Goal: Task Accomplishment & Management: Manage account settings

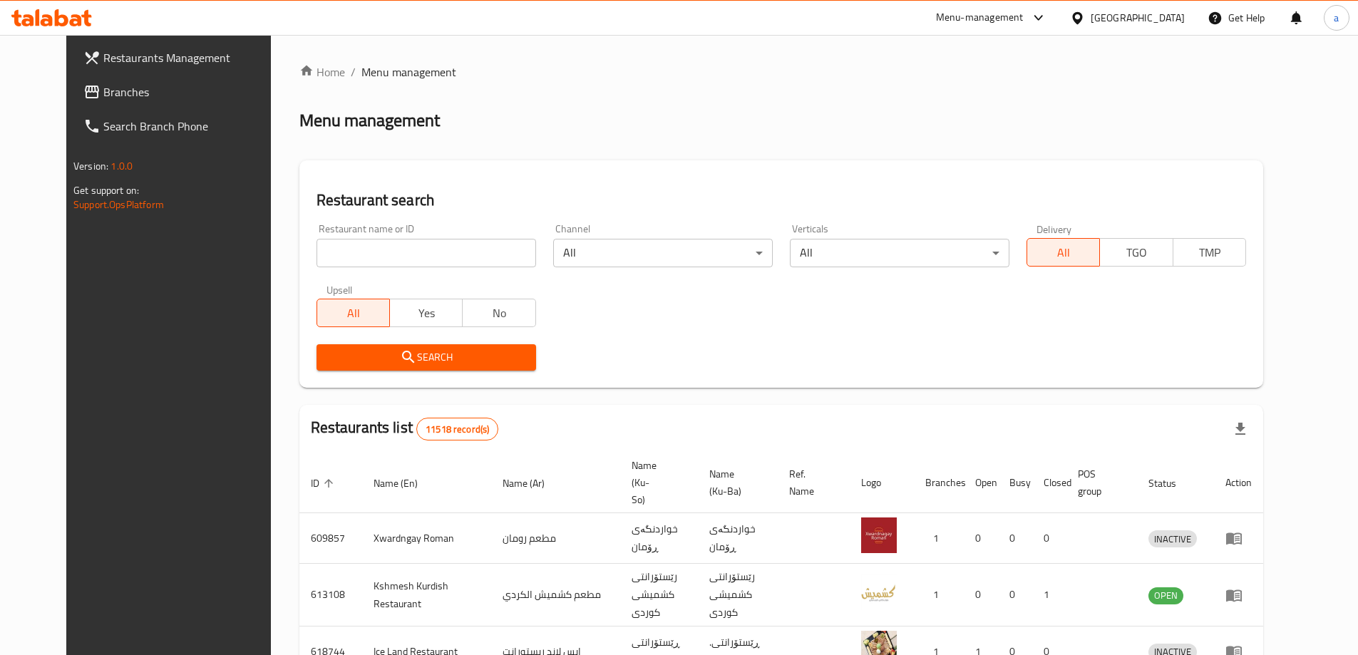
click at [162, 81] on link "Branches" at bounding box center [182, 92] width 221 height 34
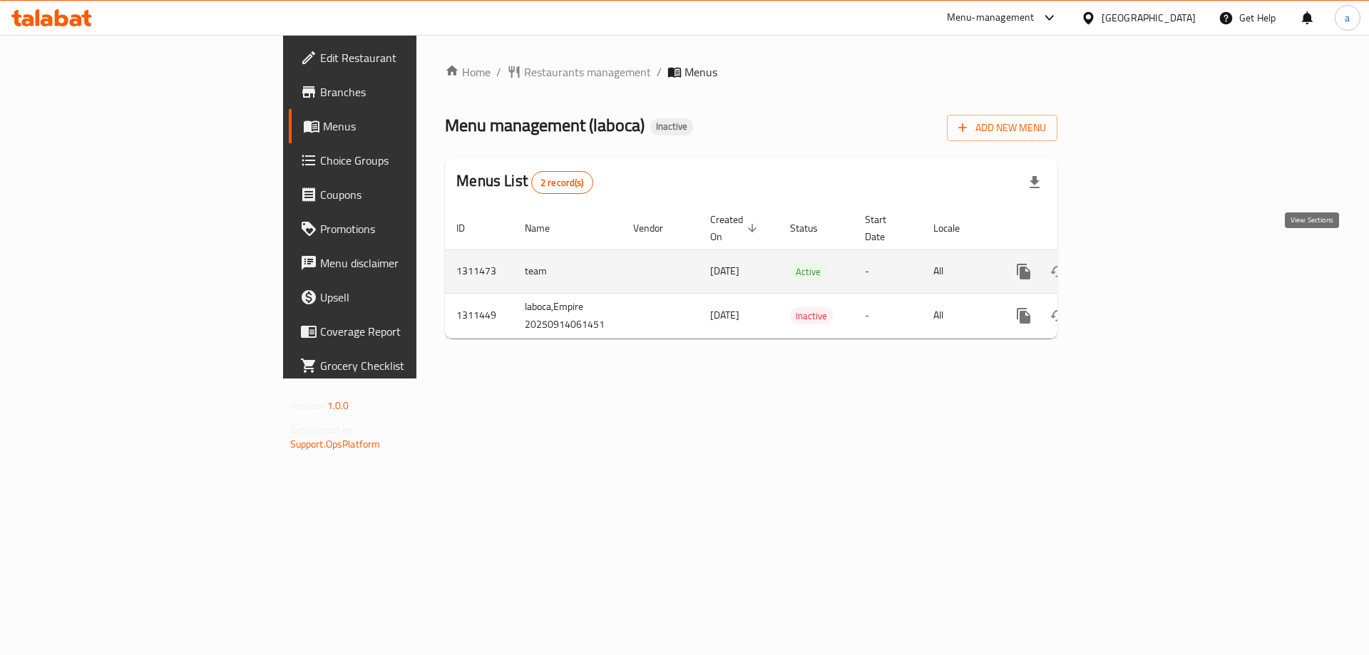
click at [1135, 263] on icon "enhanced table" at bounding box center [1126, 271] width 17 height 17
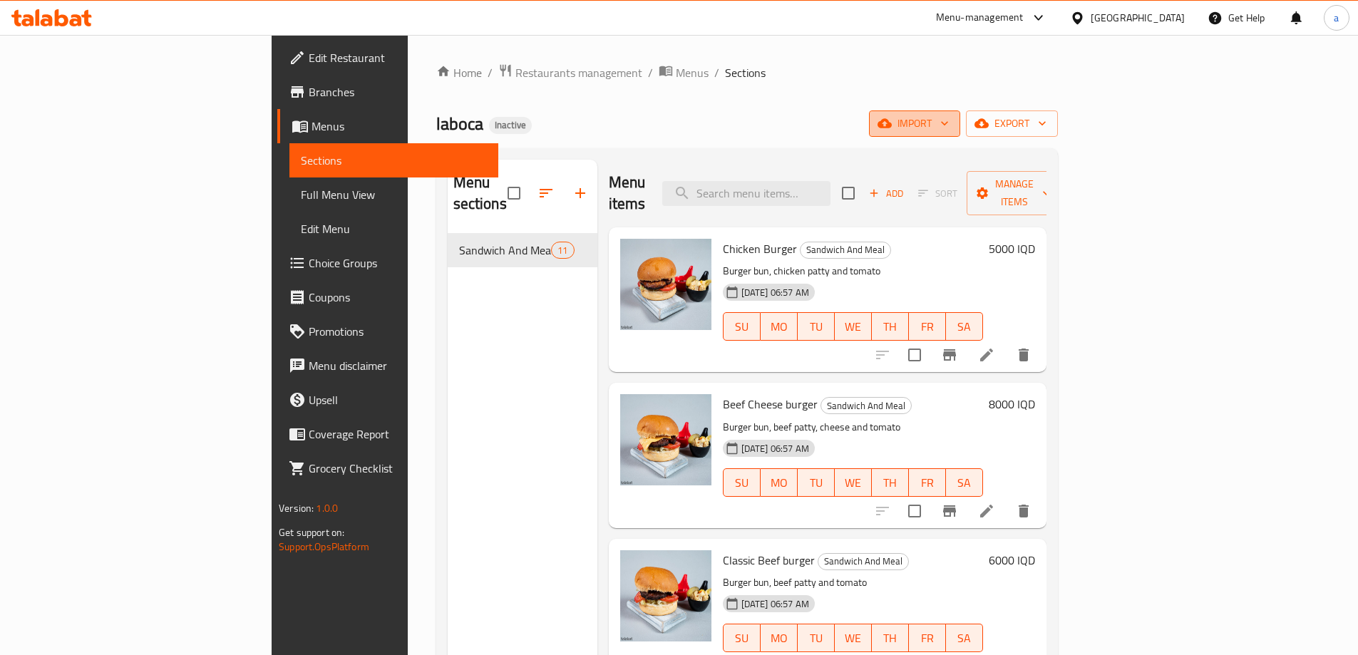
click at [960, 135] on button "import" at bounding box center [914, 124] width 91 height 26
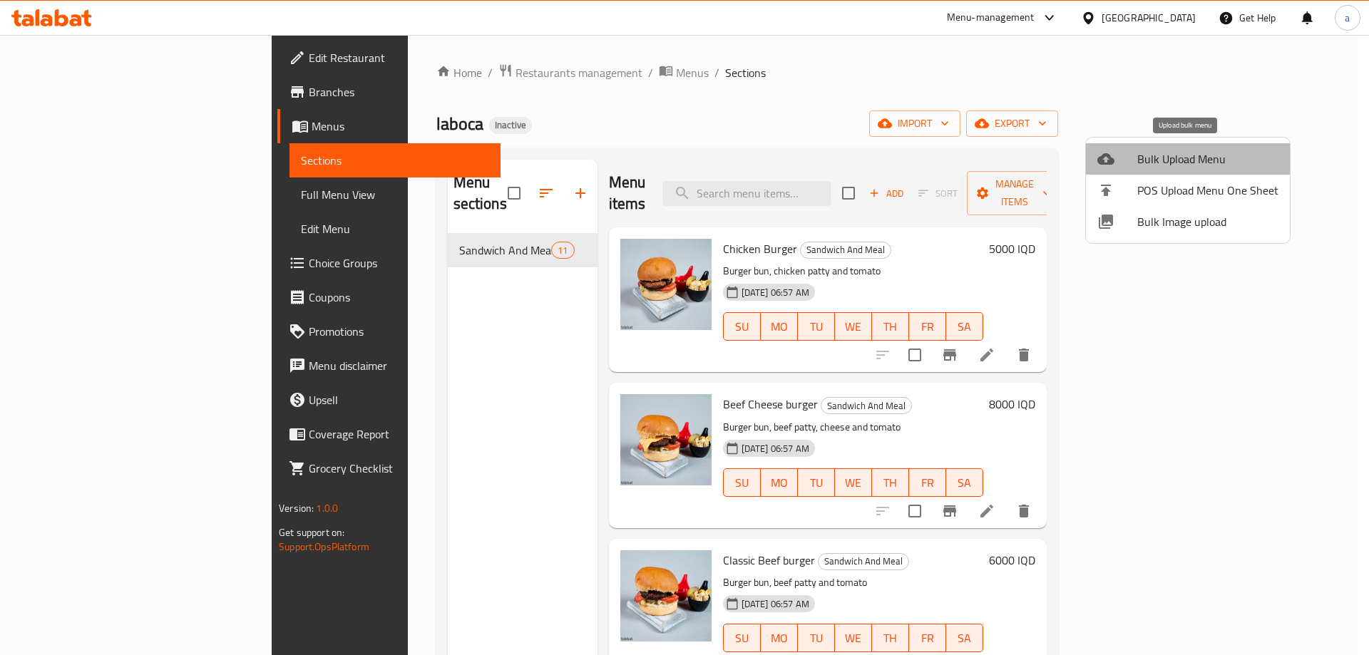
click at [1208, 161] on span "Bulk Upload Menu" at bounding box center [1207, 158] width 141 height 17
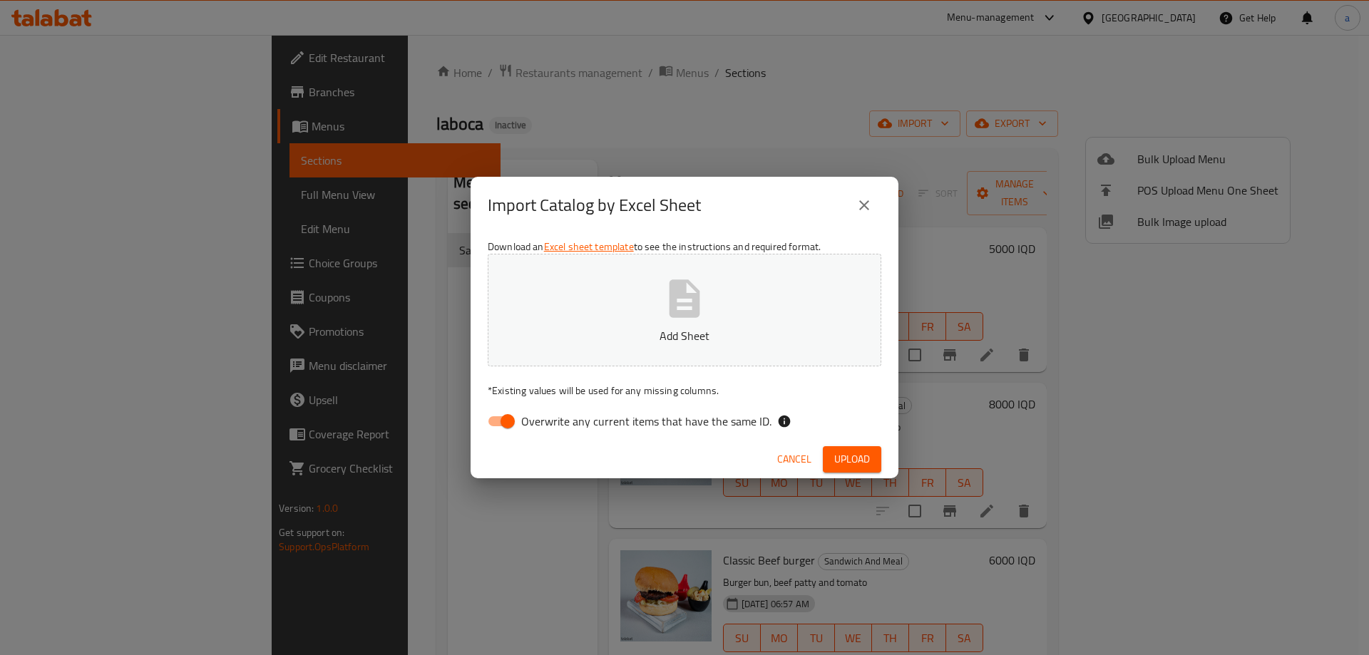
click at [492, 416] on input "Overwrite any current items that have the same ID." at bounding box center [507, 421] width 81 height 27
checkbox input "false"
click at [576, 305] on button "Add Sheet" at bounding box center [685, 310] width 394 height 113
click at [871, 454] on button "Upload" at bounding box center [852, 459] width 58 height 26
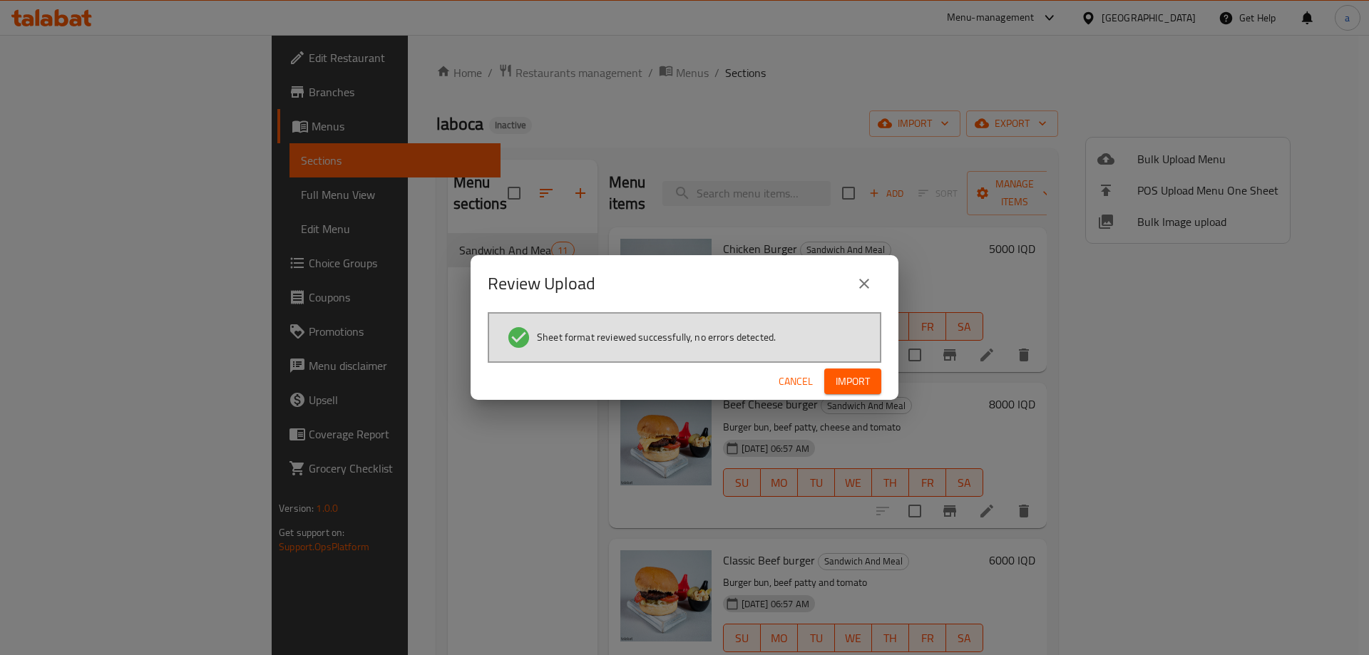
click at [855, 380] on span "Import" at bounding box center [853, 382] width 34 height 18
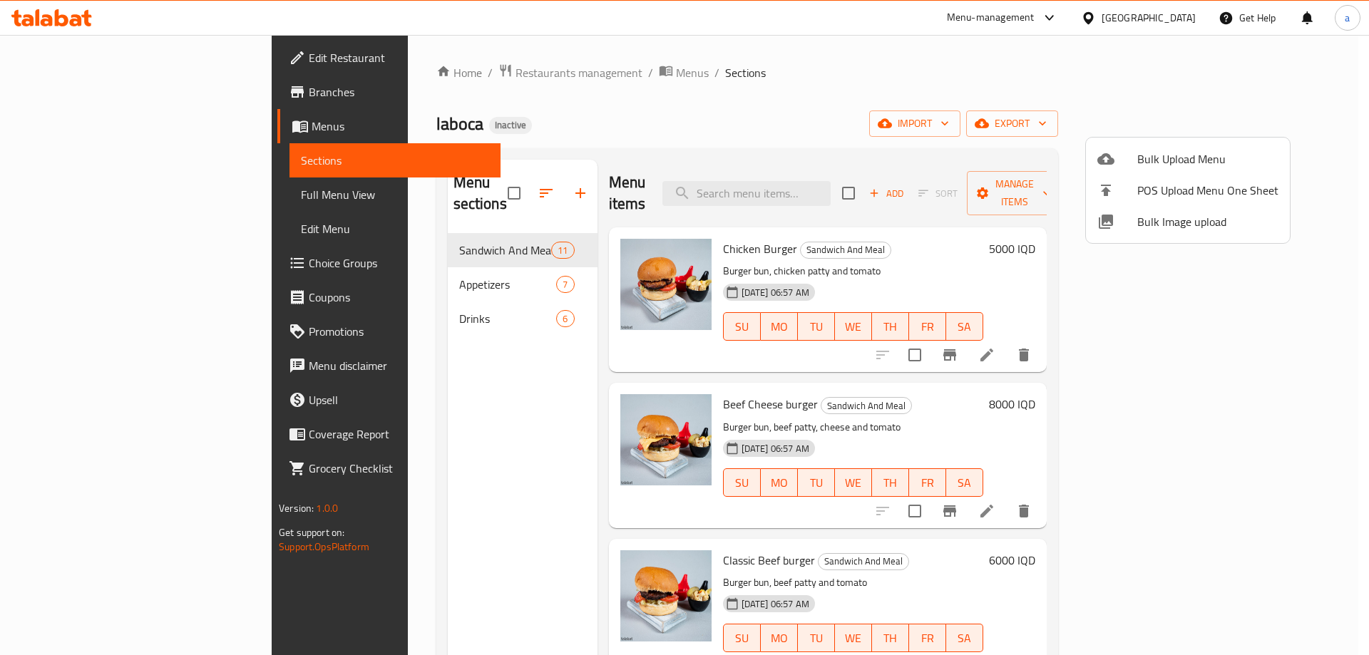
click at [400, 262] on div at bounding box center [684, 327] width 1369 height 655
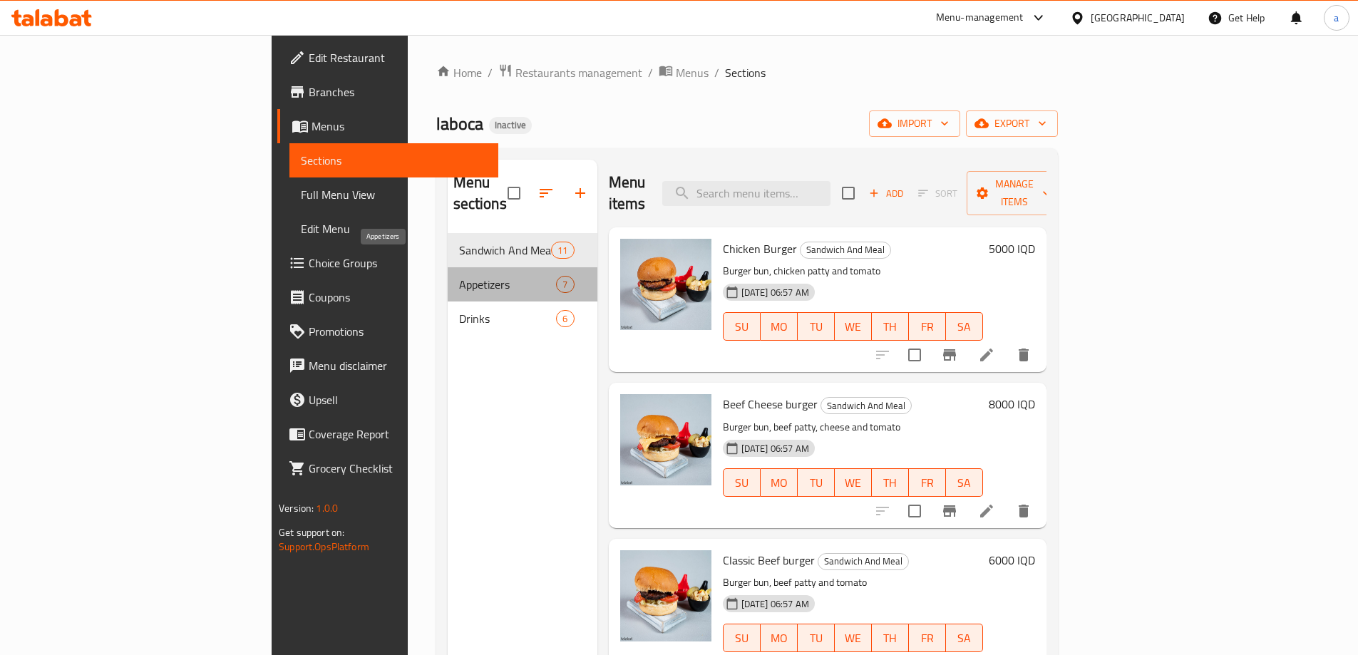
click at [459, 276] on span "Appetizers" at bounding box center [508, 284] width 98 height 17
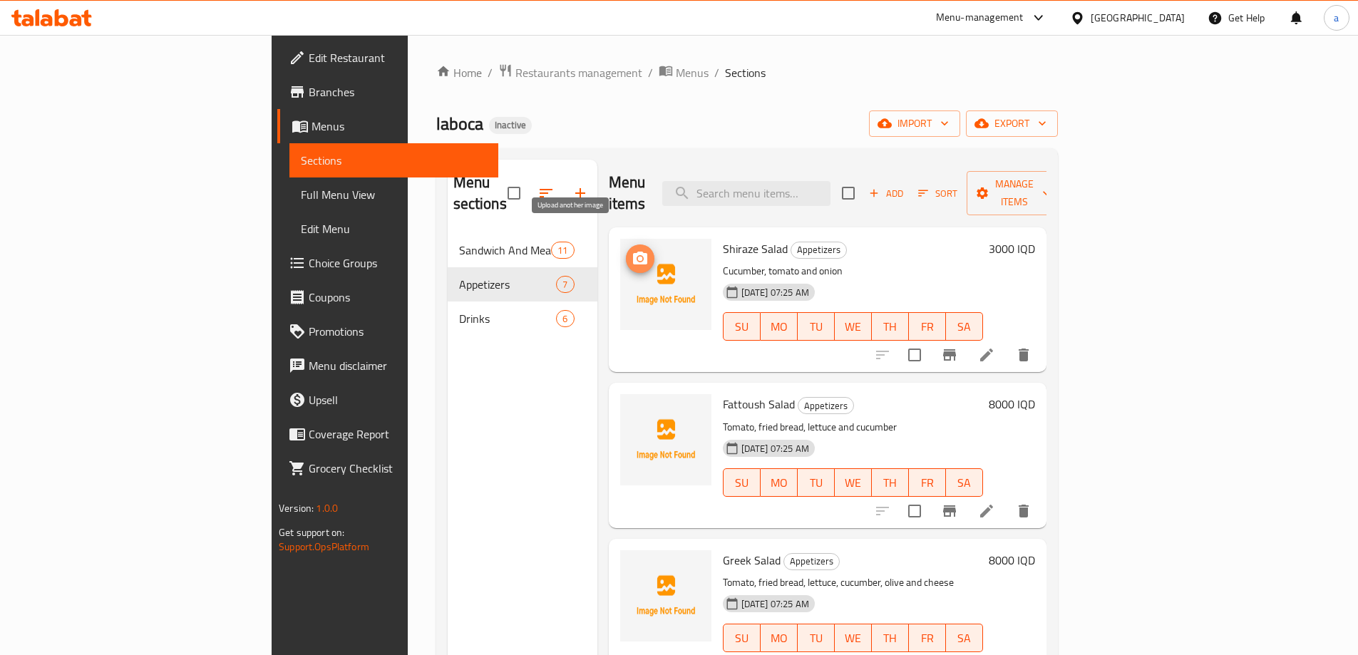
click at [632, 250] on icon "upload picture" at bounding box center [640, 258] width 17 height 17
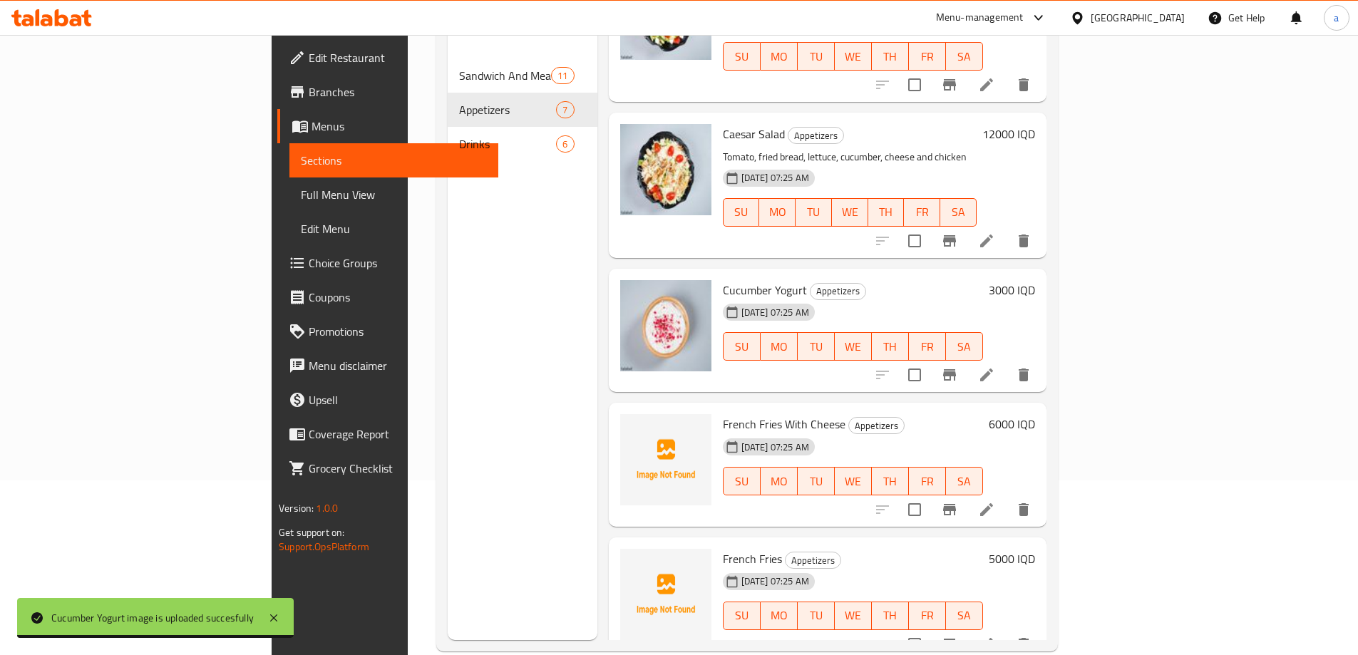
scroll to position [200, 0]
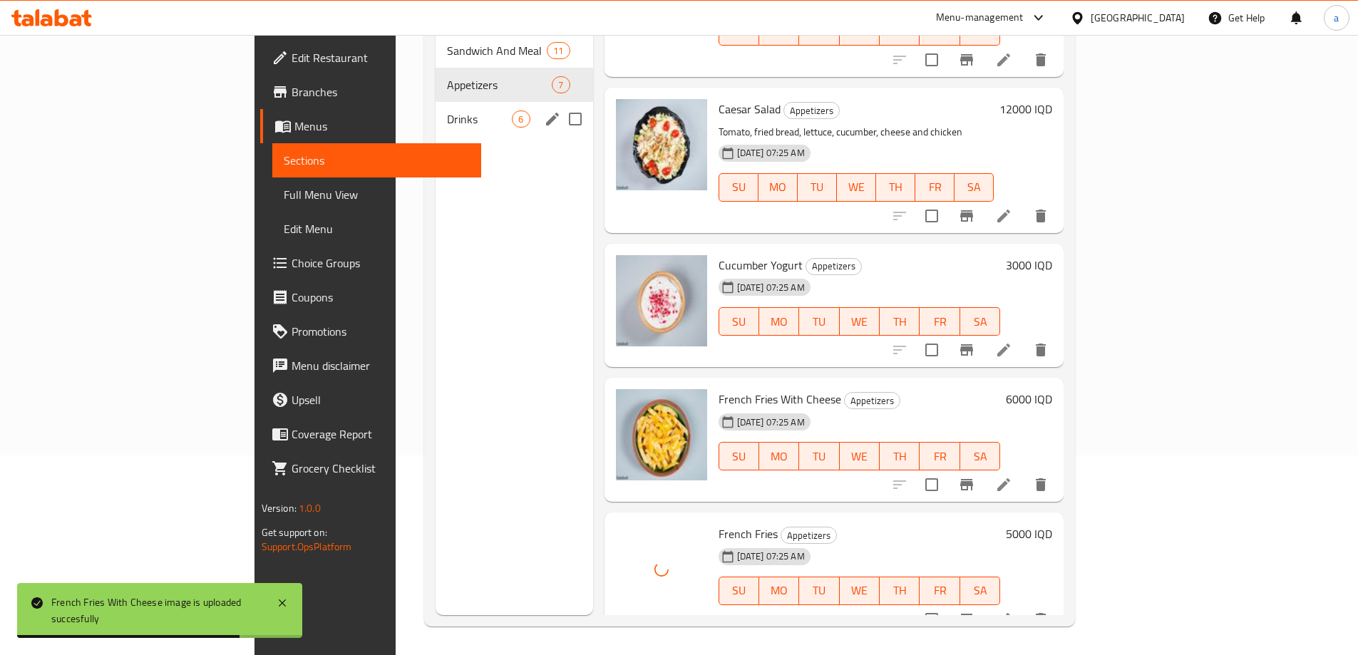
click at [436, 102] on div "Drinks 6" at bounding box center [514, 119] width 157 height 34
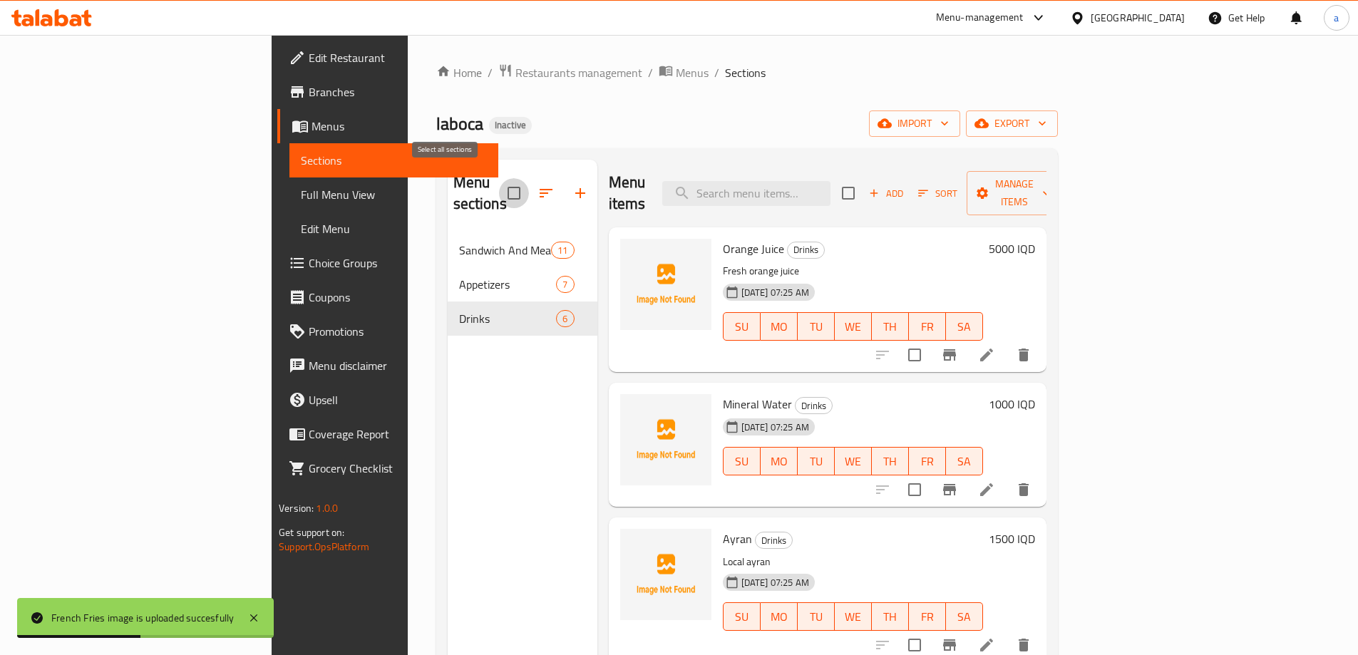
drag, startPoint x: 447, startPoint y: 178, endPoint x: 468, endPoint y: 194, distance: 26.5
click at [499, 178] on input "checkbox" at bounding box center [514, 193] width 30 height 30
checkbox input "false"
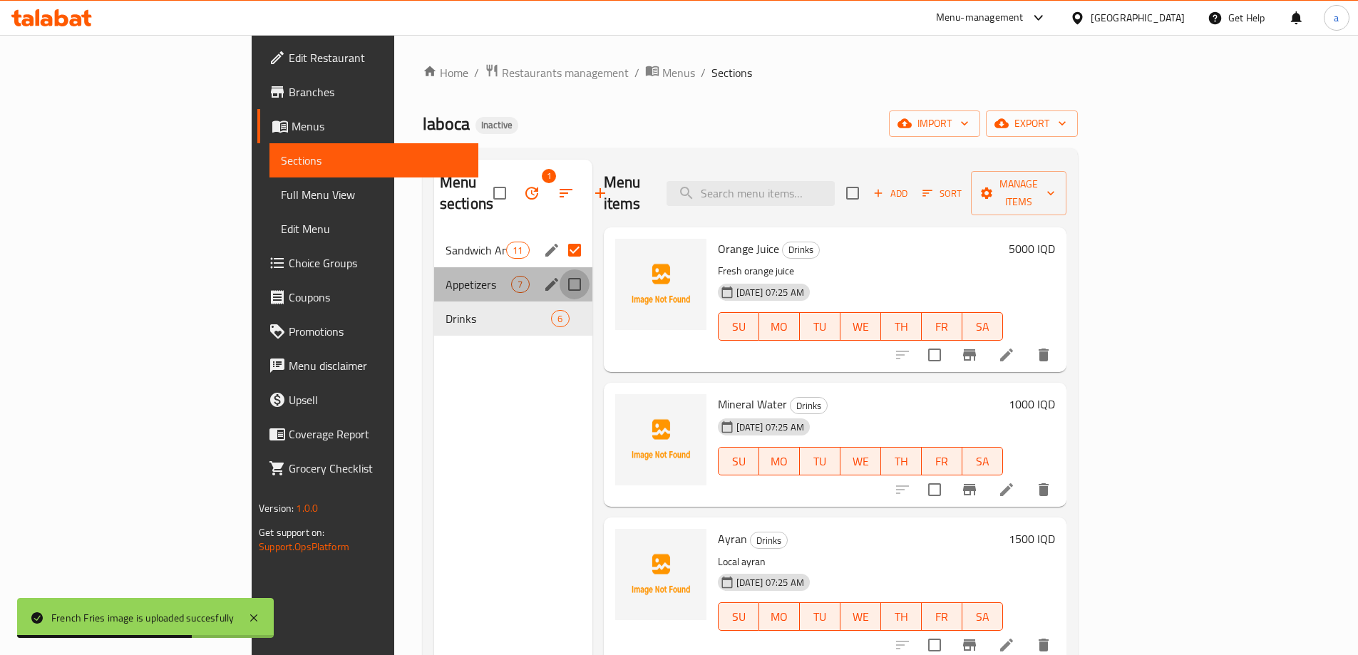
click at [560, 270] on input "Menu sections" at bounding box center [575, 285] width 30 height 30
checkbox input "true"
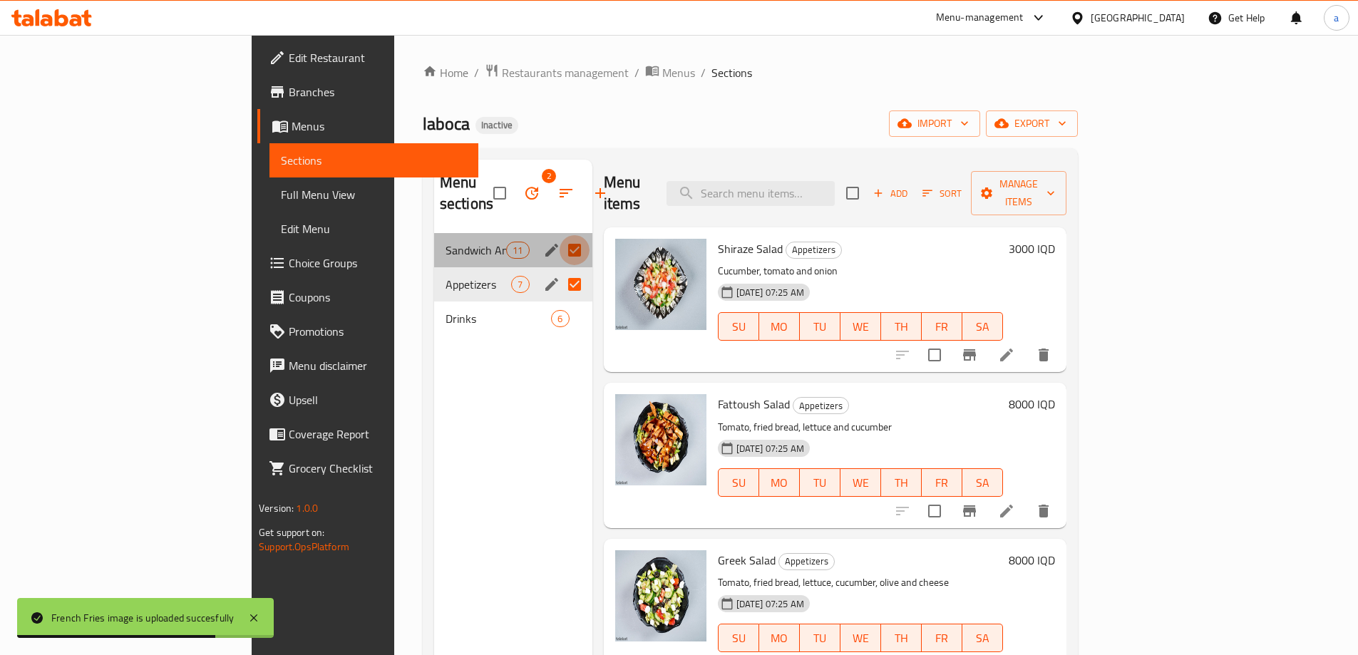
click at [560, 235] on input "Menu sections" at bounding box center [575, 250] width 30 height 30
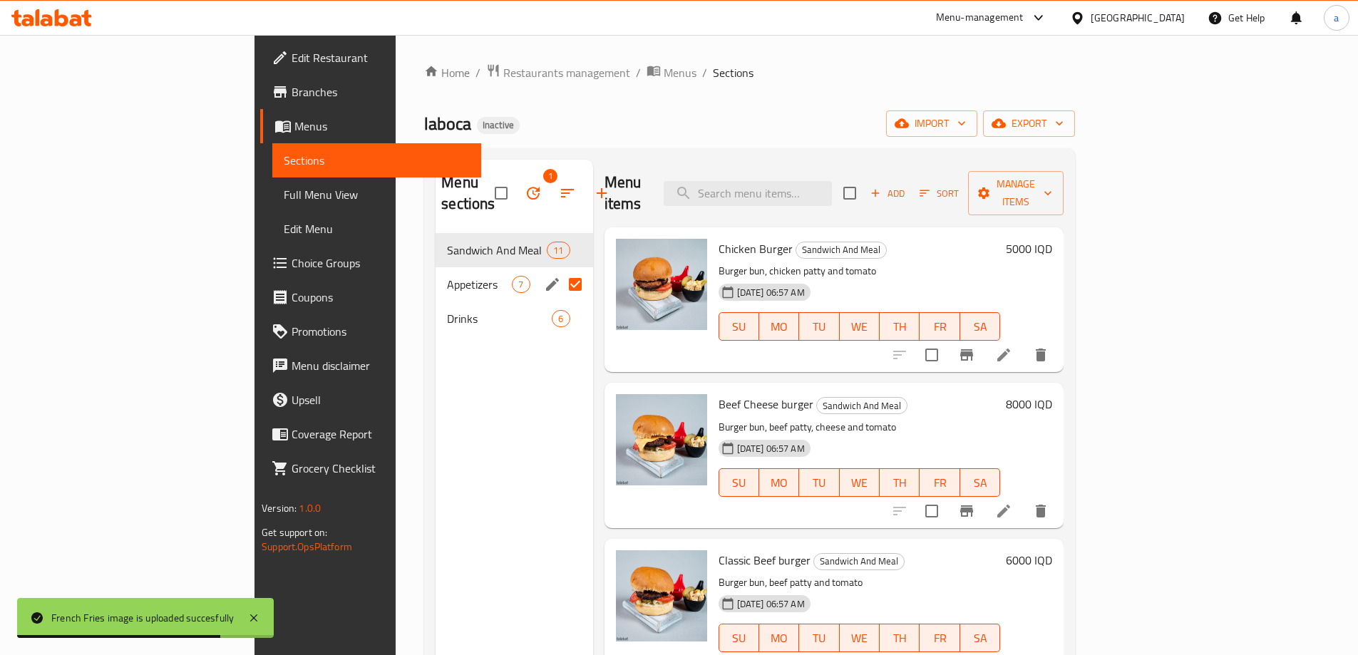
click at [559, 185] on icon "button" at bounding box center [567, 193] width 17 height 17
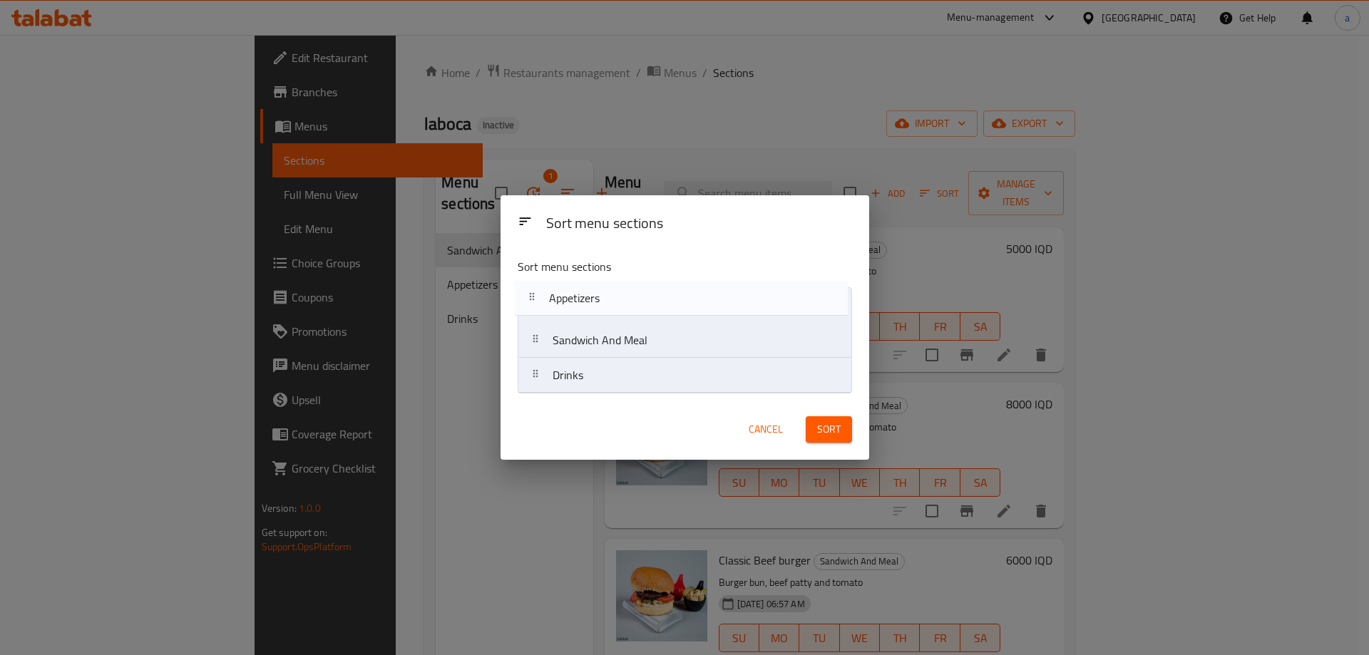
drag, startPoint x: 534, startPoint y: 347, endPoint x: 533, endPoint y: 297, distance: 49.2
click at [533, 297] on nav "Sandwich And Meal Appetizers Drinks" at bounding box center [685, 340] width 334 height 106
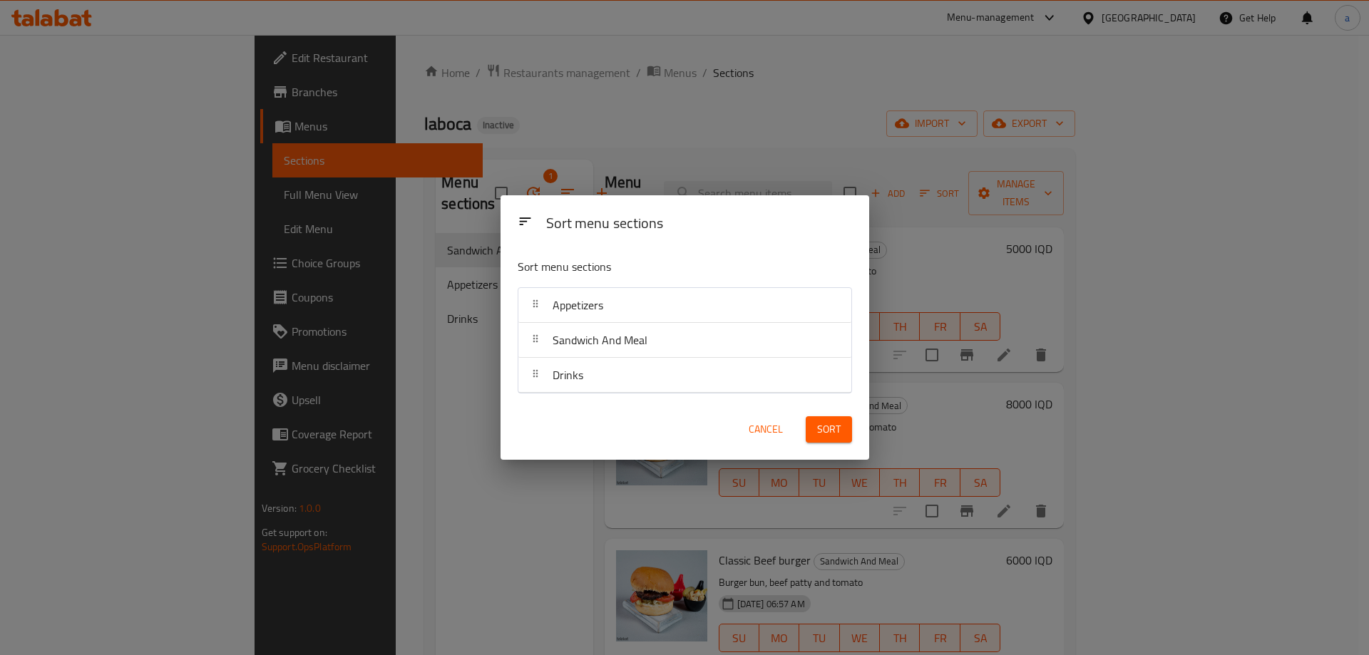
click at [848, 424] on button "Sort" at bounding box center [829, 429] width 46 height 26
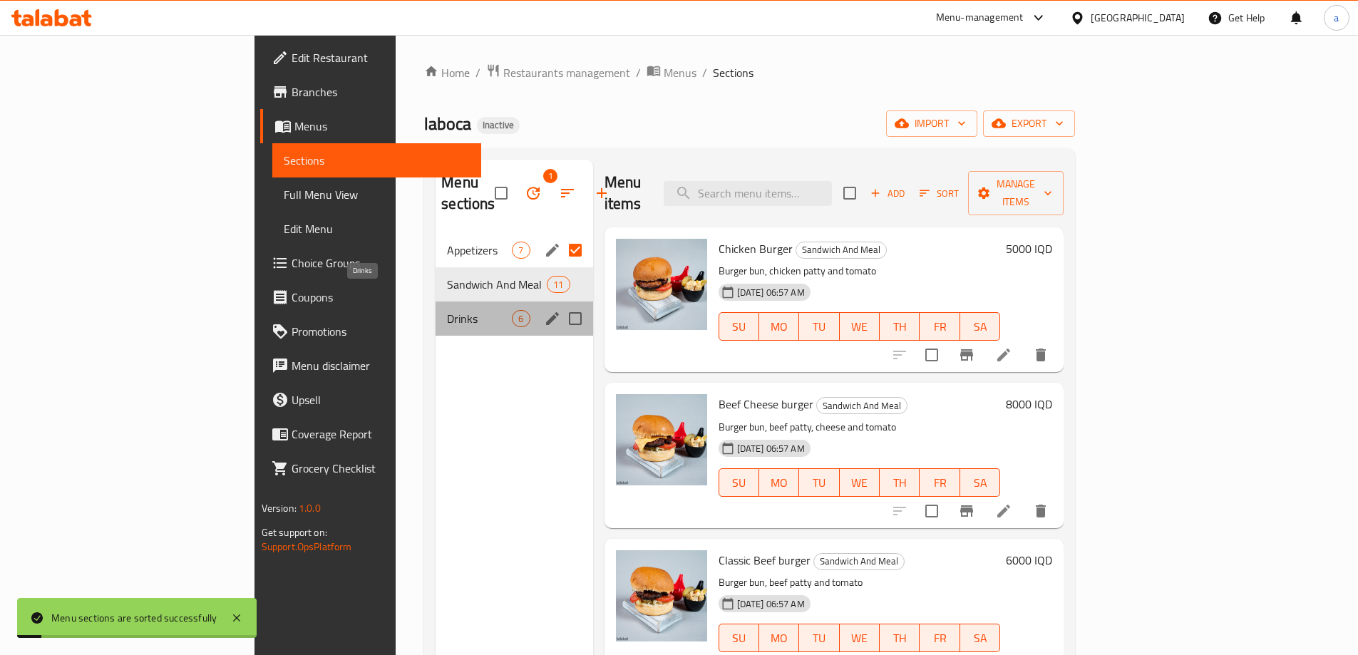
click at [447, 310] on span "Drinks" at bounding box center [479, 318] width 65 height 17
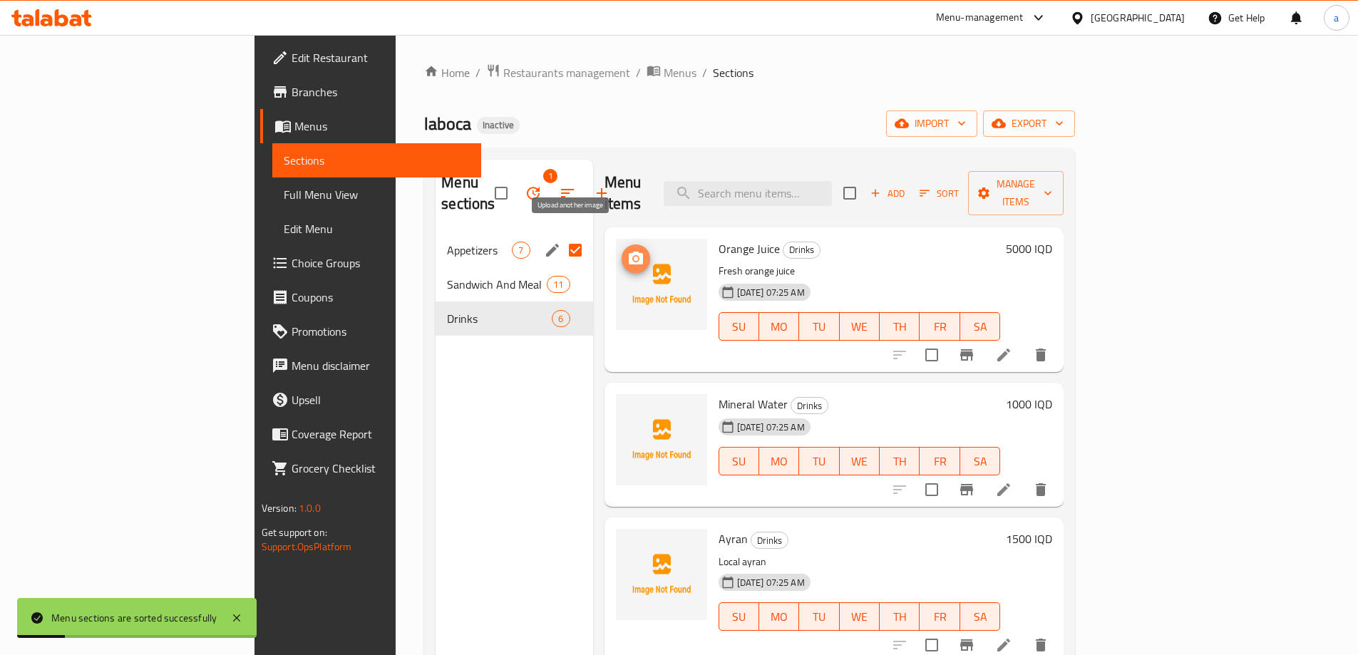
click at [629, 252] on icon "upload picture" at bounding box center [636, 258] width 14 height 13
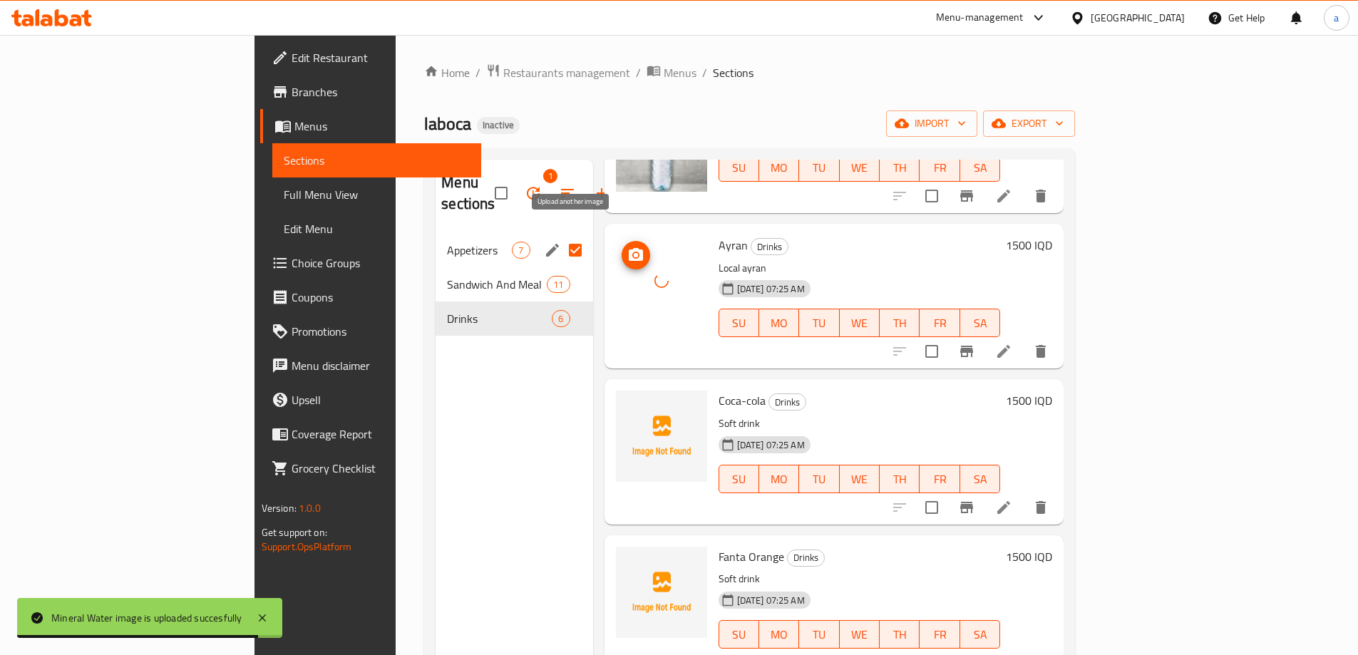
scroll to position [200, 0]
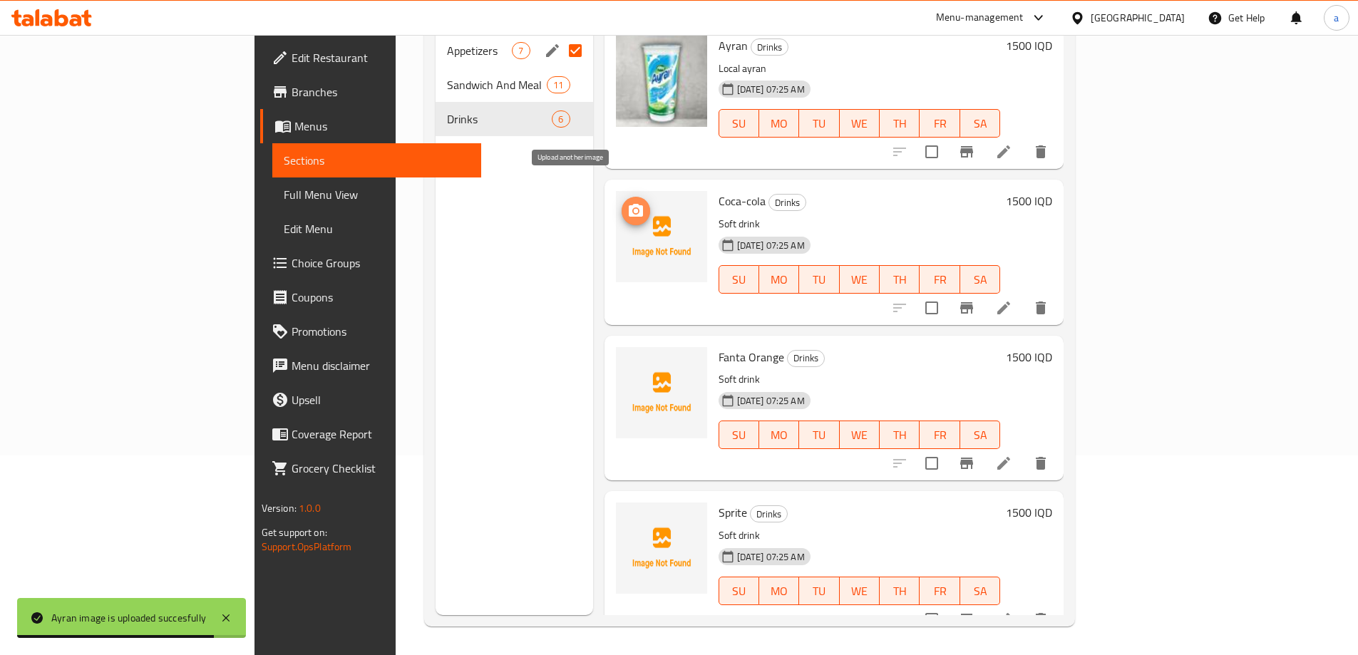
click at [622, 197] on button "upload picture" at bounding box center [636, 211] width 29 height 29
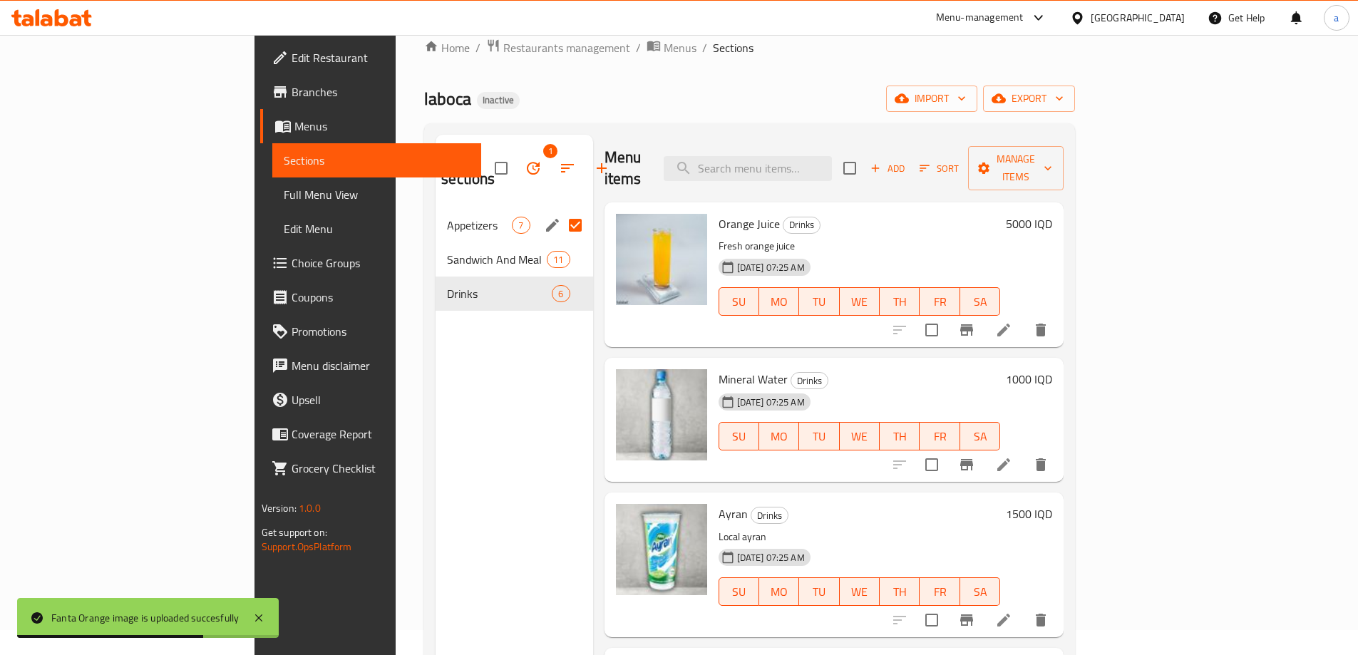
scroll to position [0, 0]
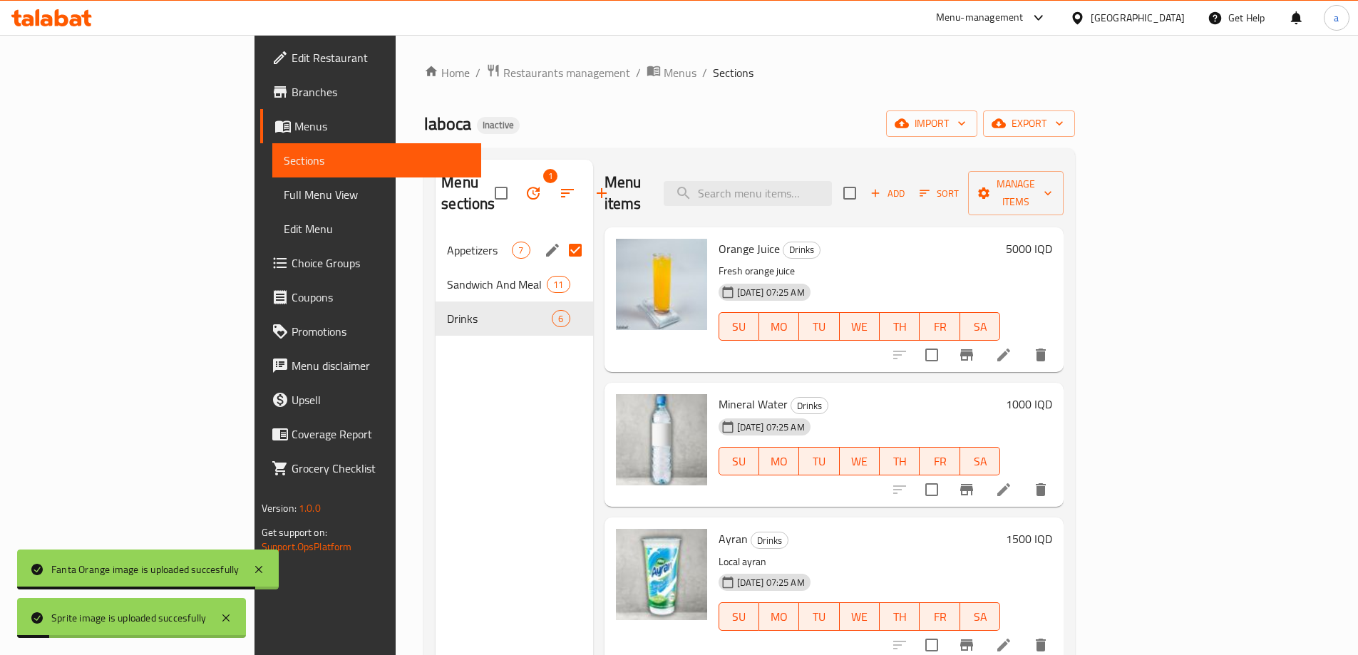
click at [447, 242] on span "Appetizers" at bounding box center [479, 250] width 65 height 17
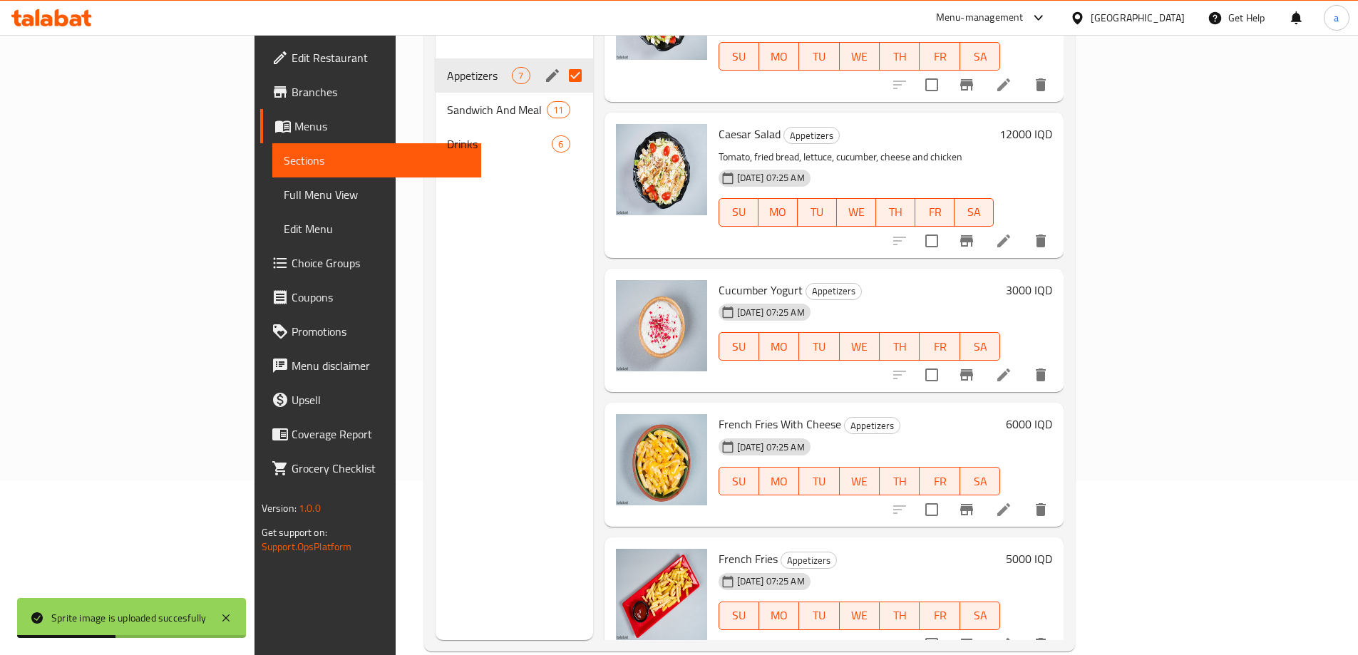
scroll to position [200, 0]
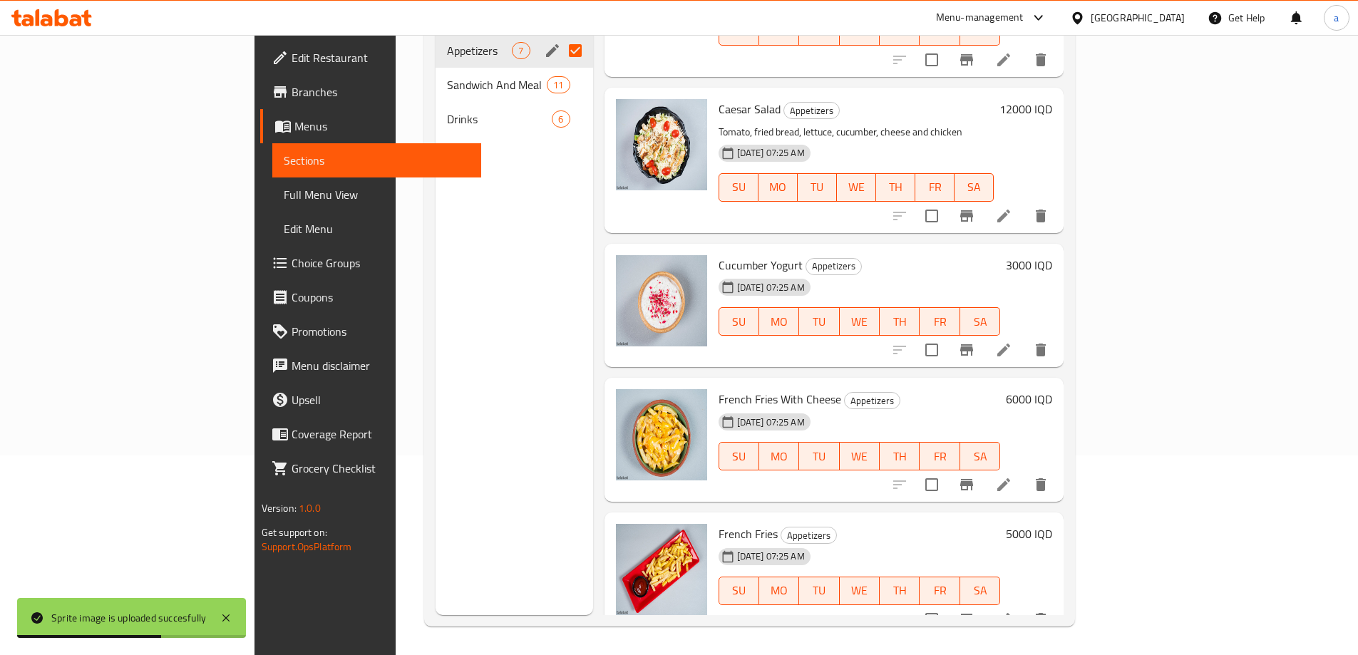
click at [284, 189] on span "Full Menu View" at bounding box center [377, 194] width 186 height 17
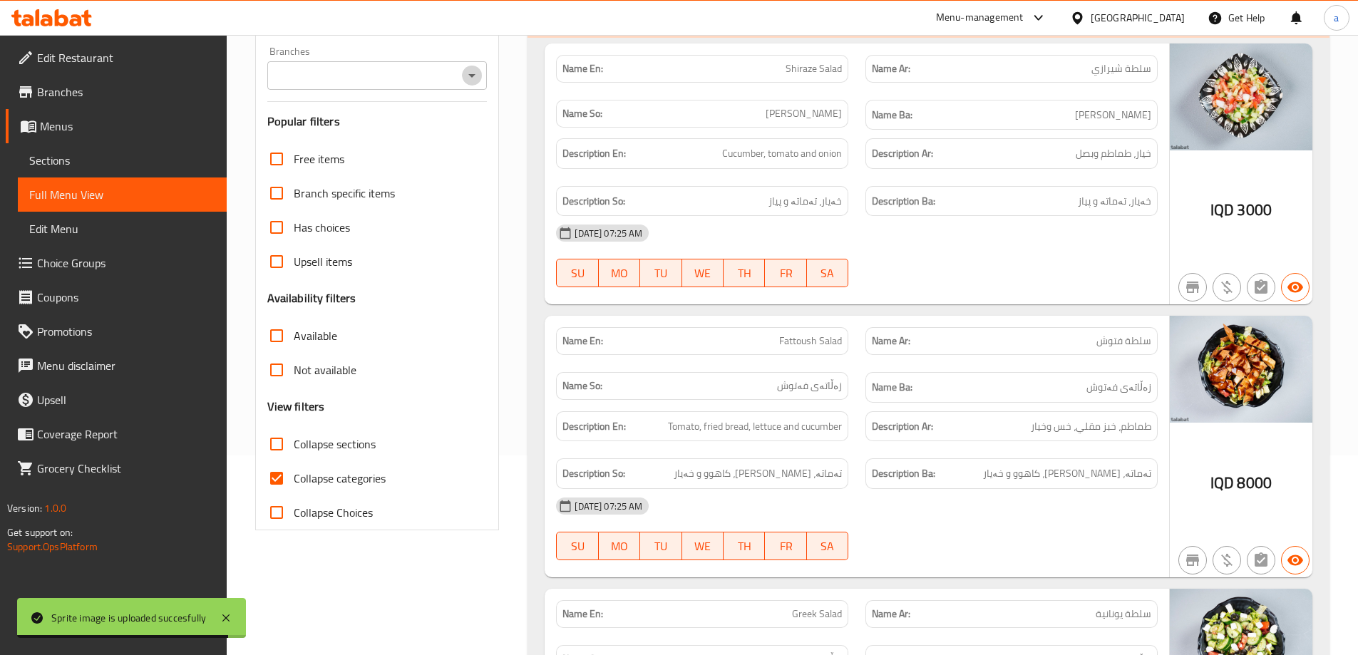
click at [471, 71] on icon "Open" at bounding box center [471, 75] width 17 height 17
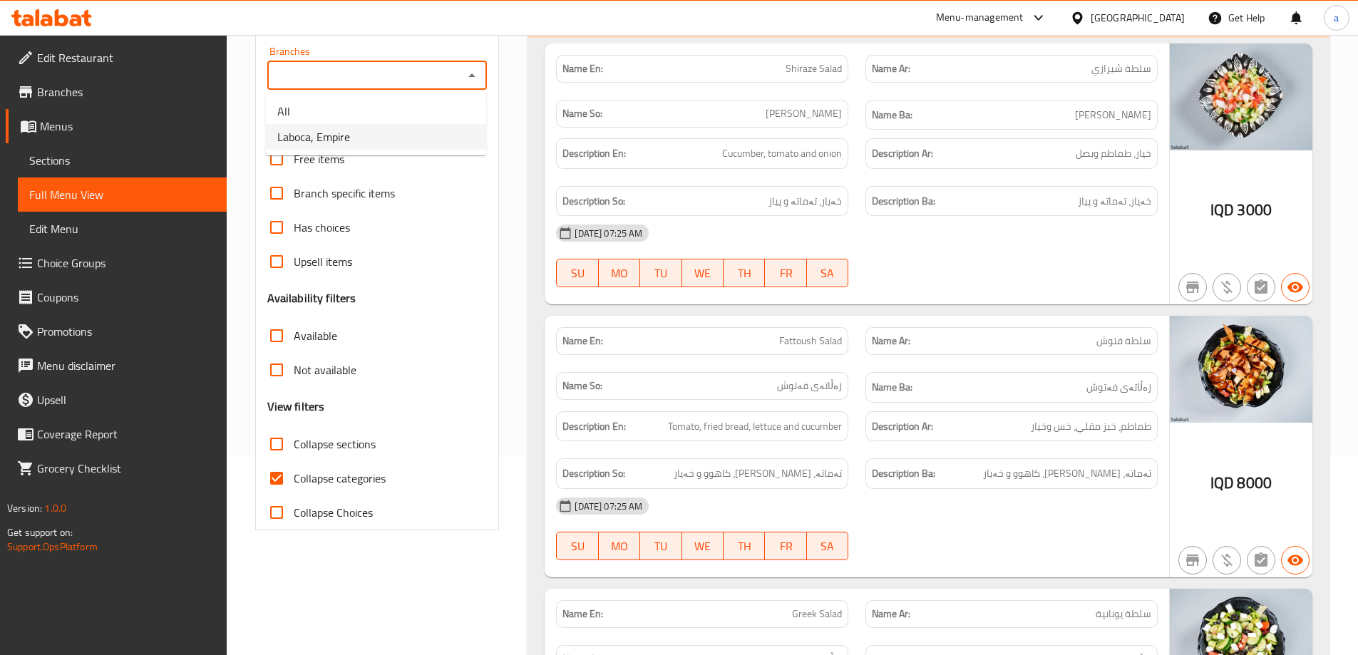
click at [328, 140] on span "Laboca, Empire" at bounding box center [313, 136] width 73 height 17
type input "Laboca, Empire"
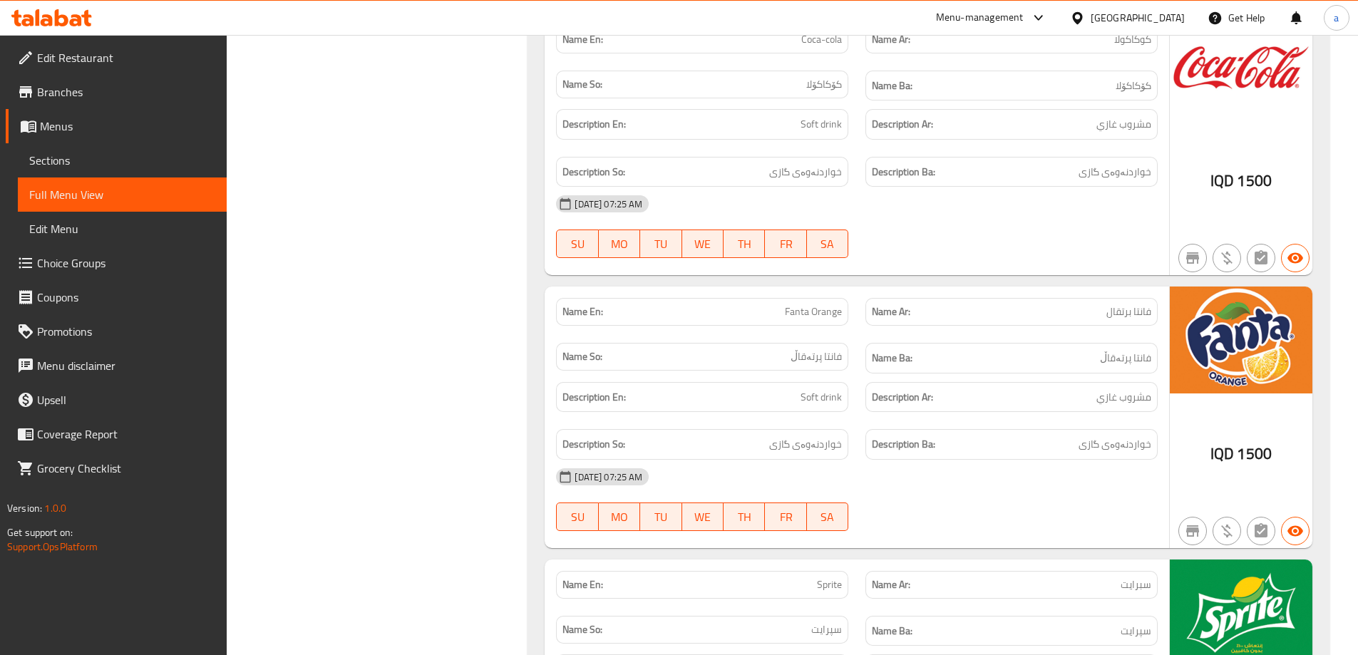
scroll to position [6374, 0]
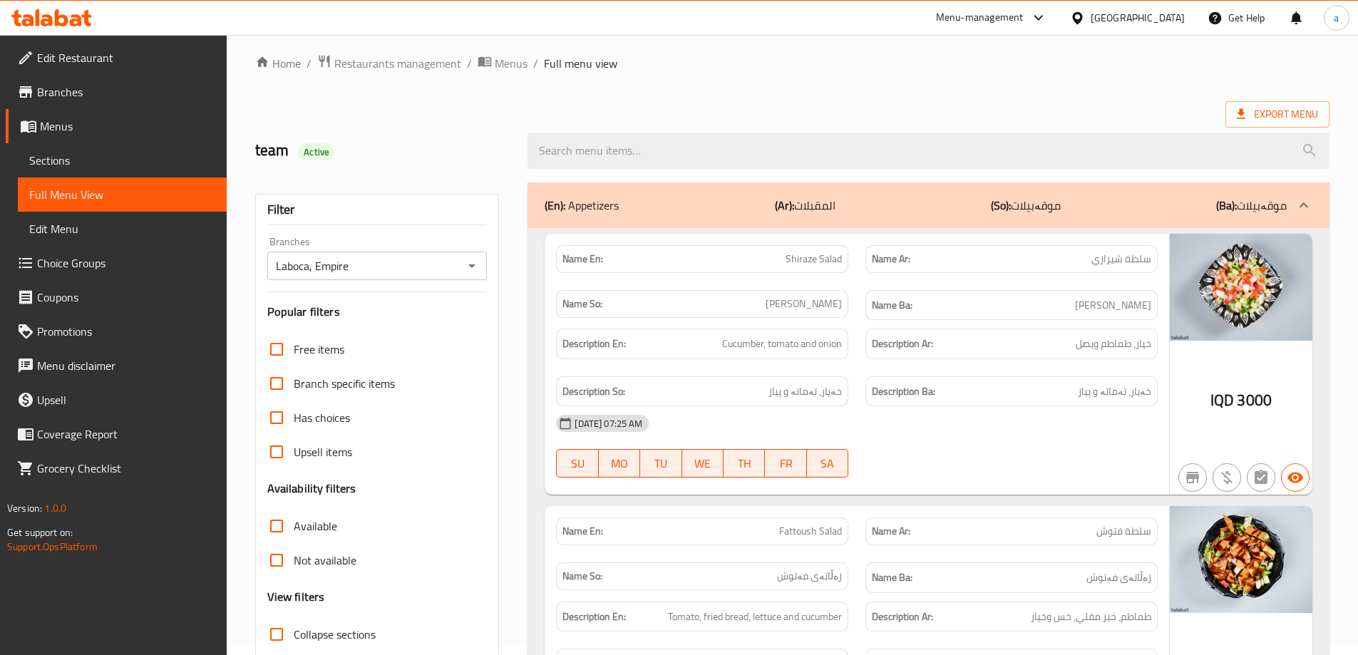
scroll to position [0, 0]
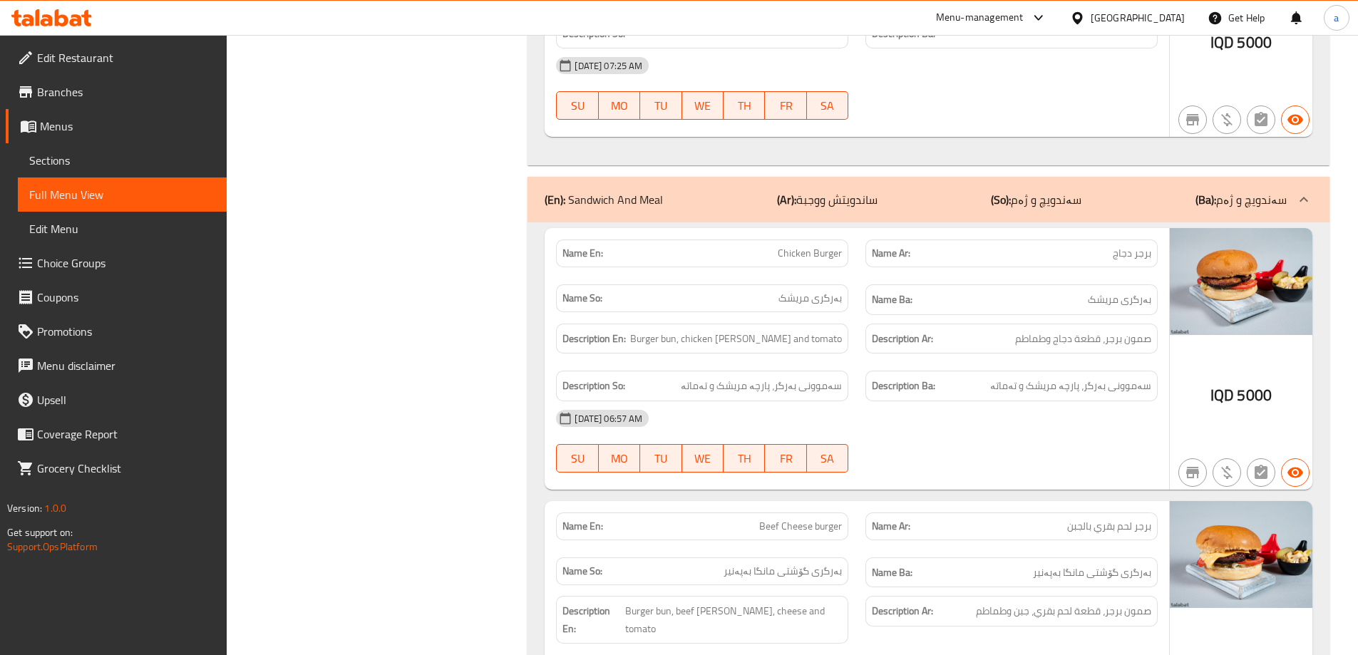
scroll to position [2139, 0]
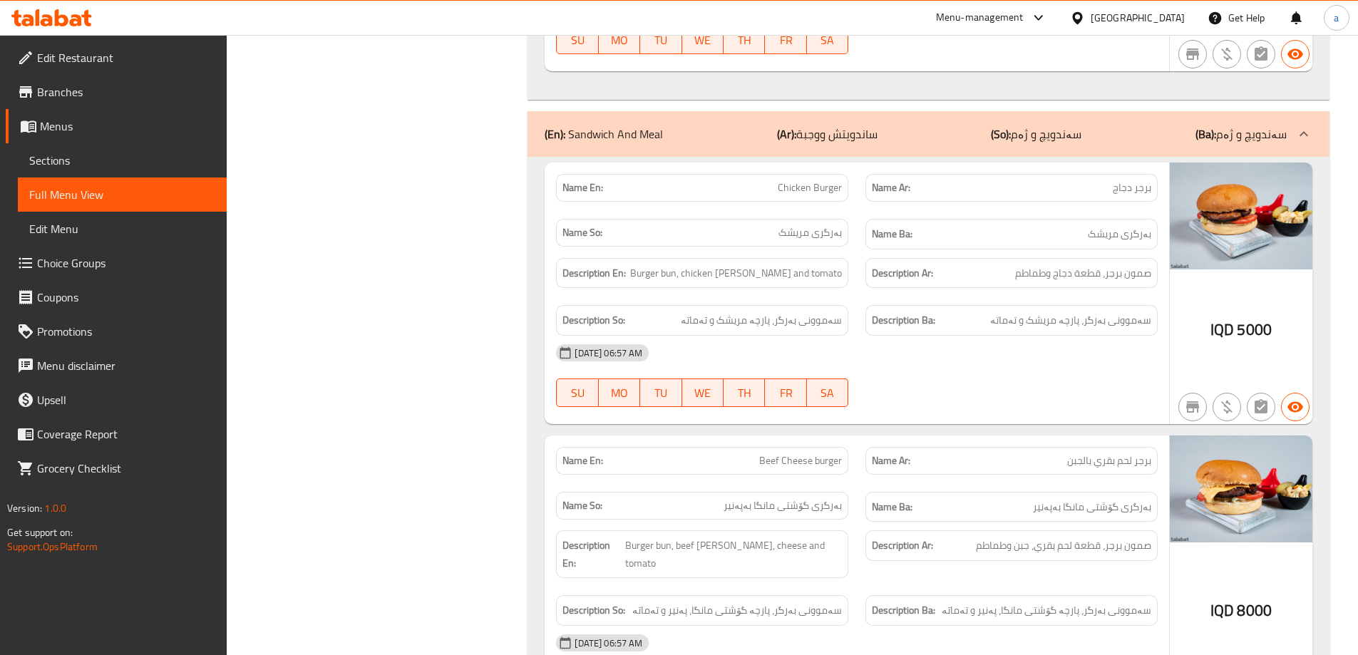
click at [1287, 111] on div "(En): Sandwich And Meal (Ar): ساندويتش ووجبة (So): سەندویچ و ژەم (Ba): سەندویچ …" at bounding box center [929, 134] width 802 height 46
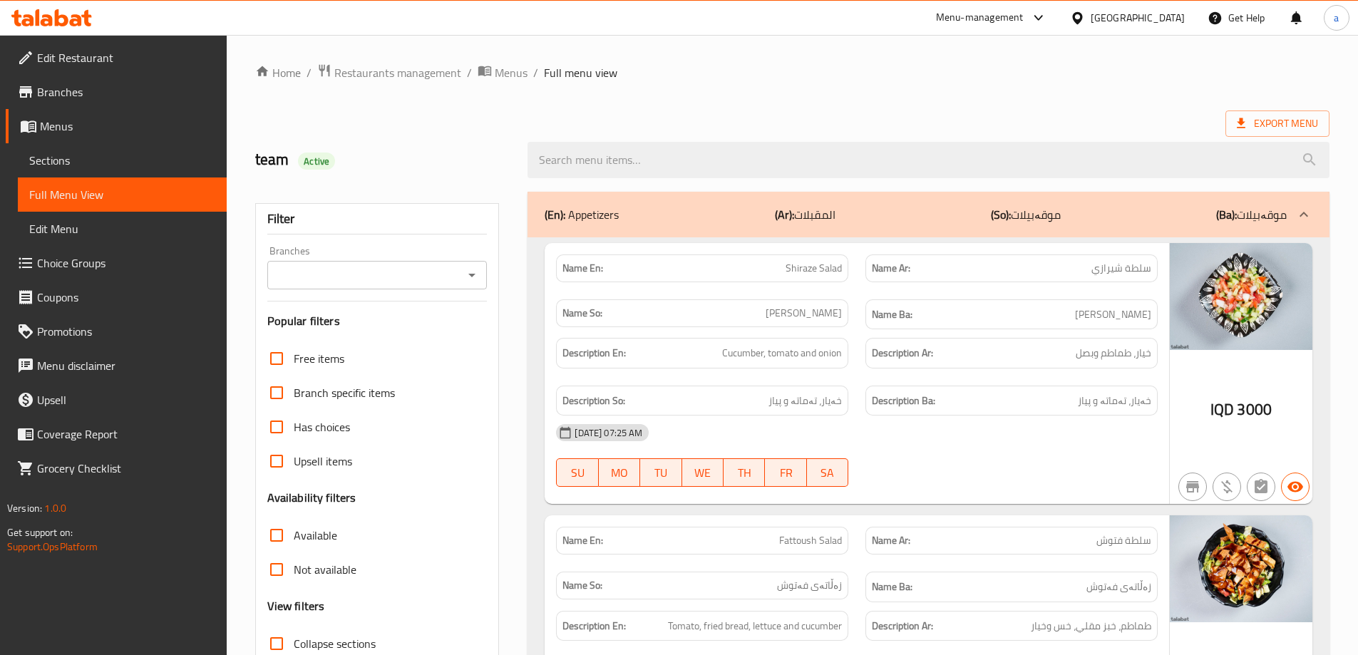
scroll to position [297, 0]
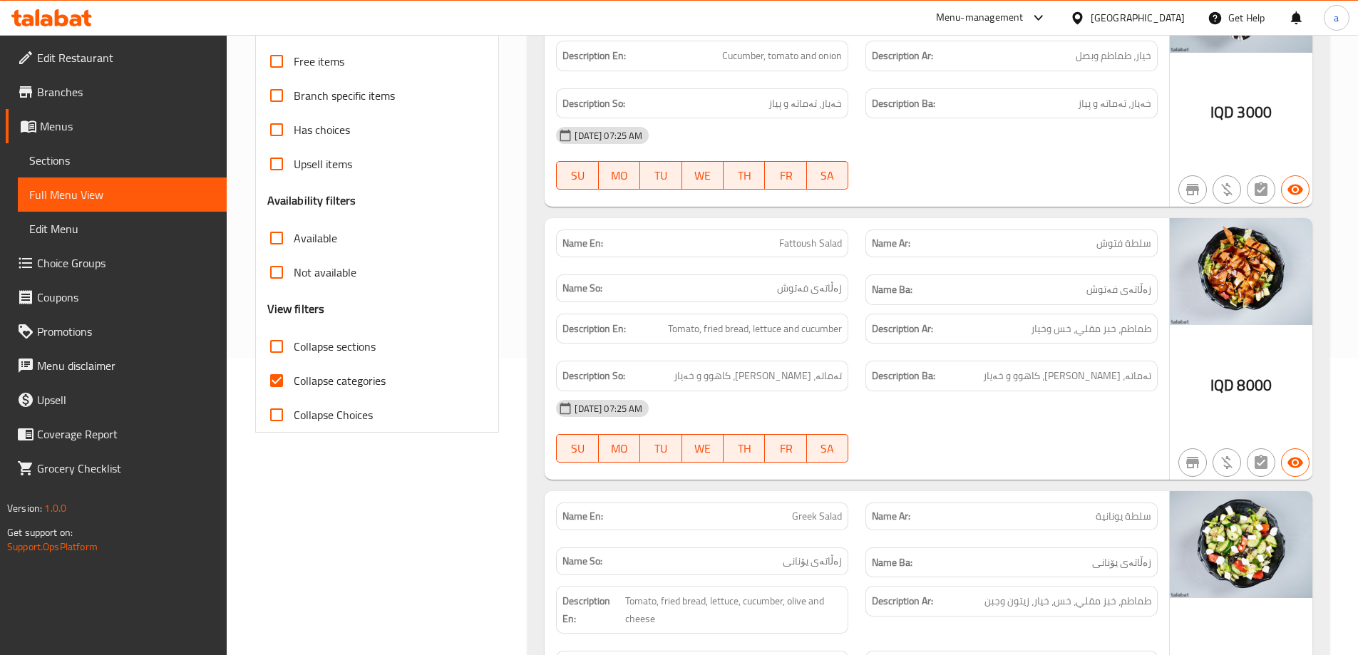
click at [337, 383] on span "Collapse categories" at bounding box center [340, 380] width 92 height 17
click at [294, 383] on input "Collapse categories" at bounding box center [277, 381] width 34 height 34
checkbox input "false"
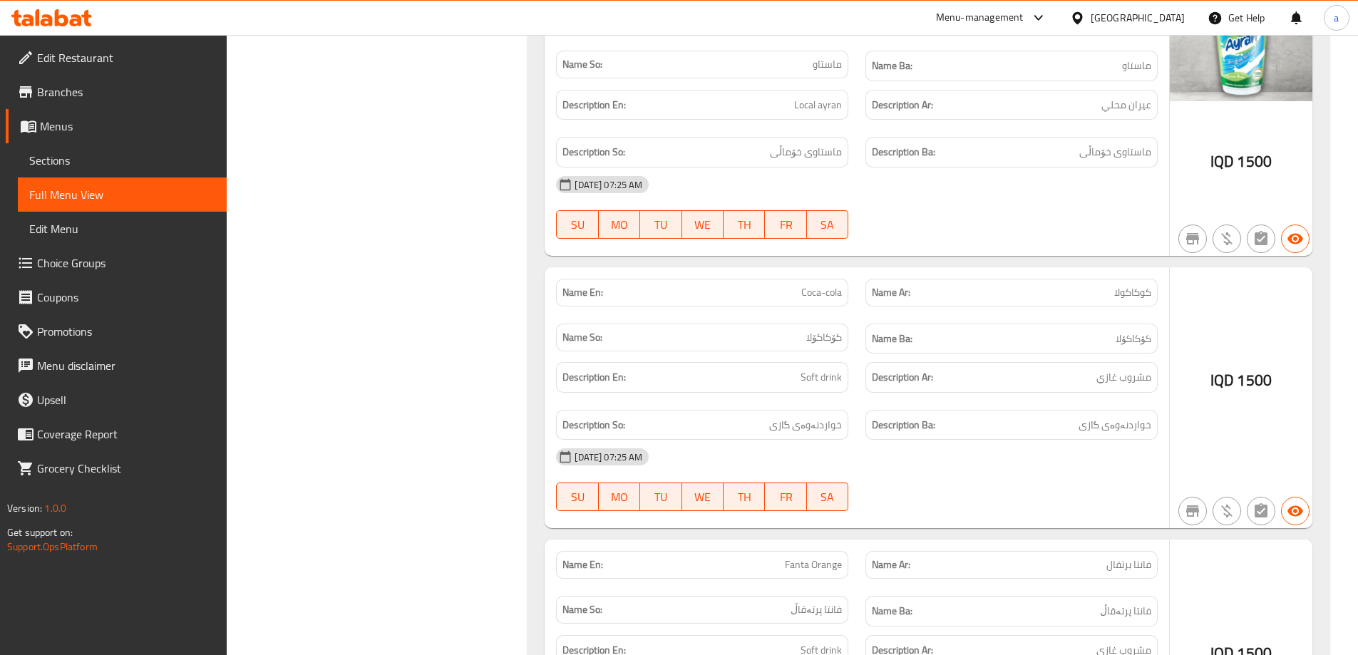
scroll to position [2911, 0]
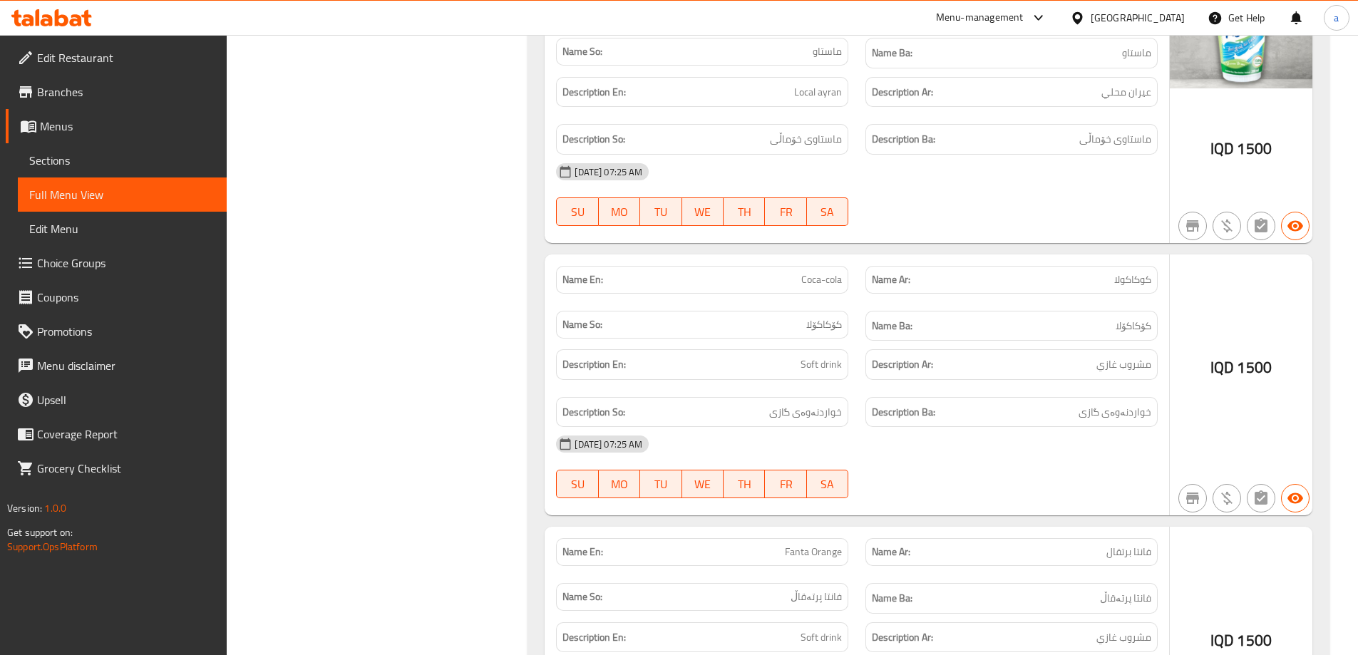
click at [1260, 255] on div "IQD 1500" at bounding box center [1241, 386] width 143 height 262
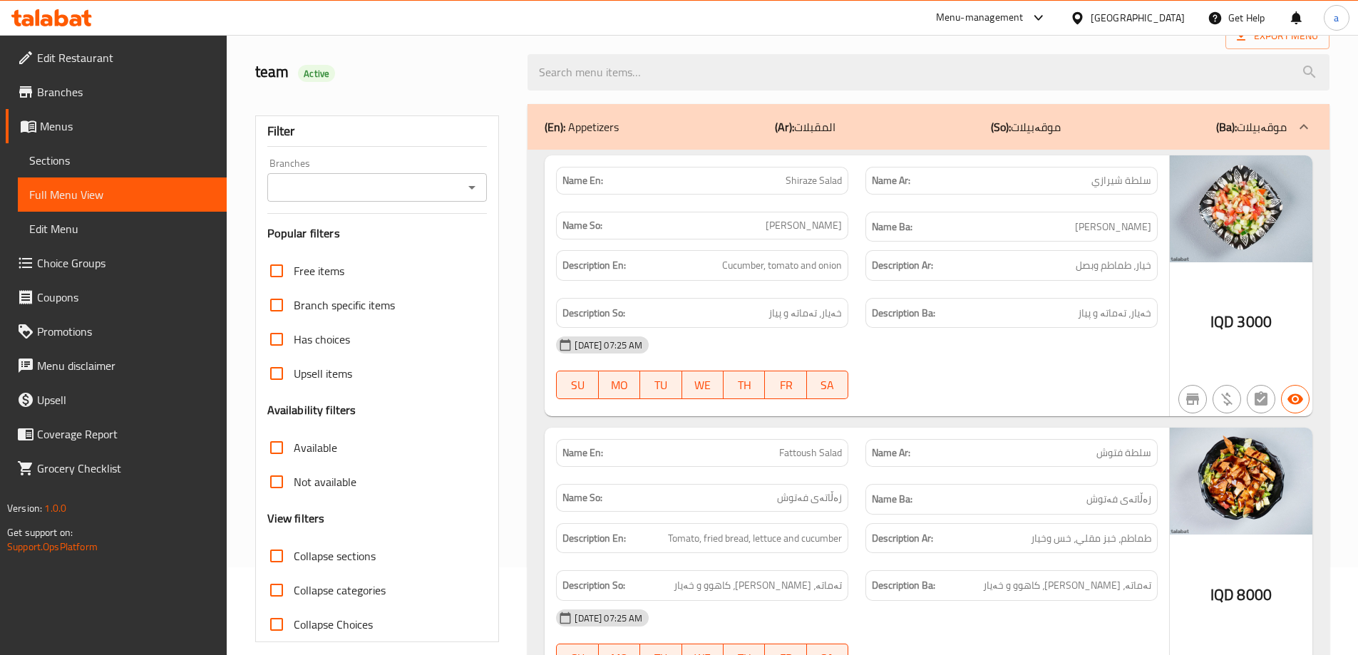
scroll to position [0, 0]
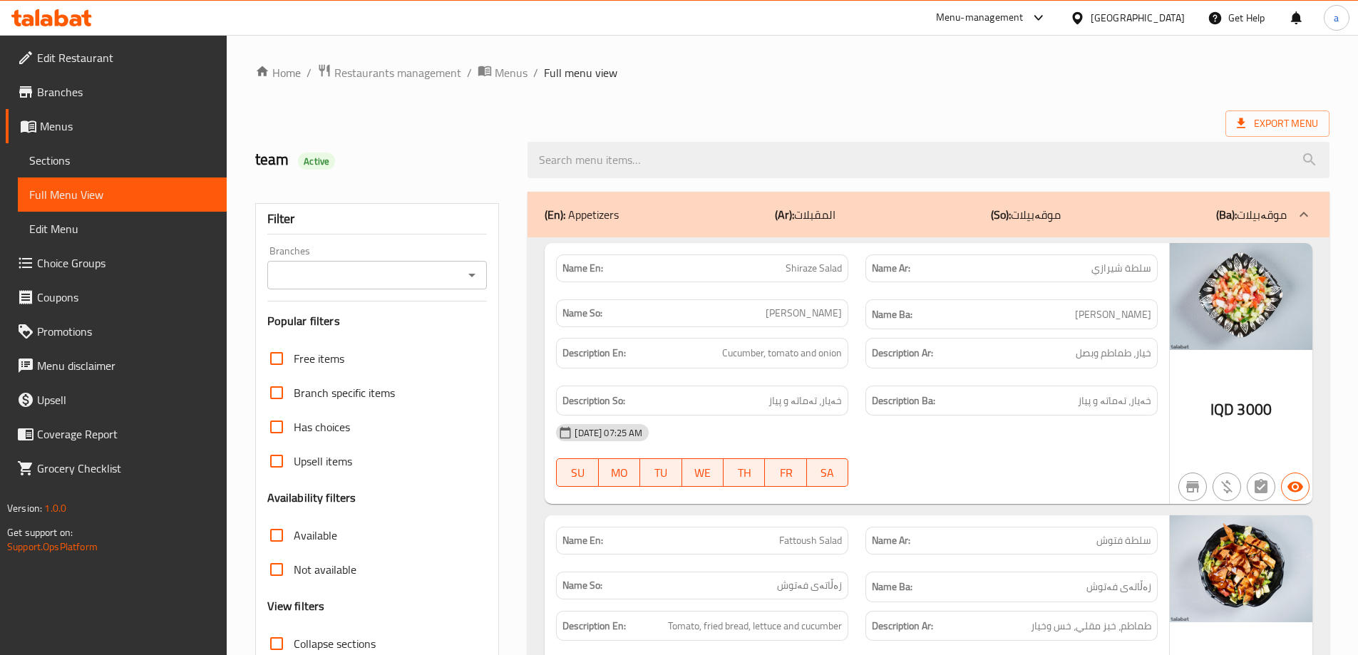
click at [475, 276] on icon "Open" at bounding box center [471, 275] width 17 height 17
click at [451, 345] on li "Laboca, Empire" at bounding box center [376, 337] width 220 height 26
type input "Laboca, Empire"
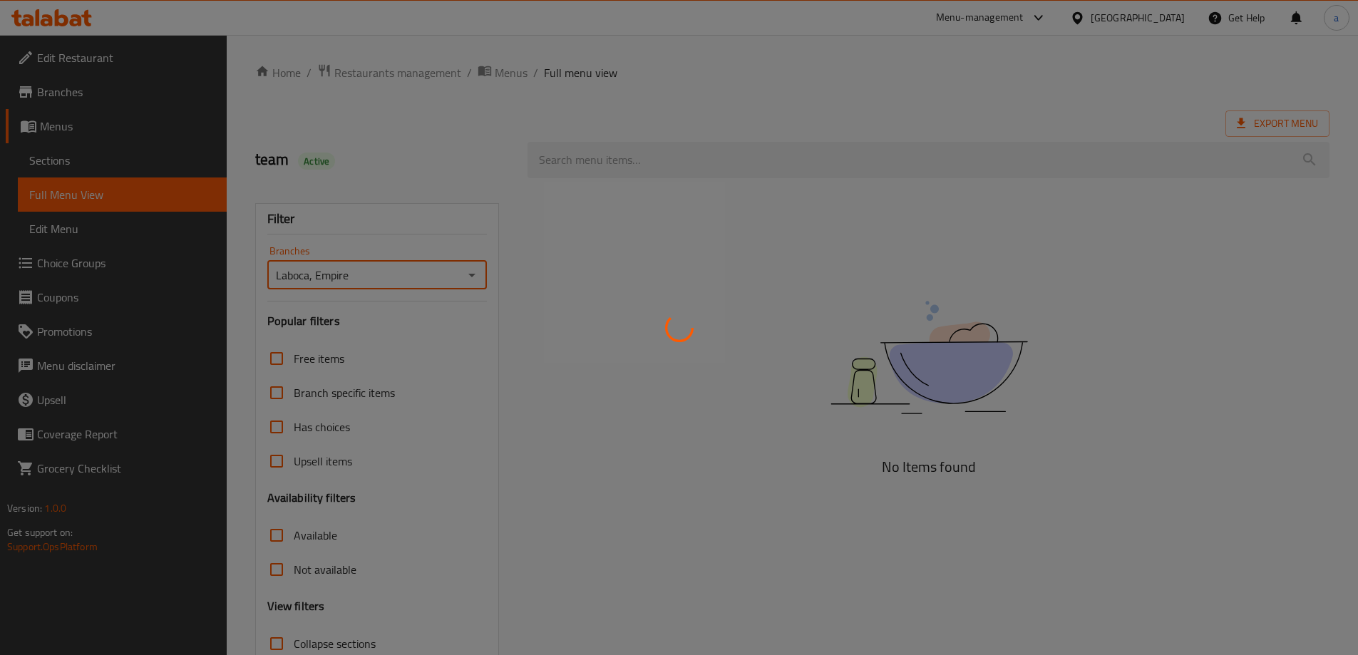
scroll to position [103, 0]
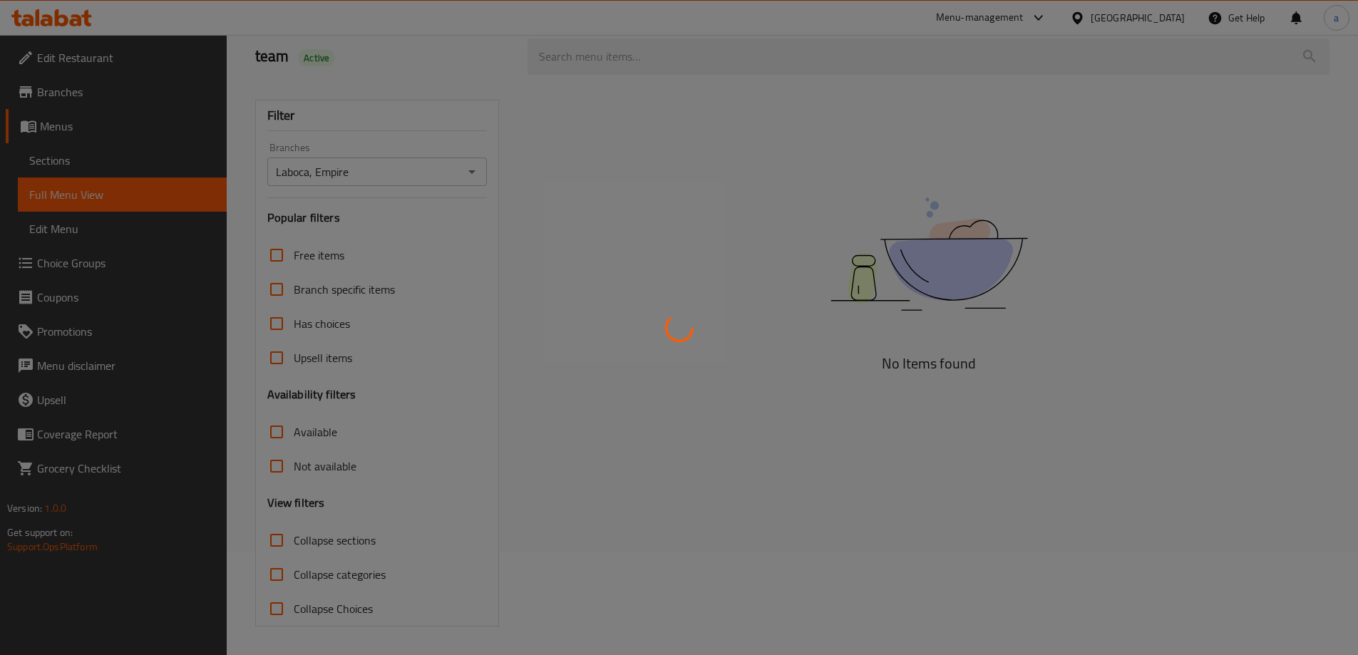
click at [659, 304] on div at bounding box center [679, 327] width 1358 height 655
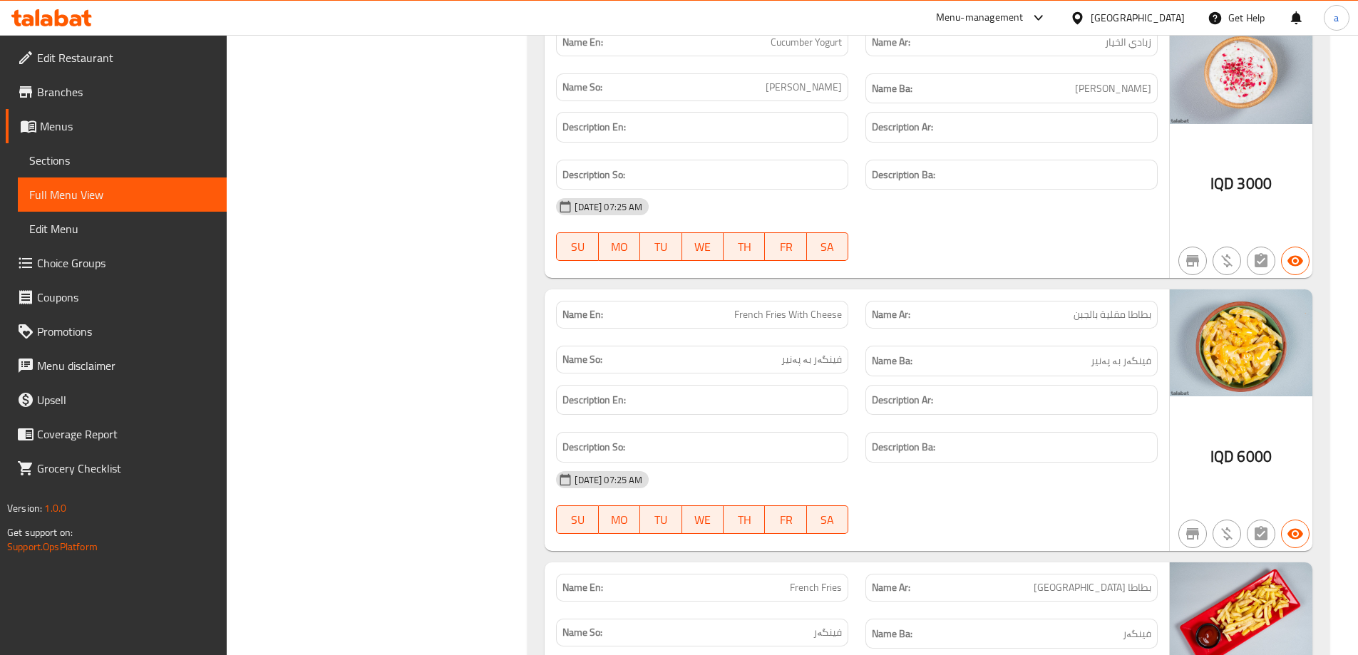
scroll to position [2029, 0]
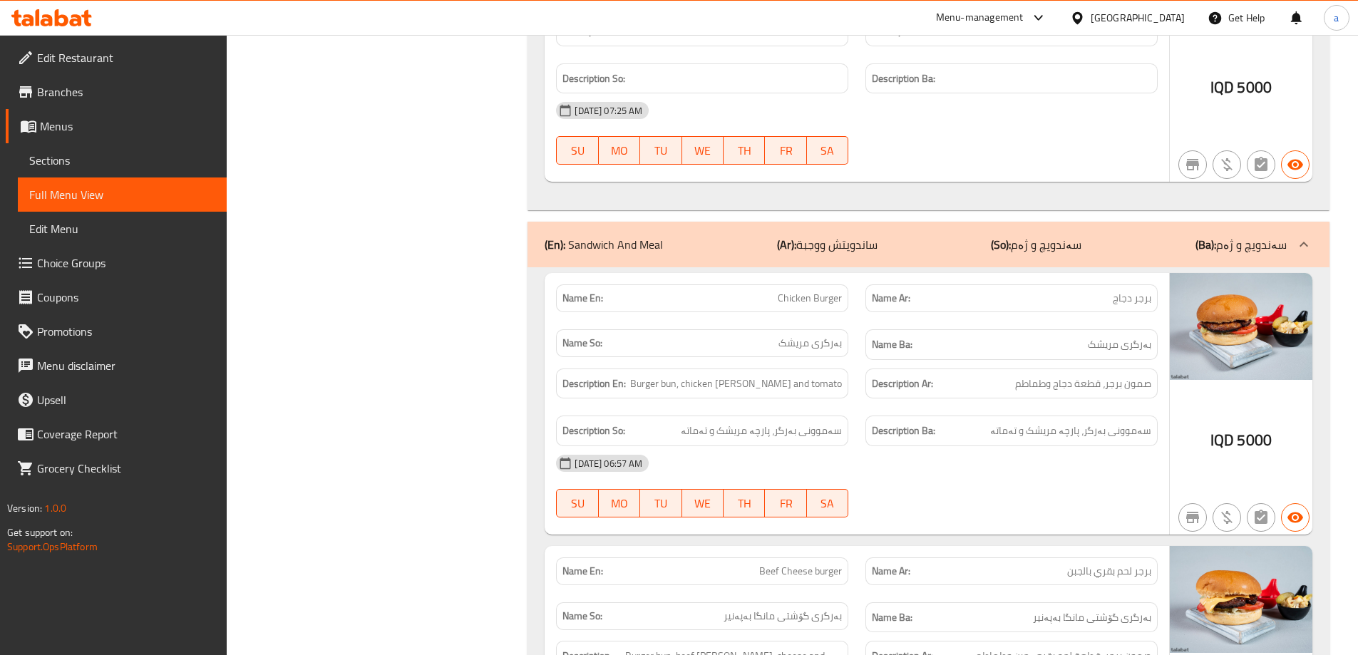
click at [1274, 236] on p "(Ba): سەندویچ و ژەم" at bounding box center [1241, 244] width 91 height 17
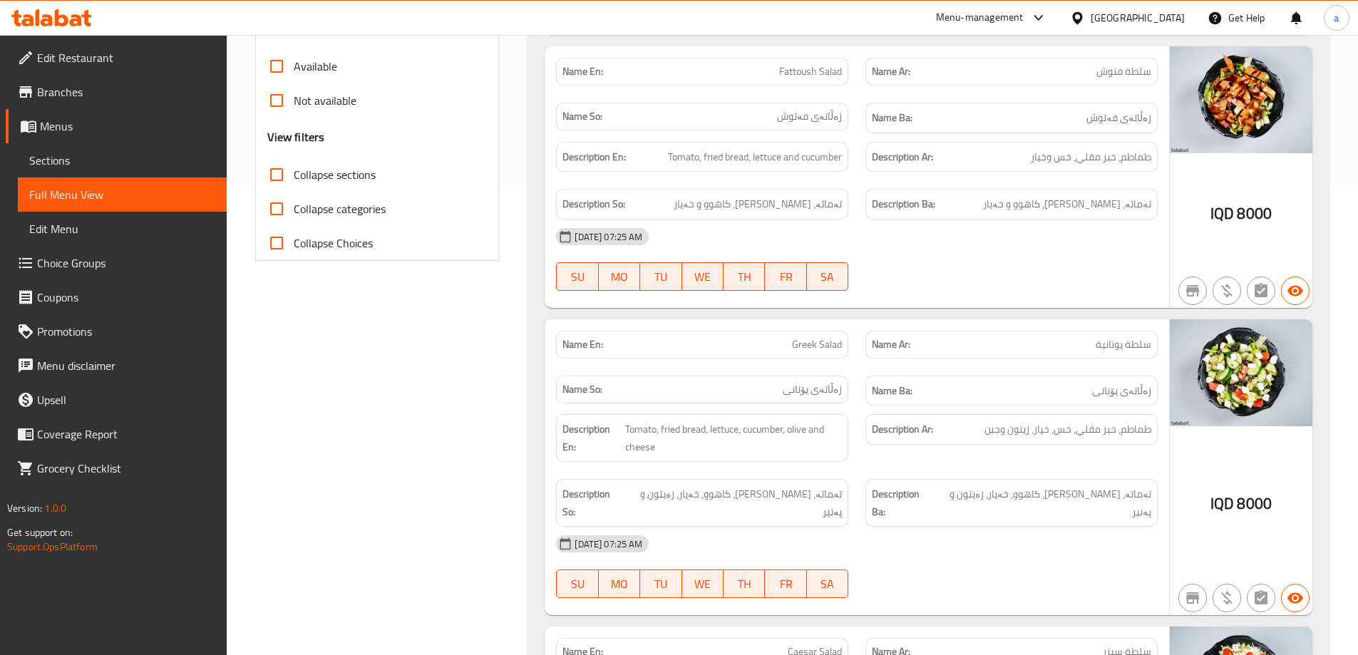
scroll to position [130, 0]
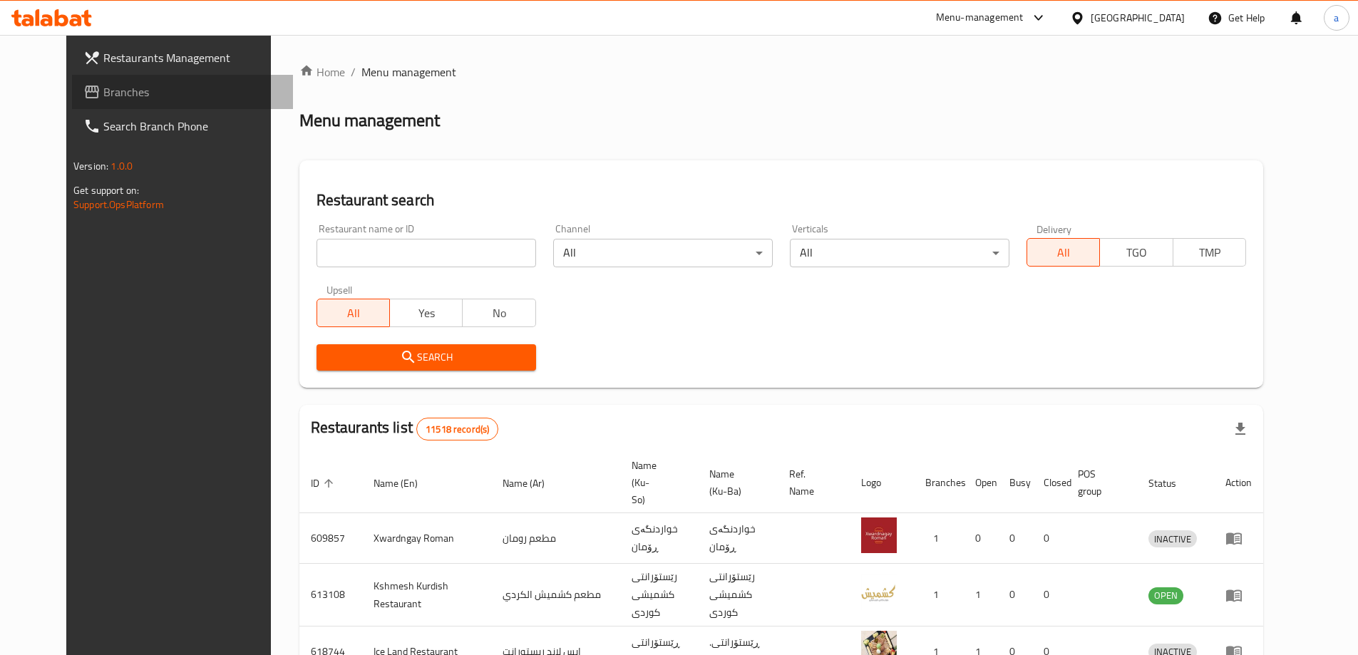
click at [119, 92] on span "Branches" at bounding box center [192, 91] width 178 height 17
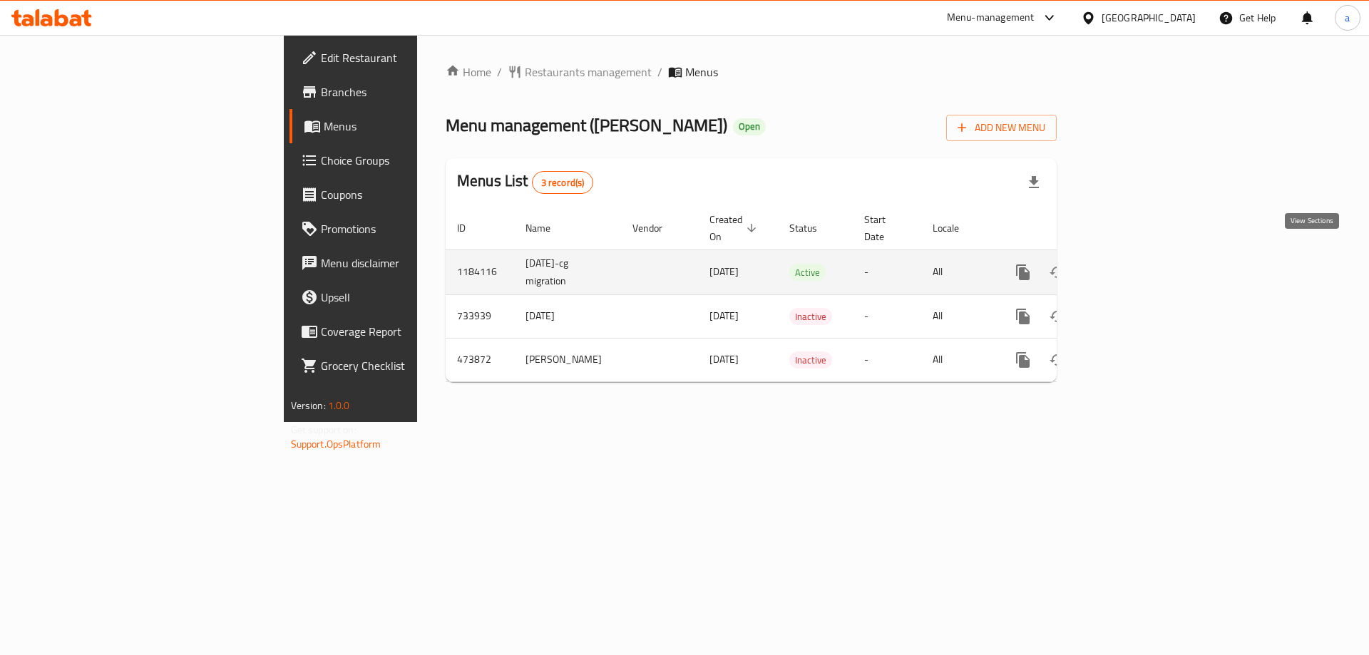
click at [1132, 266] on icon "enhanced table" at bounding box center [1125, 272] width 13 height 13
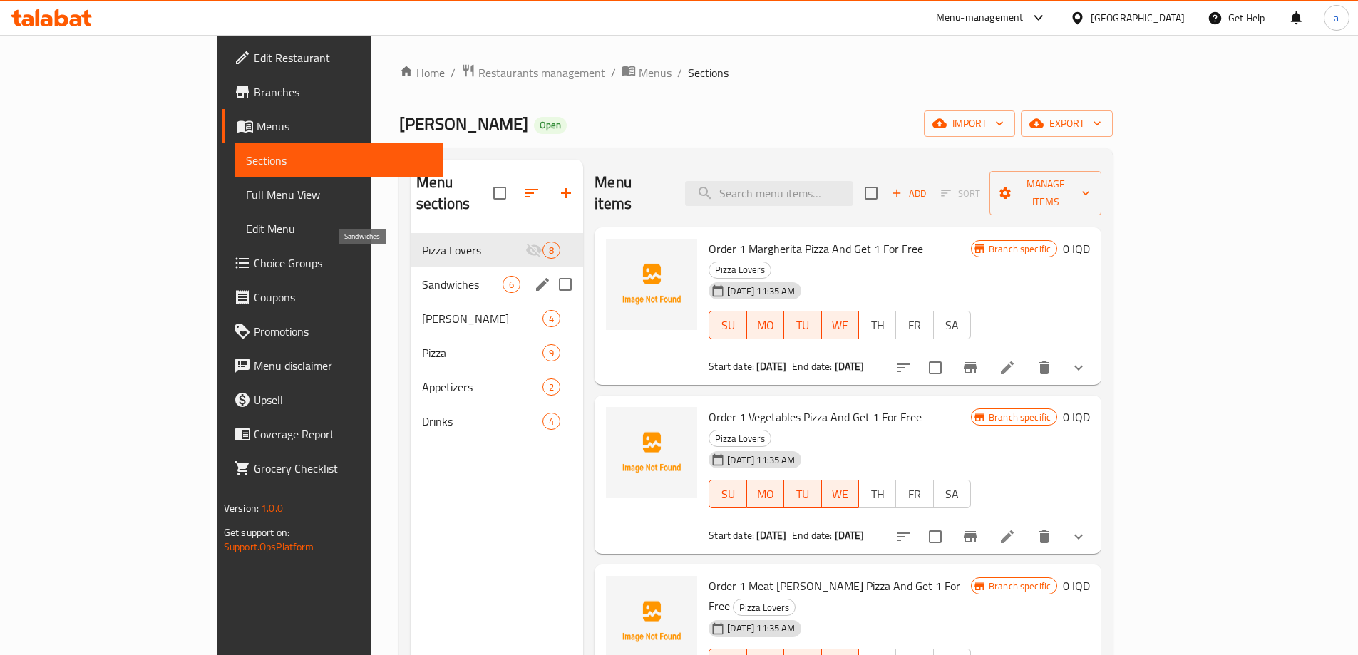
click at [422, 276] on span "Sandwiches" at bounding box center [462, 284] width 81 height 17
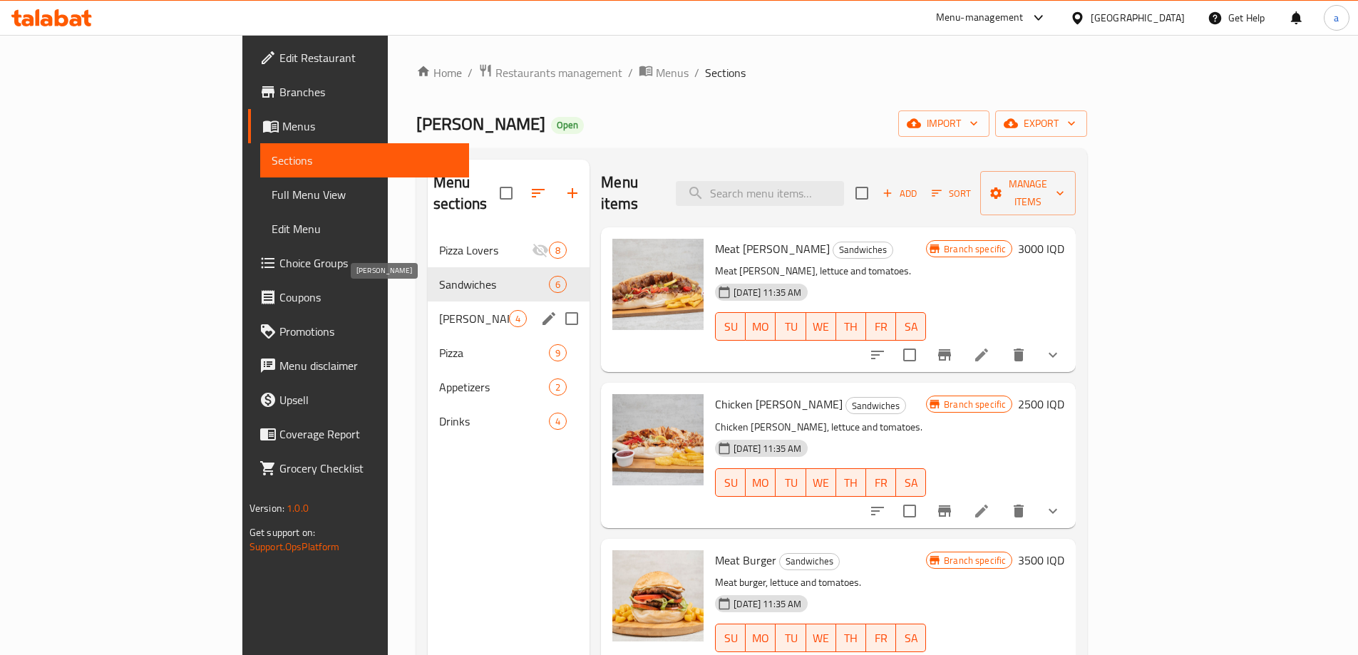
click at [439, 310] on span "Gus" at bounding box center [474, 318] width 70 height 17
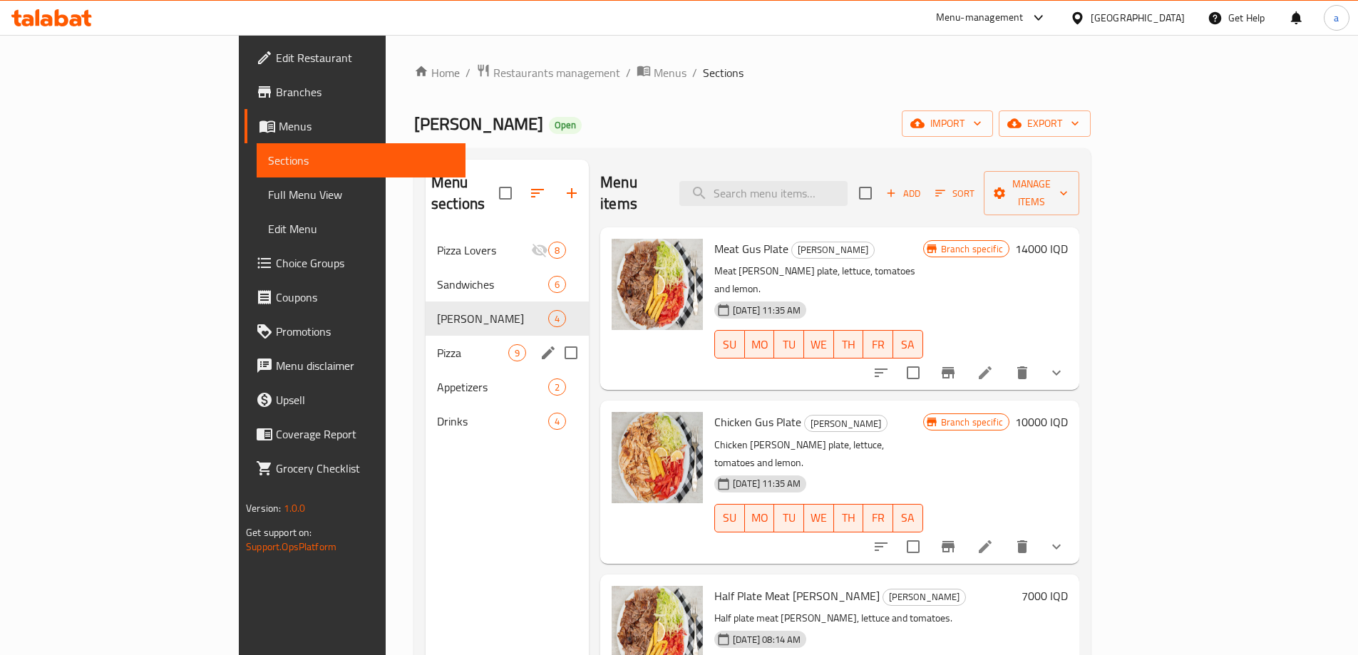
click at [426, 336] on div "Pizza 9" at bounding box center [507, 353] width 163 height 34
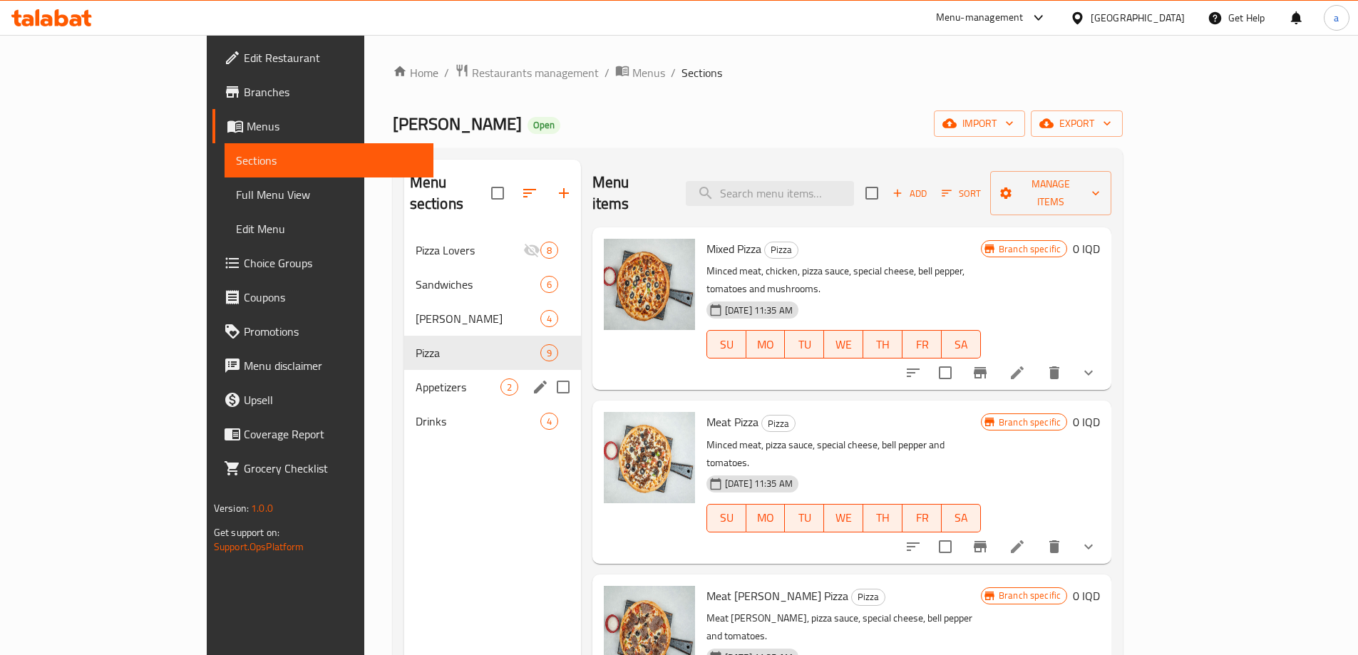
click at [404, 378] on div "Appetizers 2" at bounding box center [492, 387] width 177 height 34
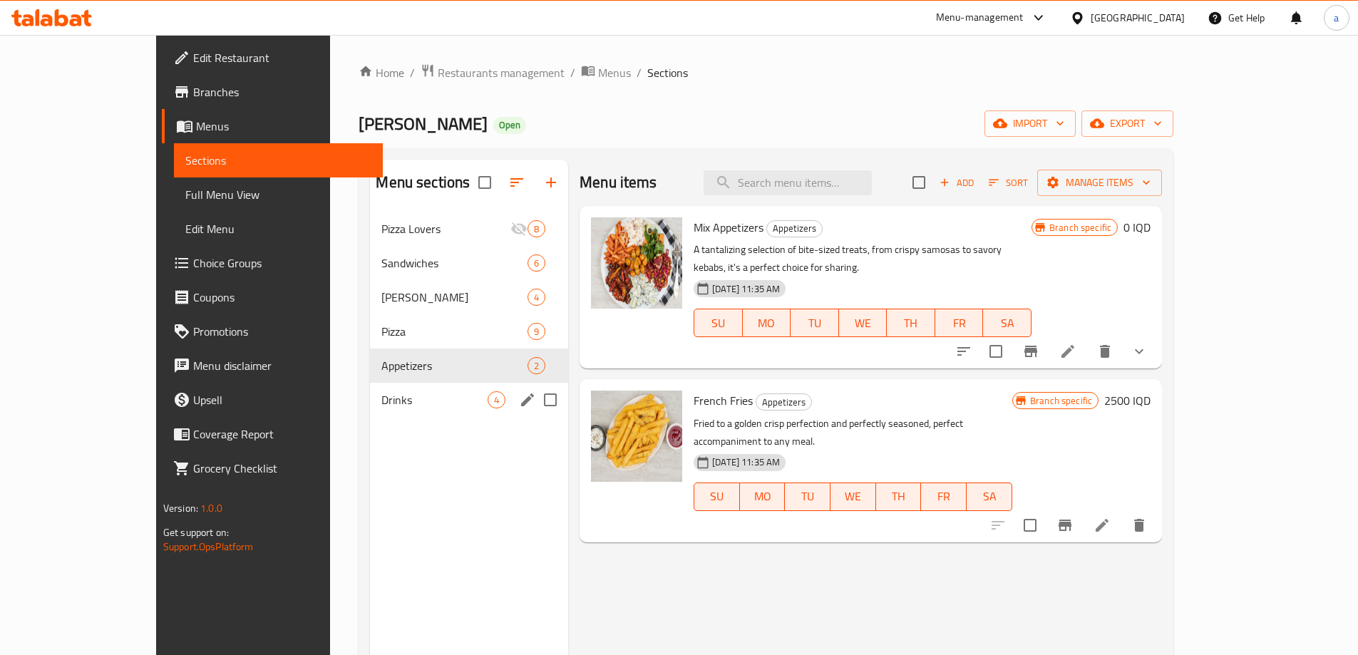
click at [370, 409] on div "Drinks 4" at bounding box center [469, 400] width 198 height 34
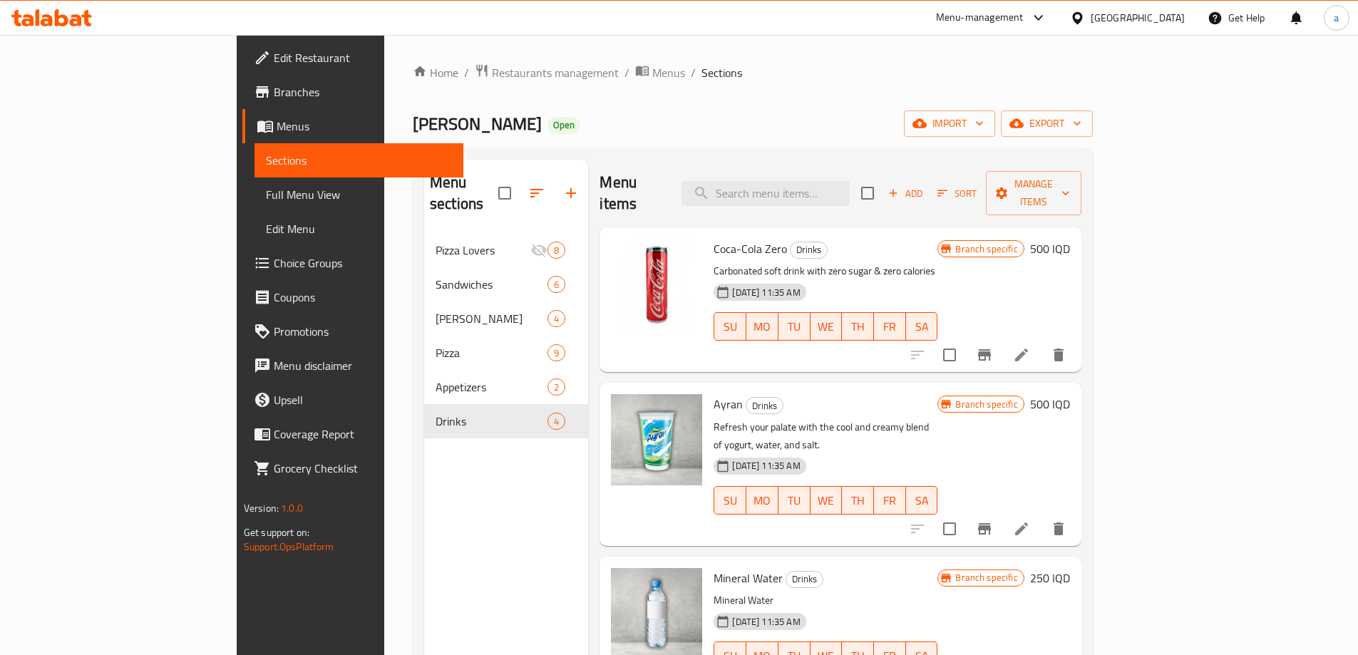
click at [434, 501] on div "Menu sections Pizza Lovers 8 Sandwiches 6 Gus 4 Pizza 9 Appetizers 2 Drinks 4" at bounding box center [506, 487] width 164 height 655
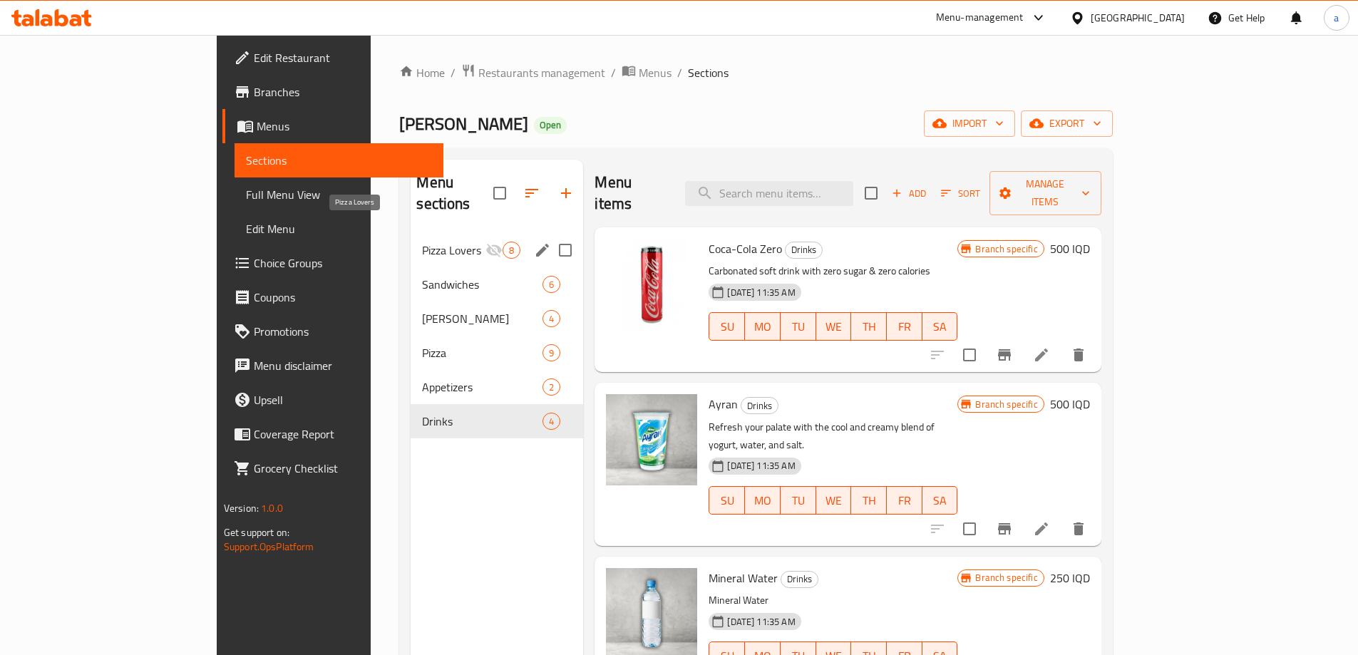
click at [422, 242] on span "Pizza Lovers" at bounding box center [453, 250] width 63 height 17
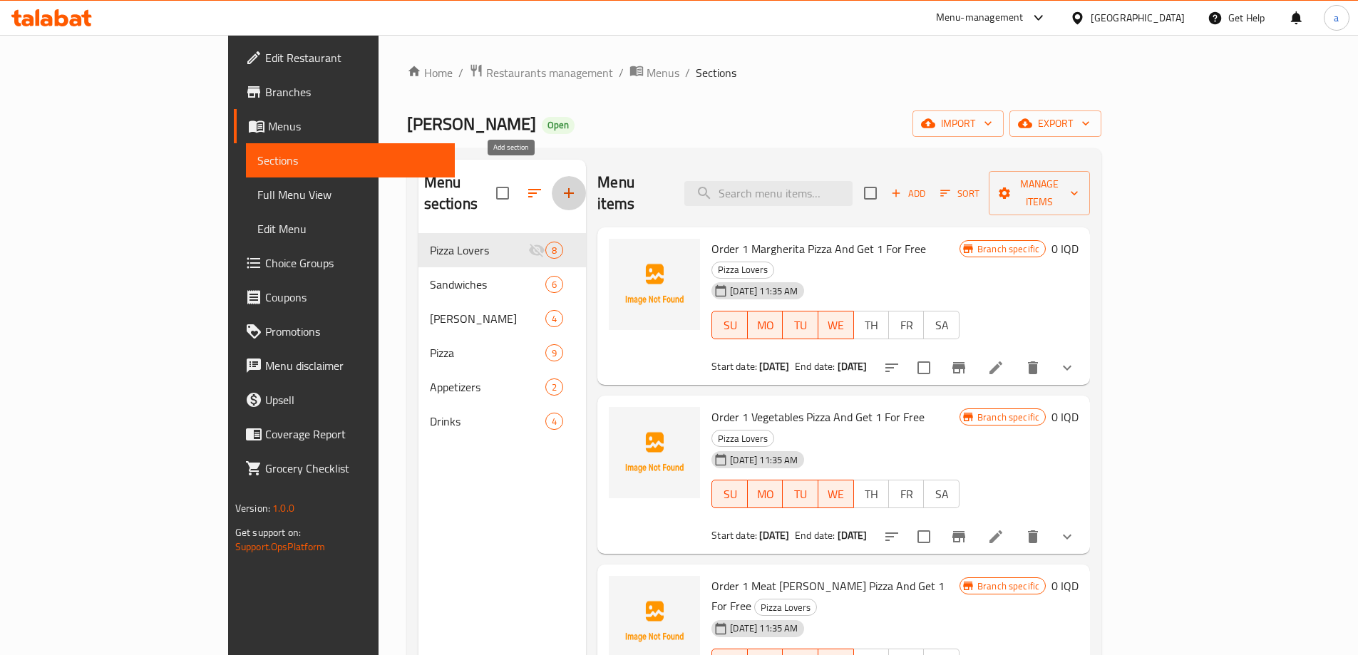
click at [560, 189] on icon "button" at bounding box center [568, 193] width 17 height 17
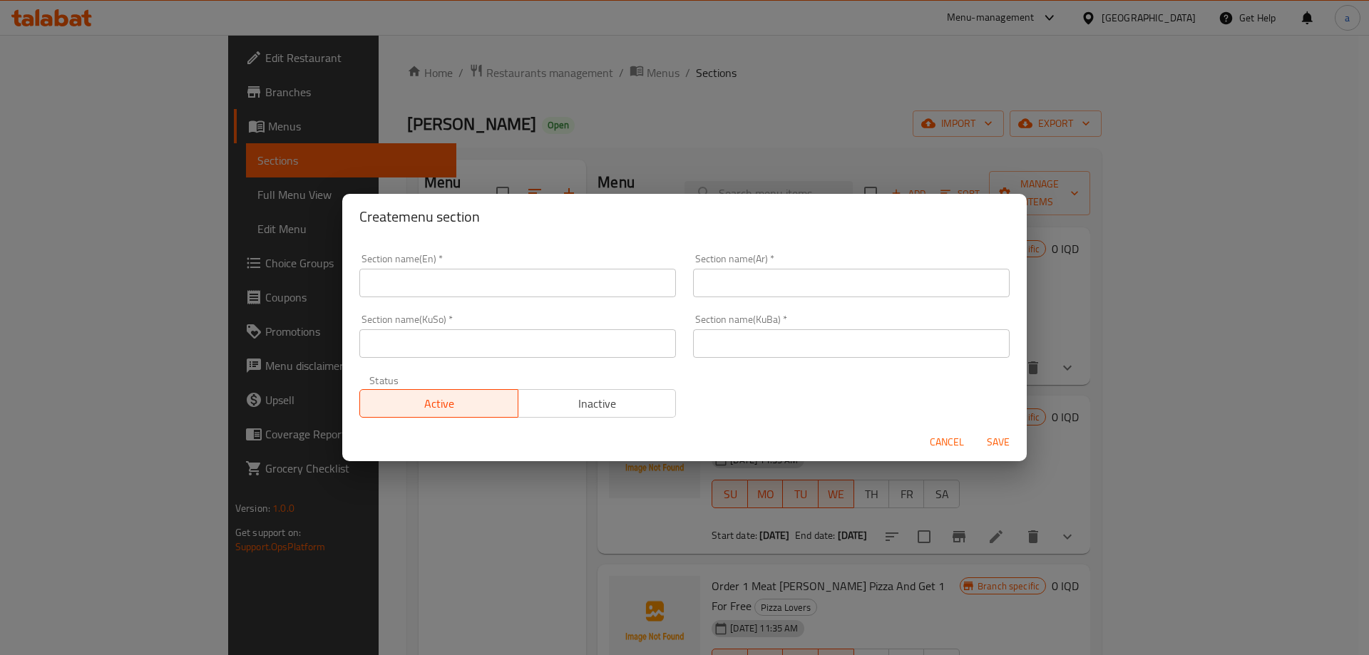
click at [585, 288] on input "text" at bounding box center [517, 283] width 317 height 29
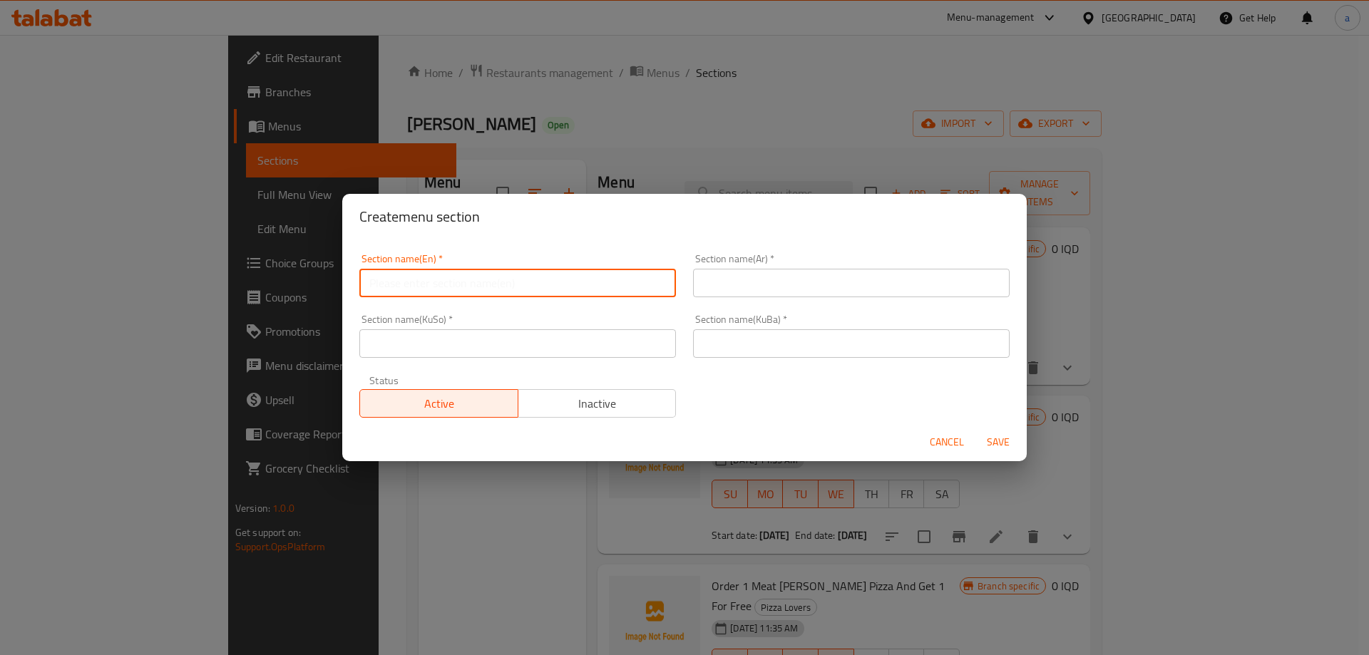
paste input "لازانیا"
type input "لازانیا"
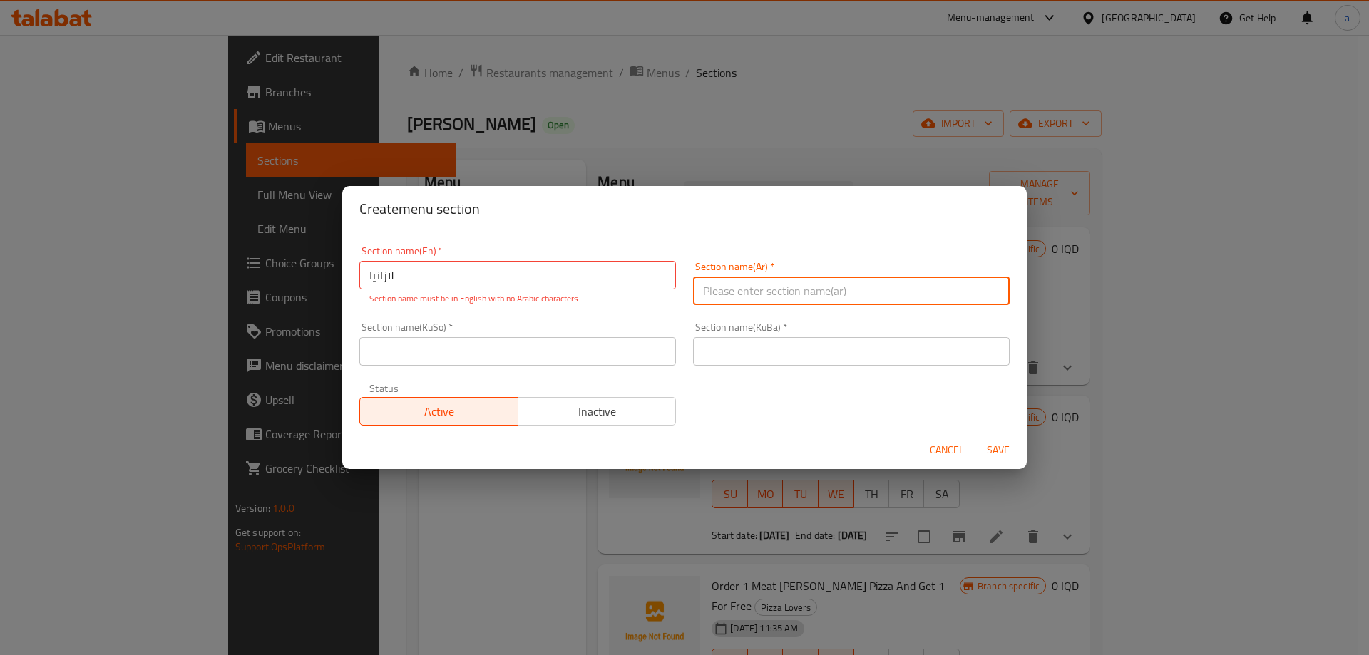
click at [766, 284] on input "text" at bounding box center [851, 291] width 317 height 29
paste input "لازانیا"
type input "لازانیا"
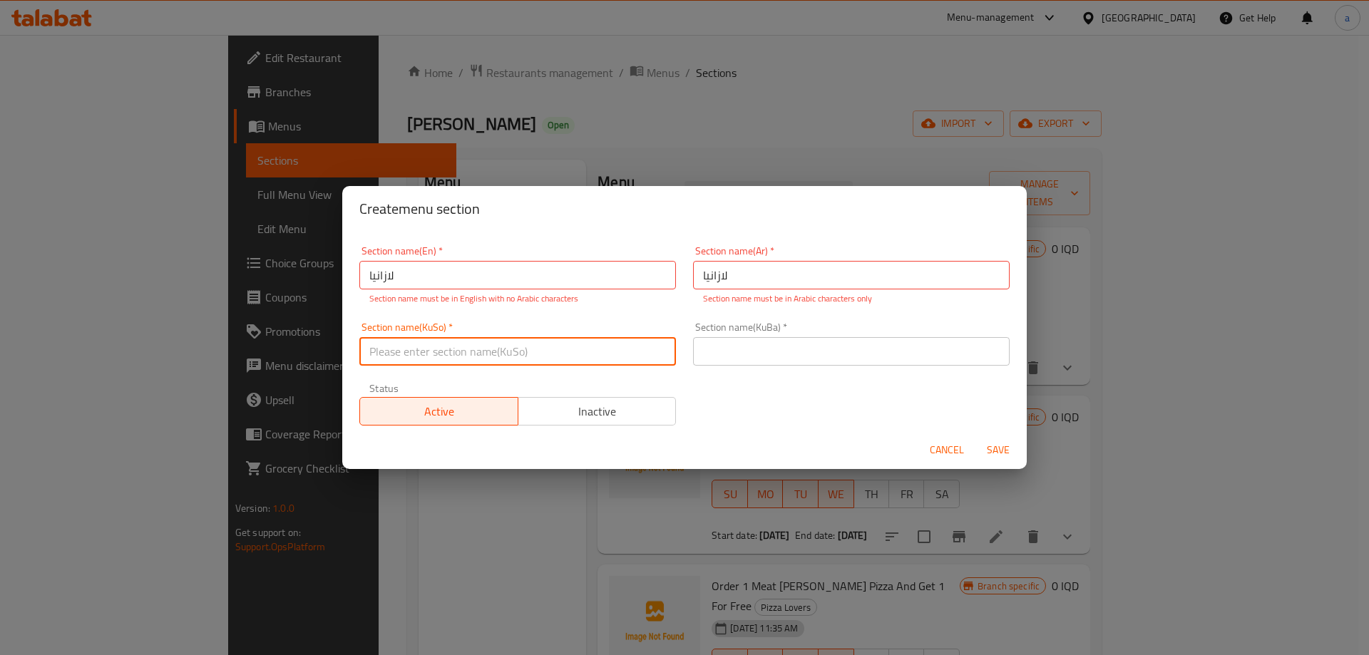
click at [588, 343] on input "text" at bounding box center [517, 351] width 317 height 29
paste input "لازانیا"
type input "لازانیا"
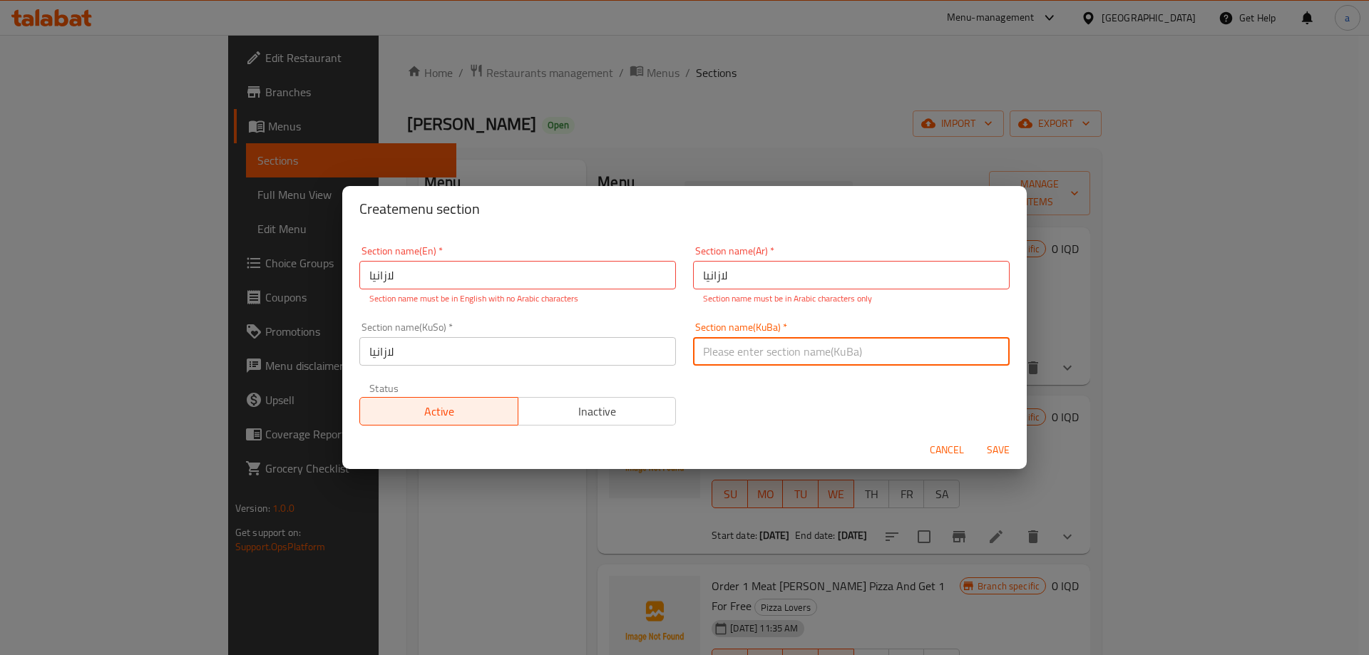
click at [719, 344] on input "text" at bounding box center [851, 351] width 317 height 29
paste input "لازانیا"
type input "لازانیا"
drag, startPoint x: 584, startPoint y: 270, endPoint x: 355, endPoint y: 273, distance: 228.9
click at [355, 273] on div "Section name(En)   * لازانیا Section name(En) * Section name must be in English…" at bounding box center [518, 275] width 334 height 76
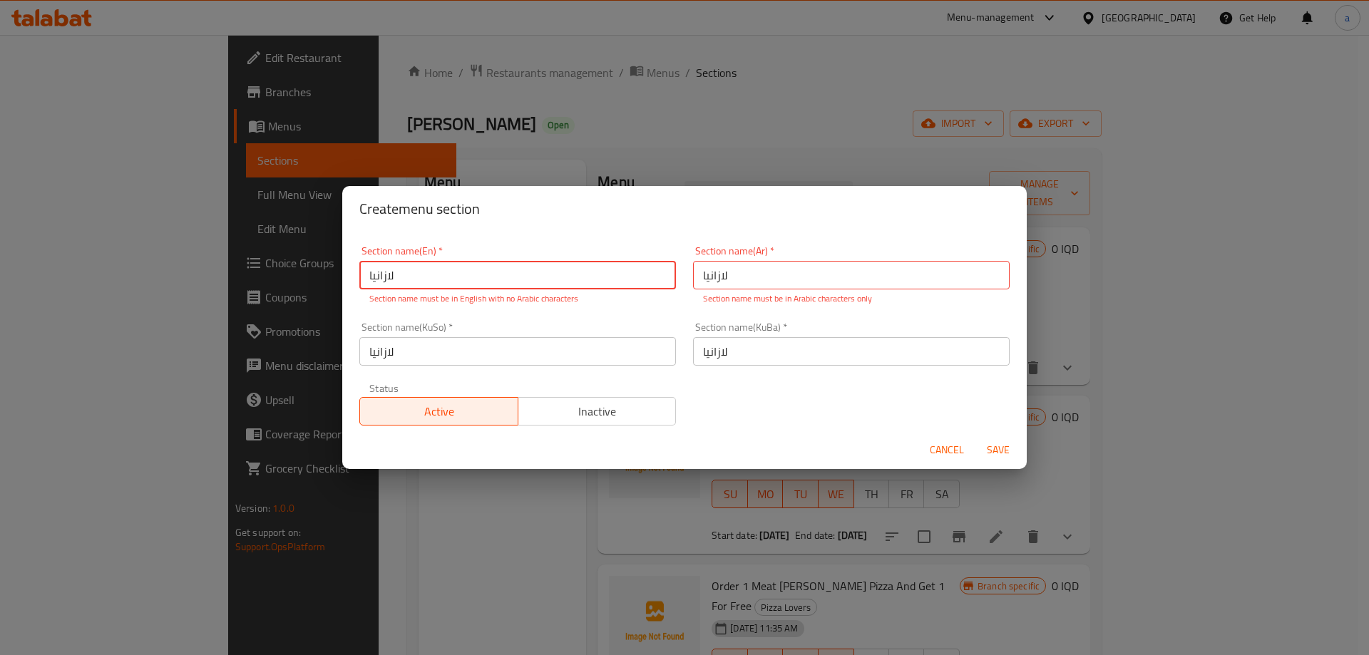
paste input "Lasagna"
click at [413, 277] on input "Lasagna" at bounding box center [517, 275] width 317 height 29
paste input "text"
drag, startPoint x: 523, startPoint y: 275, endPoint x: 248, endPoint y: 272, distance: 274.5
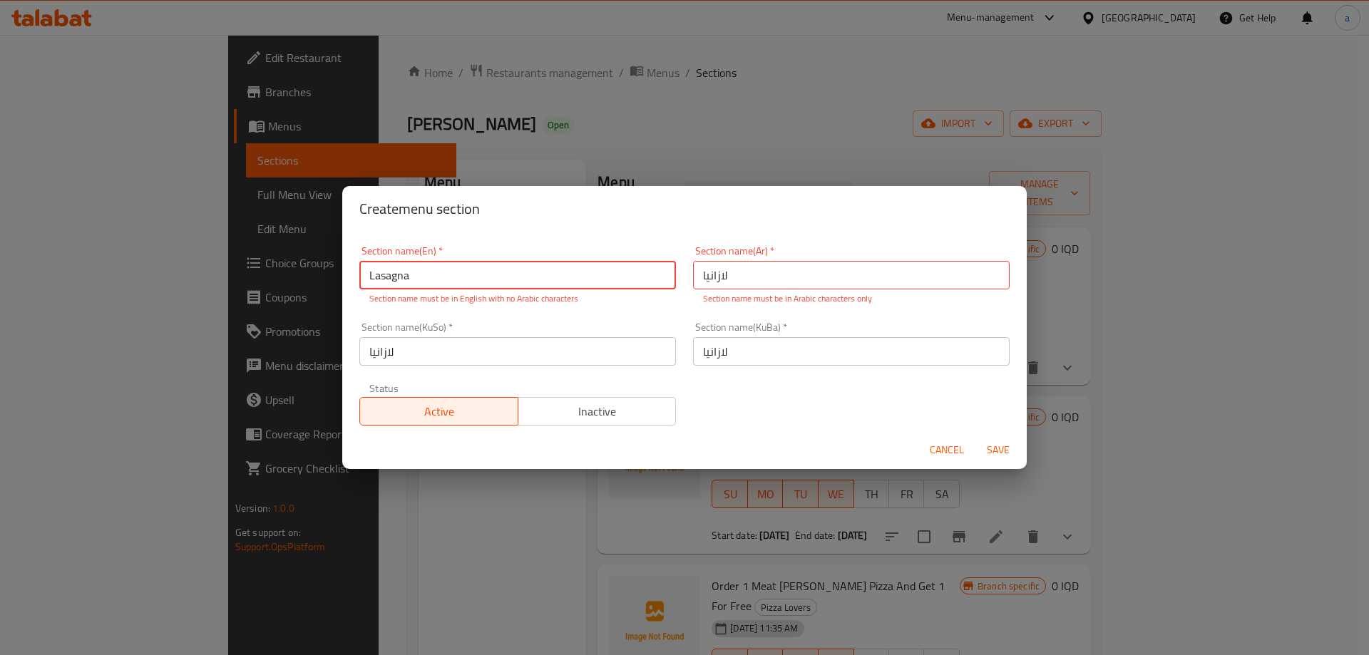
click at [248, 272] on div "Create menu section Section name(En)   * Lasagna Section name(En) * Section nam…" at bounding box center [684, 327] width 1369 height 655
type input "Lasagna"
click at [754, 276] on input "لازانیا" at bounding box center [851, 275] width 317 height 29
type input "لازانيا"
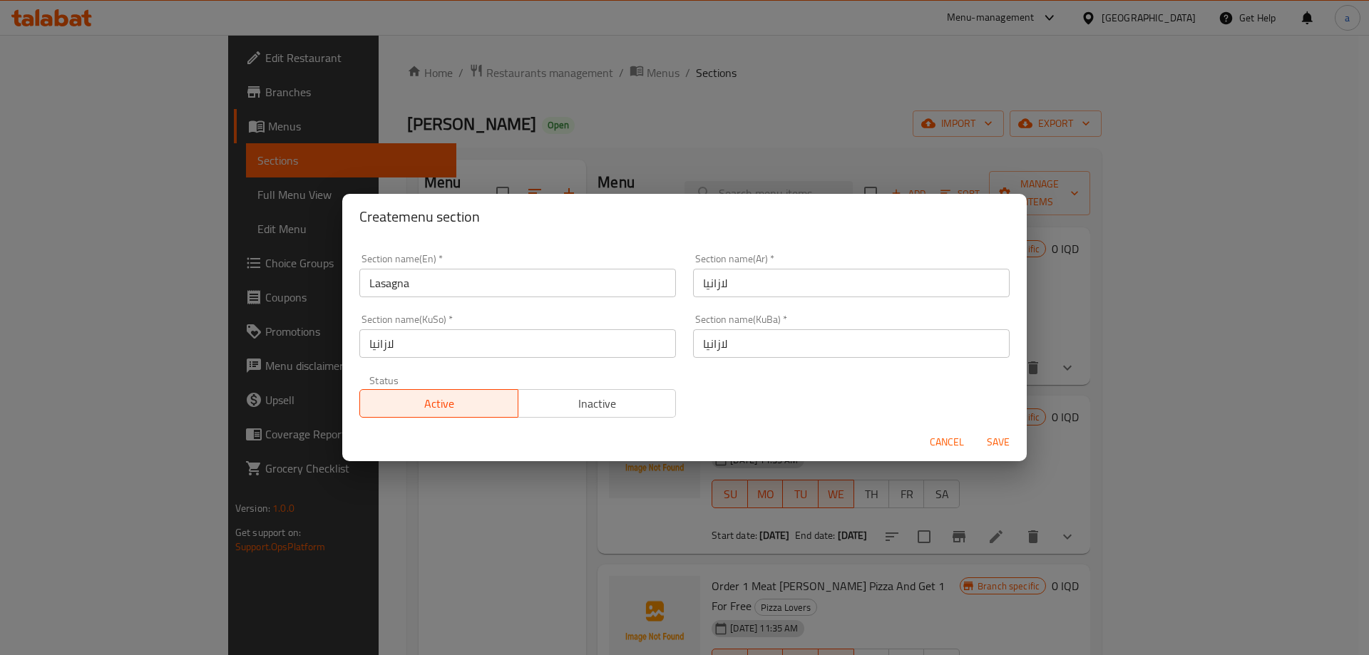
click at [764, 386] on div "Section name(En)   * Lasagna Section name(En) * Section name(Ar)   * لازانيا Se…" at bounding box center [684, 335] width 667 height 181
click at [1011, 439] on span "Save" at bounding box center [998, 443] width 34 height 18
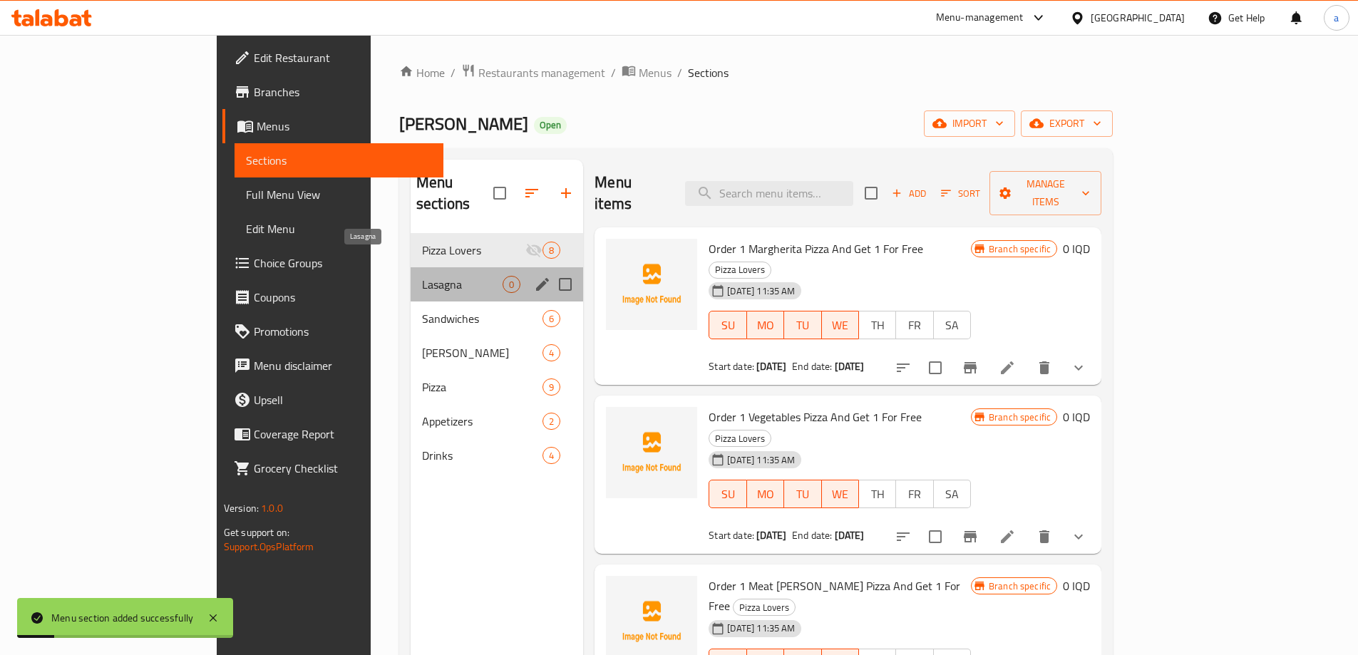
click at [422, 276] on span "Lasagna" at bounding box center [462, 284] width 81 height 17
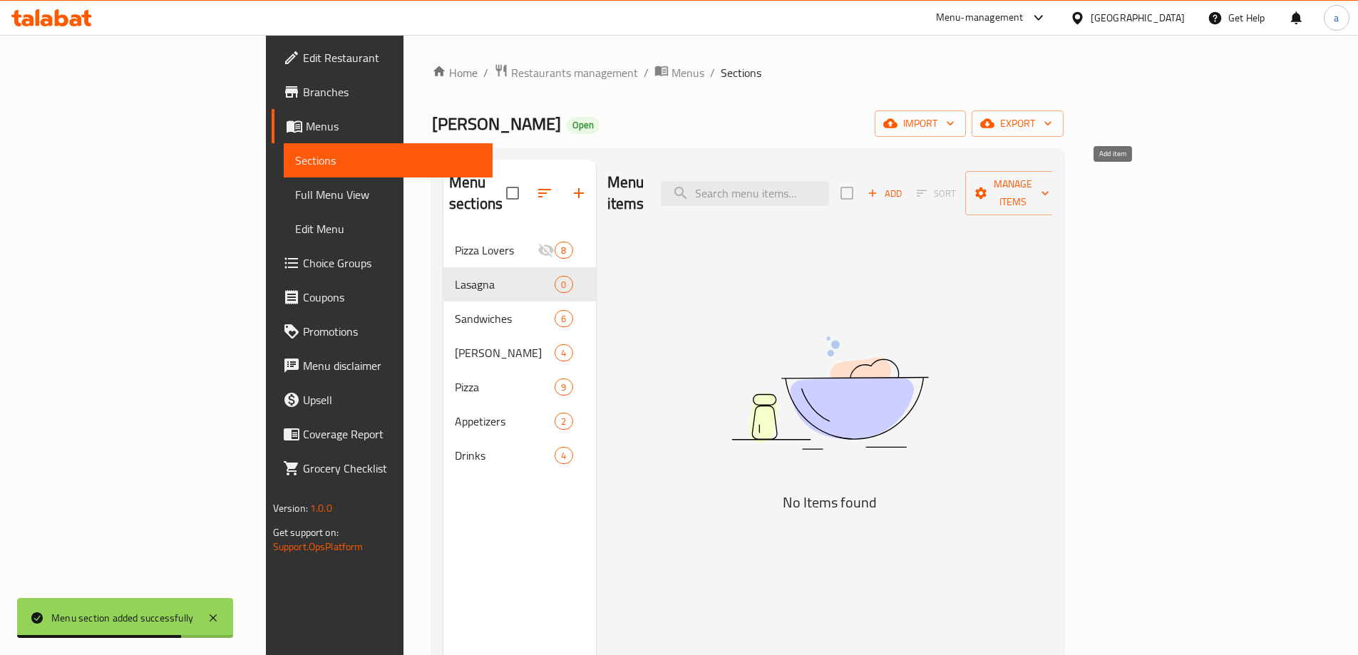
click at [904, 188] on span "Add" at bounding box center [885, 193] width 39 height 16
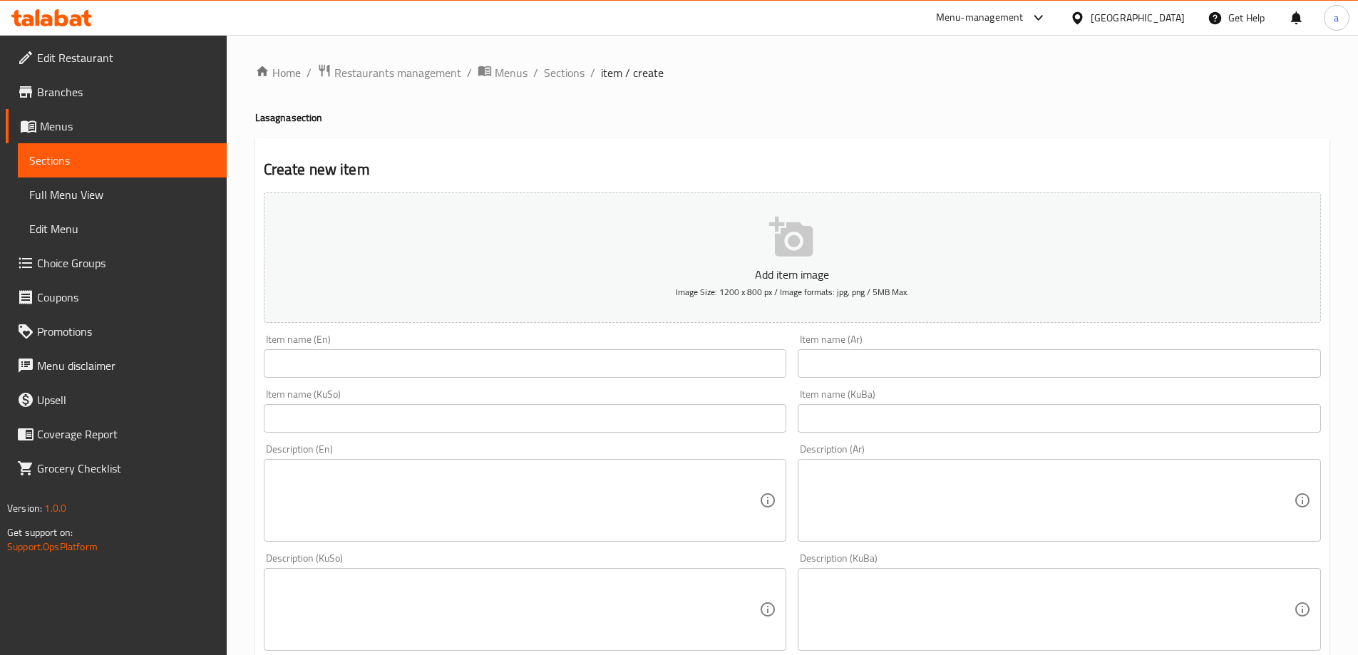
click at [707, 354] on input "text" at bounding box center [525, 363] width 523 height 29
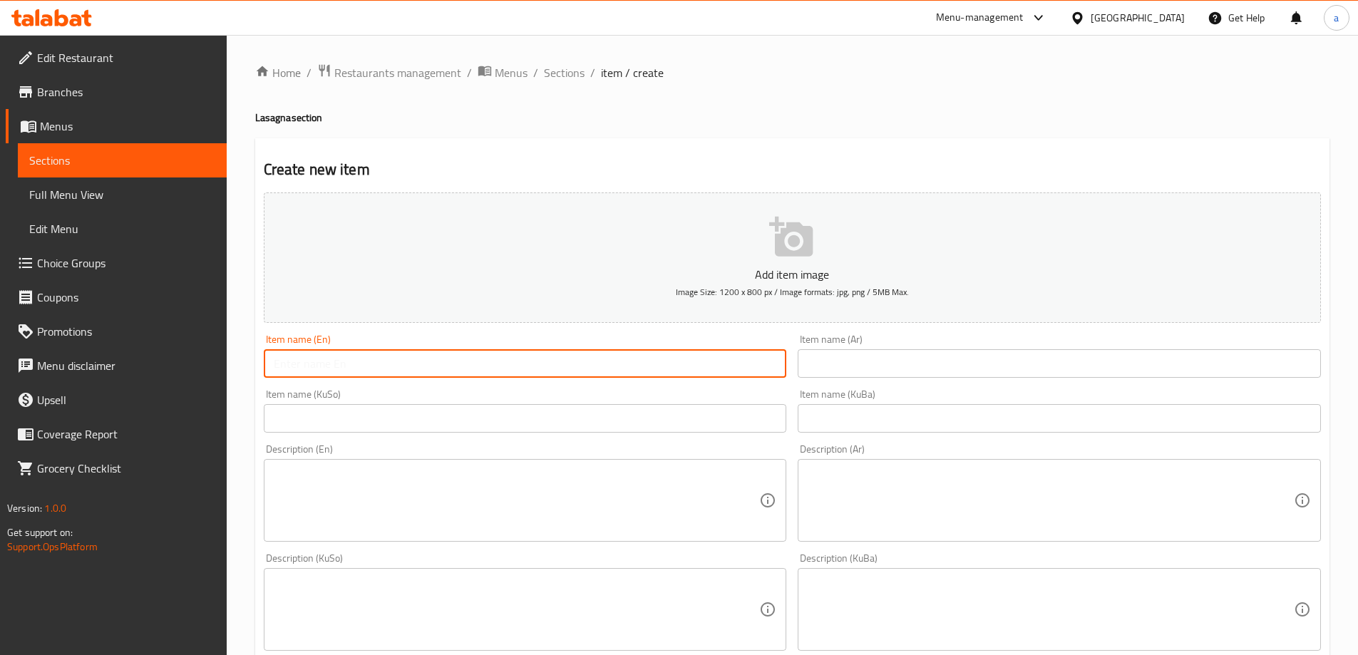
paste input "Chicken Lasagna"
drag, startPoint x: 458, startPoint y: 371, endPoint x: 366, endPoint y: 363, distance: 92.3
click at [252, 366] on div "Home / Restaurants management / Menus / Sections / item / create Lasagna sectio…" at bounding box center [793, 603] width 1132 height 1137
type input "Chicken Lasagna"
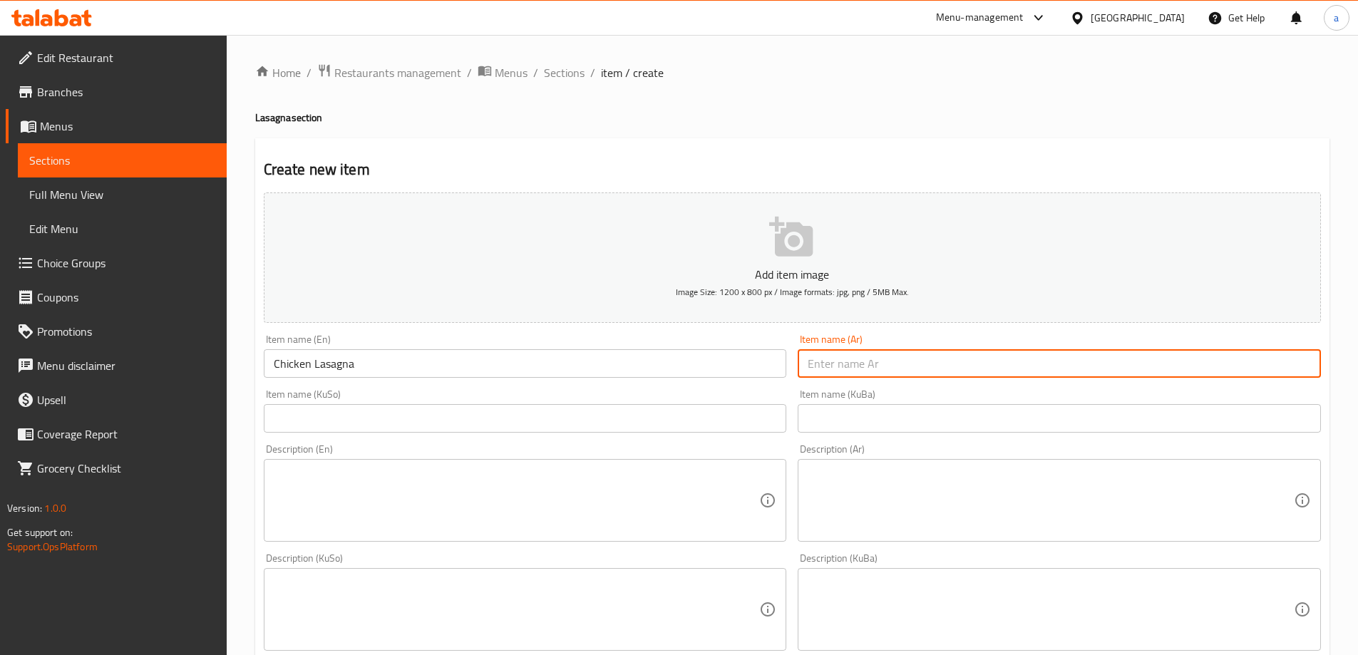
click at [1019, 364] on input "text" at bounding box center [1059, 363] width 523 height 29
paste input "لازانيا دجاج"
drag, startPoint x: 908, startPoint y: 361, endPoint x: 766, endPoint y: 368, distance: 141.3
click at [766, 368] on div "Add item image Image Size: 1200 x 800 px / Image formats: jpg, png / 5MB Max. I…" at bounding box center [792, 576] width 1069 height 779
click at [812, 358] on input "لازانيا دجاج" at bounding box center [1059, 363] width 523 height 29
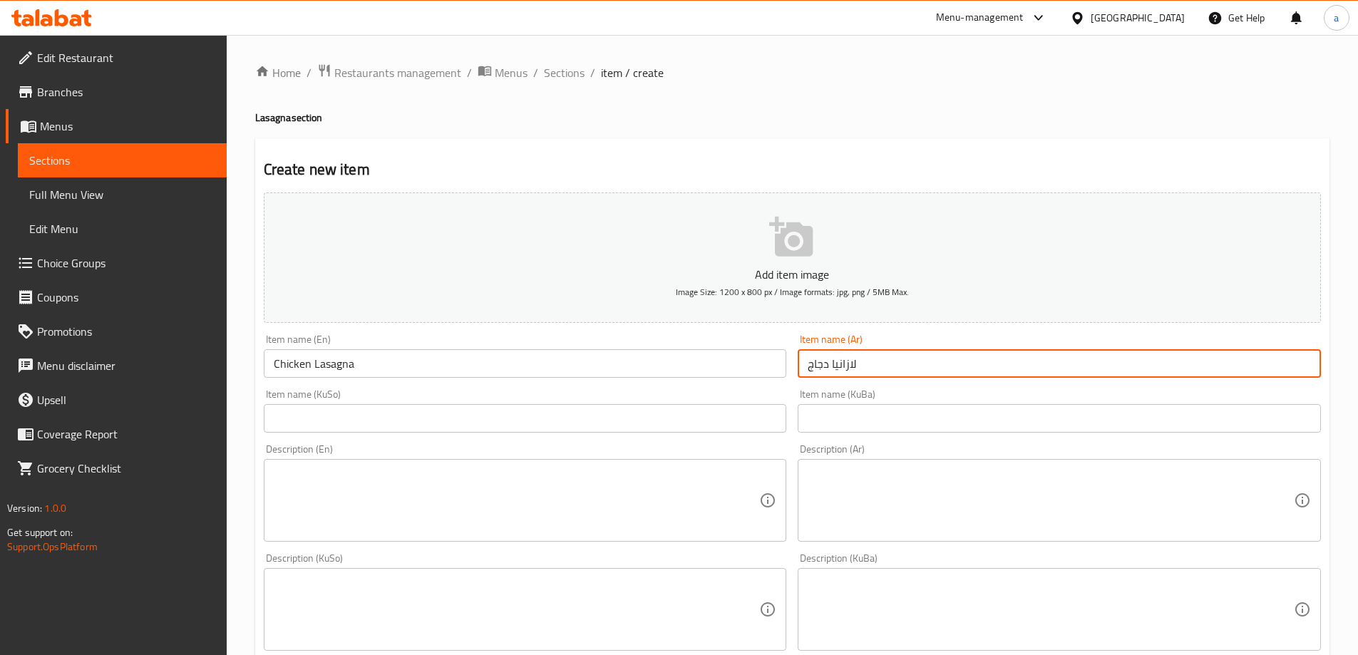
drag, startPoint x: 812, startPoint y: 358, endPoint x: 798, endPoint y: 358, distance: 14.3
click at [798, 358] on input "لازانيا دجاج" at bounding box center [1059, 363] width 523 height 29
type input "لازانيا دجاج"
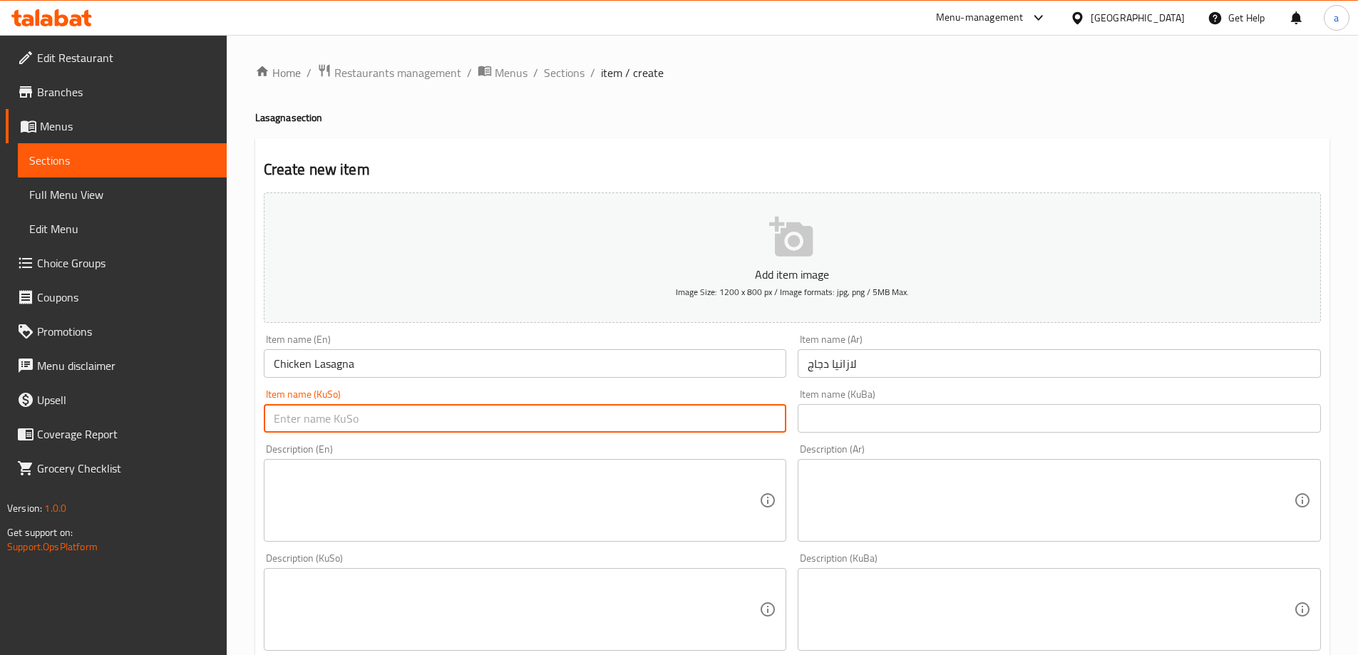
click at [709, 409] on input "text" at bounding box center [525, 418] width 523 height 29
paste input "لازانیای مریشک"
drag, startPoint x: 386, startPoint y: 414, endPoint x: 222, endPoint y: 414, distance: 164.7
click at [222, 414] on div "Edit Restaurant Branches Menus Sections Full Menu View Edit Menu Choice Groups …" at bounding box center [679, 603] width 1358 height 1137
type input "لازانیای مریشک"
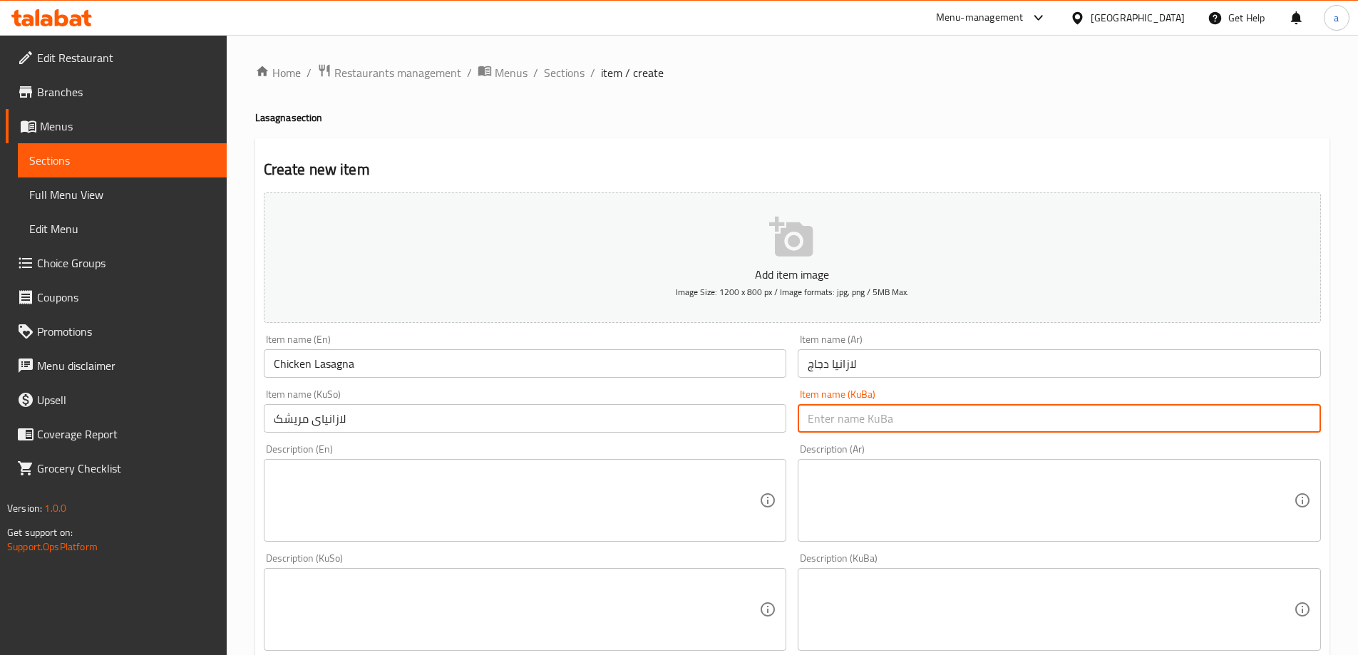
click at [868, 425] on input "text" at bounding box center [1059, 418] width 523 height 29
paste input "لازانیای مریشک"
drag, startPoint x: 881, startPoint y: 423, endPoint x: 754, endPoint y: 409, distance: 127.7
click at [754, 409] on div "Add item image Image Size: 1200 x 800 px / Image formats: jpg, png / 5MB Max. I…" at bounding box center [792, 576] width 1069 height 779
type input "لازانیای مریشک"
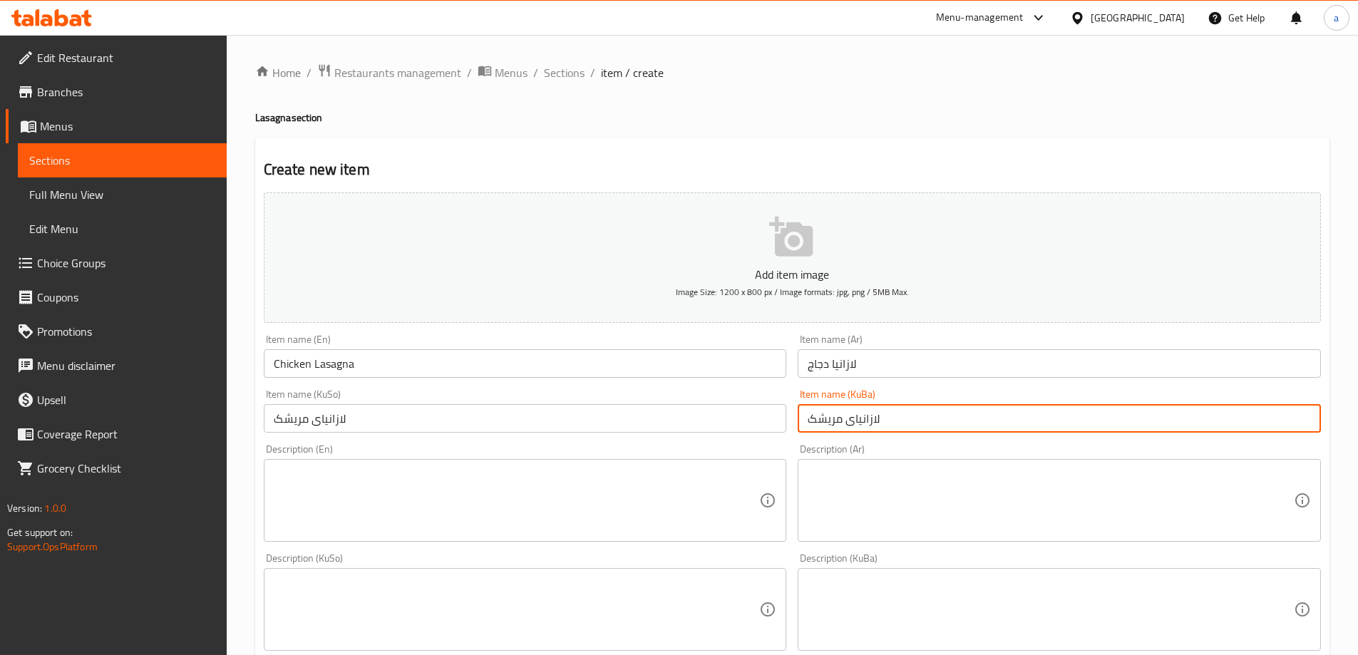
click at [734, 413] on input "لازانیای مریشک" at bounding box center [525, 418] width 523 height 29
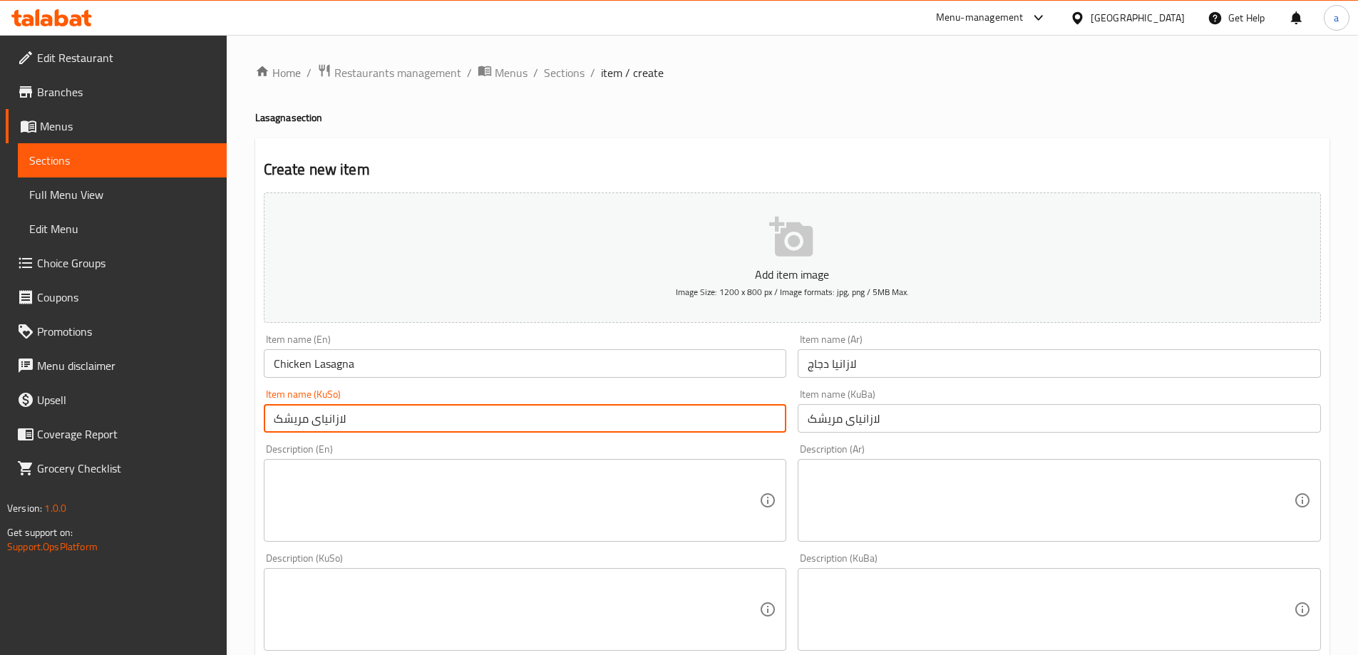
click at [861, 362] on input "لازانيا دجاج" at bounding box center [1059, 363] width 523 height 29
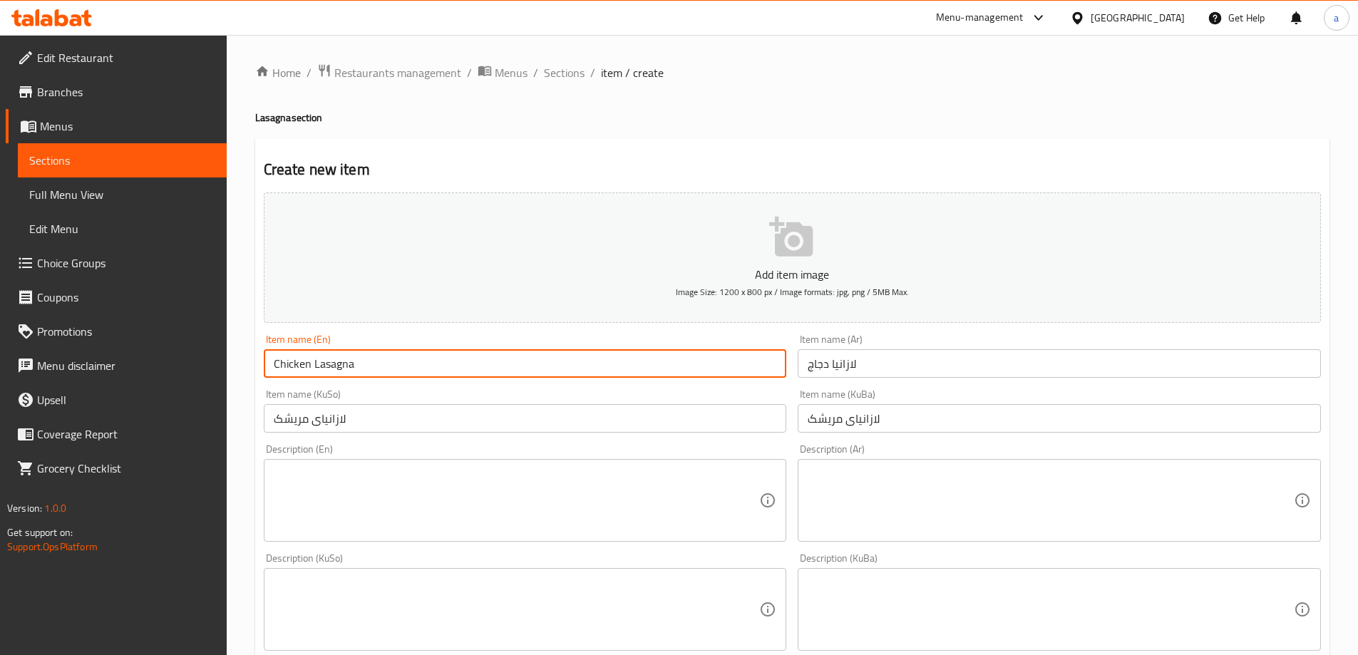
click at [708, 366] on input "Chicken Lasagna" at bounding box center [525, 363] width 523 height 29
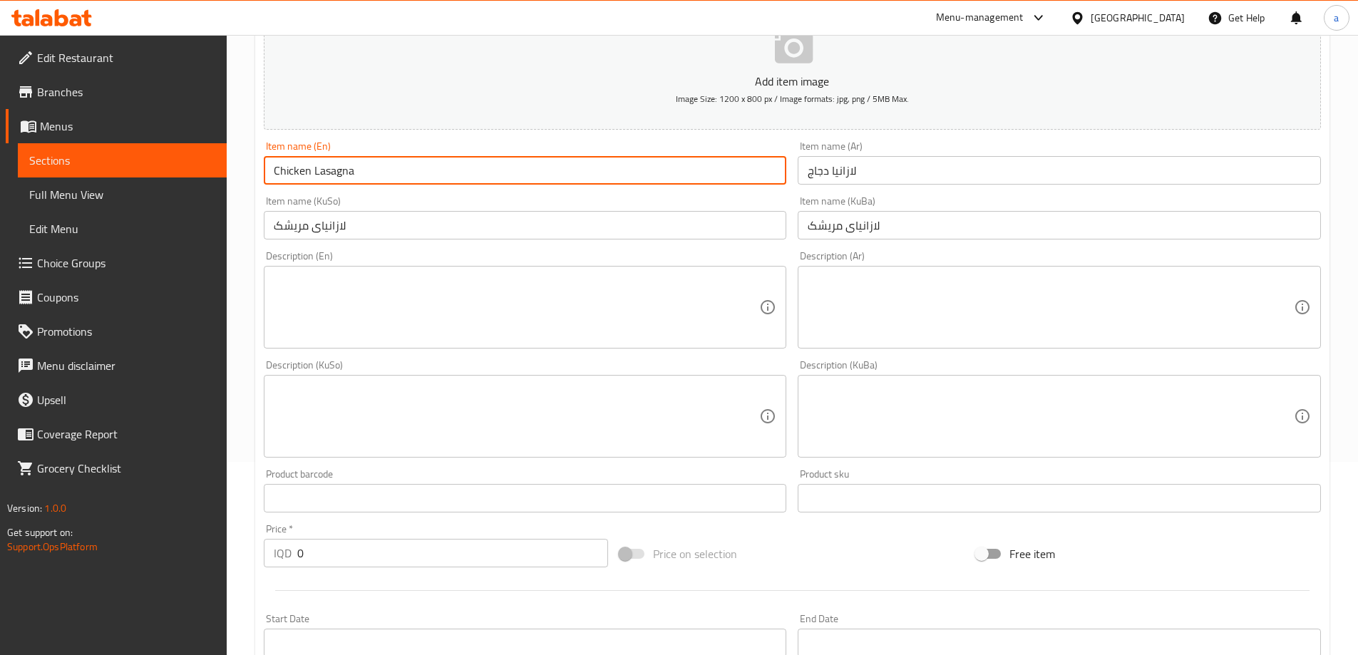
scroll to position [214, 0]
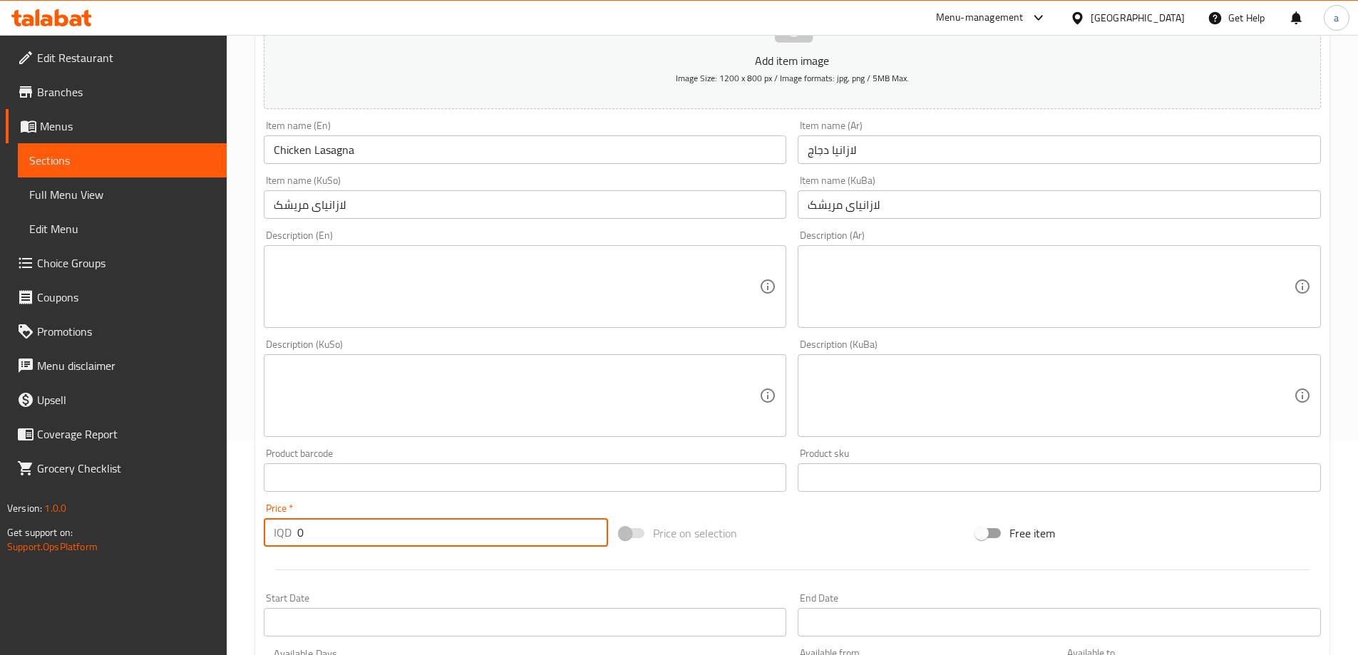
drag, startPoint x: 376, startPoint y: 535, endPoint x: 240, endPoint y: 514, distance: 137.1
click at [240, 514] on div "Home / Restaurants management / Menus / Sections / item / create Lasagna sectio…" at bounding box center [793, 389] width 1132 height 1137
paste input "750"
type input "7500"
click at [601, 276] on textarea at bounding box center [517, 287] width 486 height 68
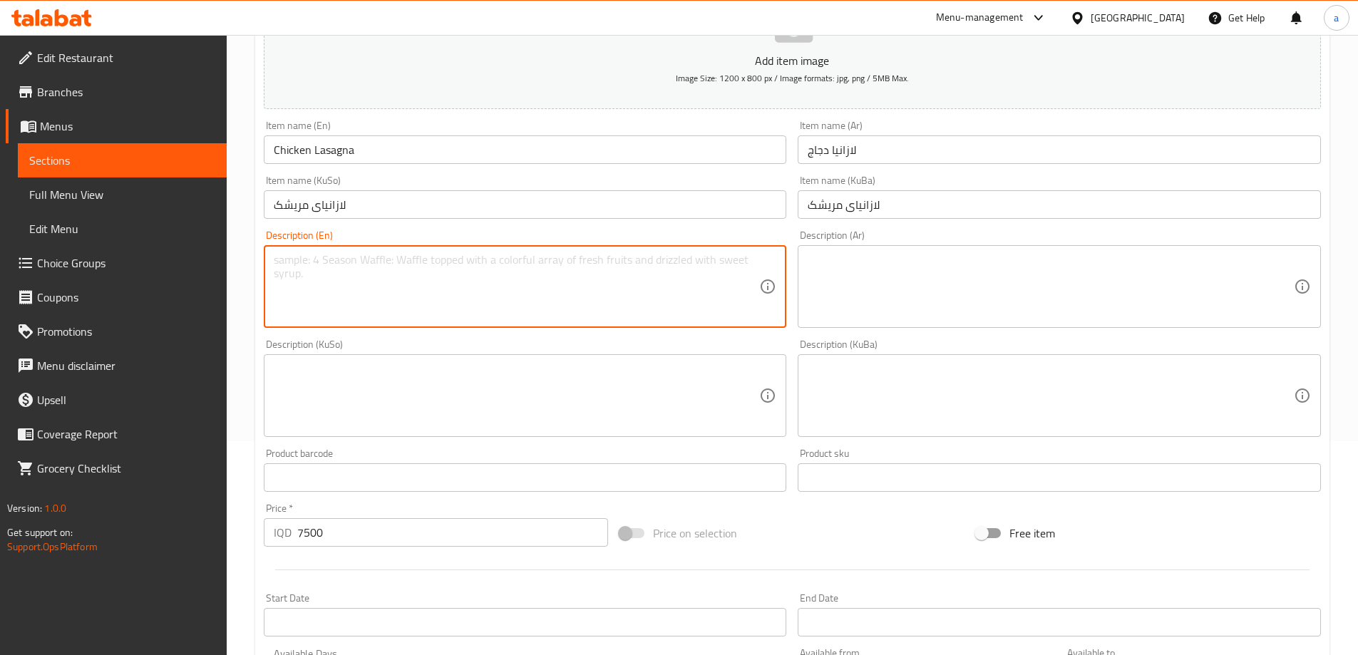
paste textarea "Chicken, onion, lasagna, bechamel sauce, mozzarella cheese"
type textarea "Chicken, onion, lasagna, bechamel sauce, mozzarella cheese"
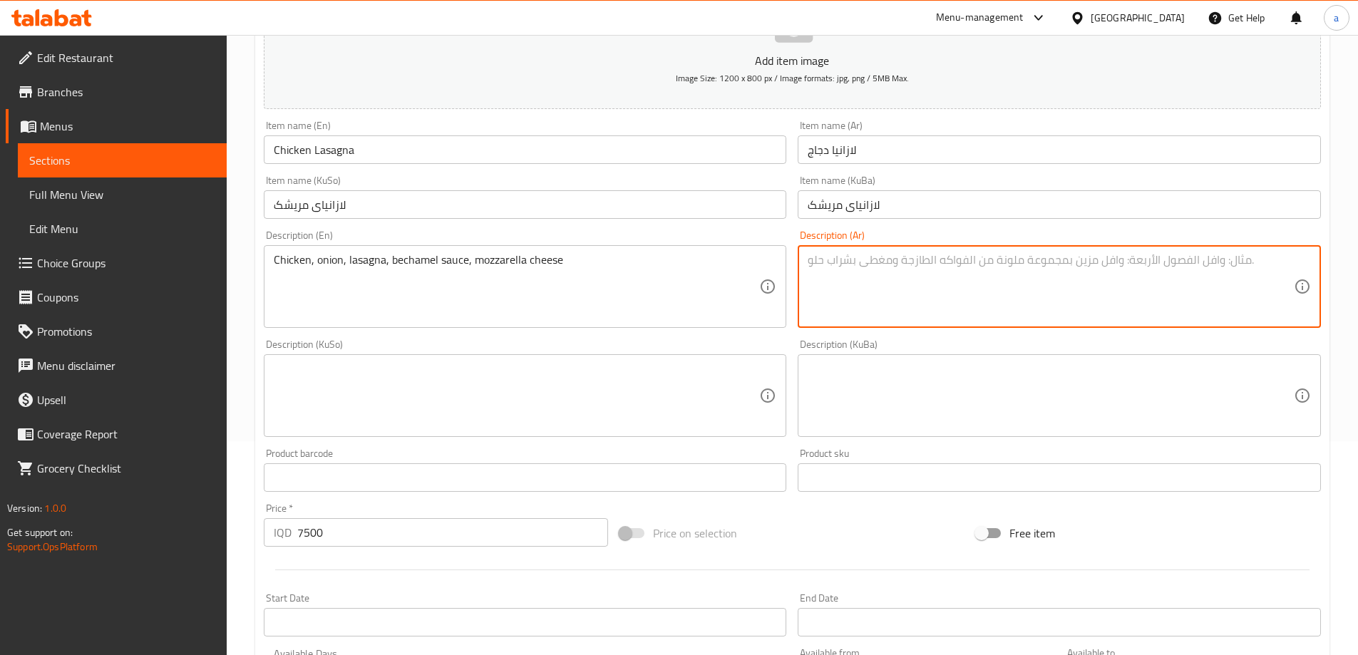
click at [901, 273] on textarea at bounding box center [1051, 287] width 486 height 68
paste textarea "دجاج، بصل، لازانيا، صوص بشميل وجبنة موزريلا"
type textarea "دجاج، بصل، لازانيا، صوص بشميل وجبنة موزريلا"
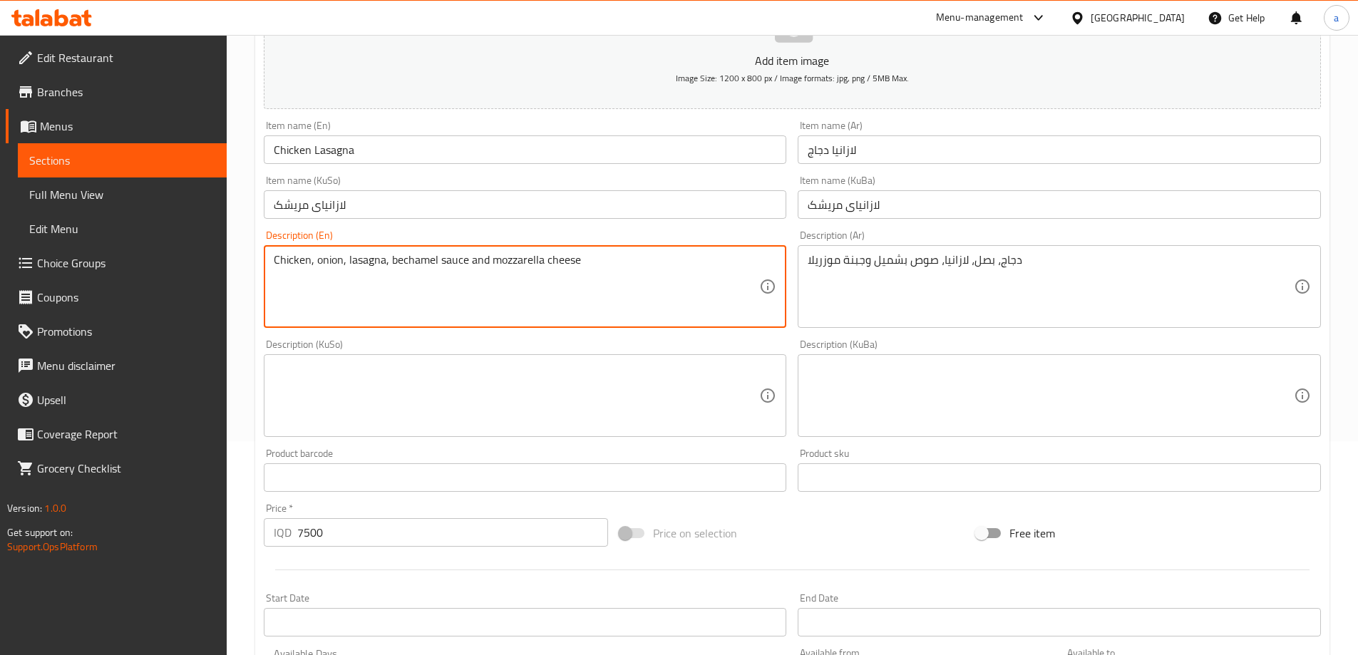
type textarea "Chicken, onion, lasagna, bechamel sauce and mozzarella cheese"
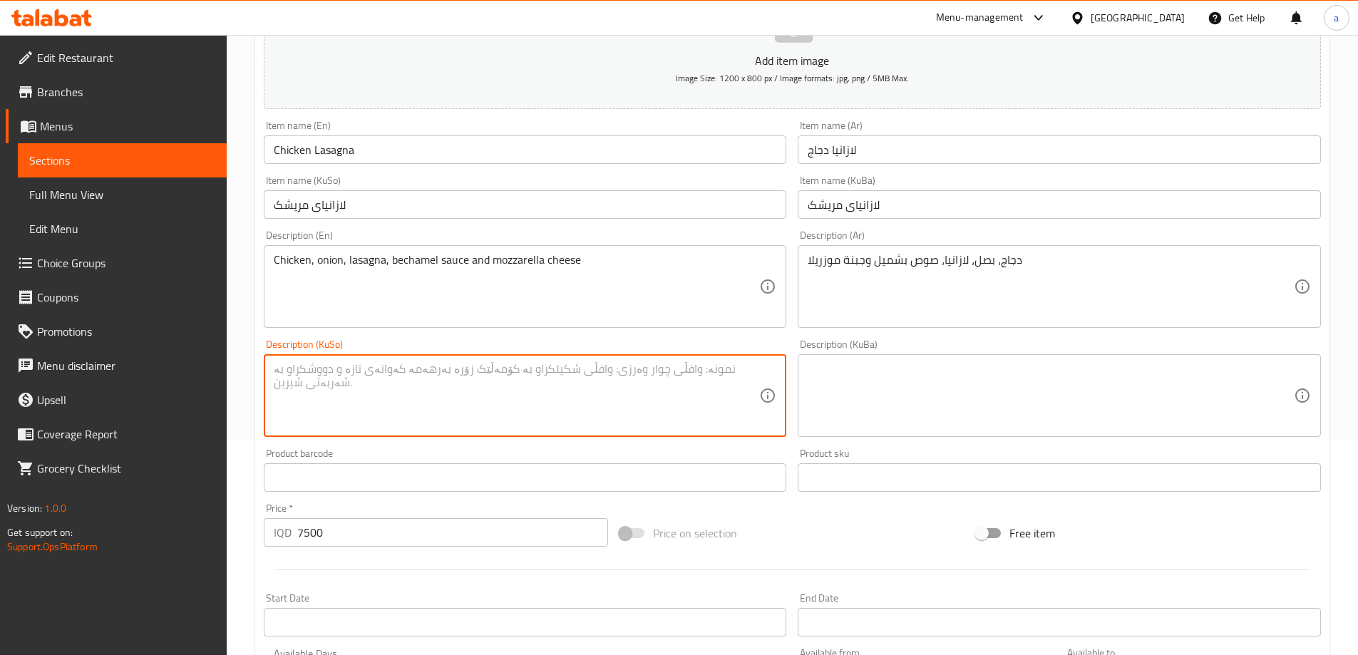
click at [584, 421] on textarea at bounding box center [517, 396] width 486 height 68
paste textarea "مریشک، پیاز، لازانیا، ساسی بەشامێل، پەنیری مۆزارێلا"
click at [344, 371] on textarea "مریشک، پیاز، لازانیا، ساسی بەشامێل، پەنیری مۆزارێلا" at bounding box center [517, 396] width 486 height 68
click at [574, 404] on textarea "مریشک، پیاز، لازانیا، ساسی بەشامێل و پەنیری مۆزارێلا" at bounding box center [517, 396] width 486 height 68
type textarea "مریشک، پیاز، لازانیا، ساسی بەشامێل و پەنیری مۆزارێلا"
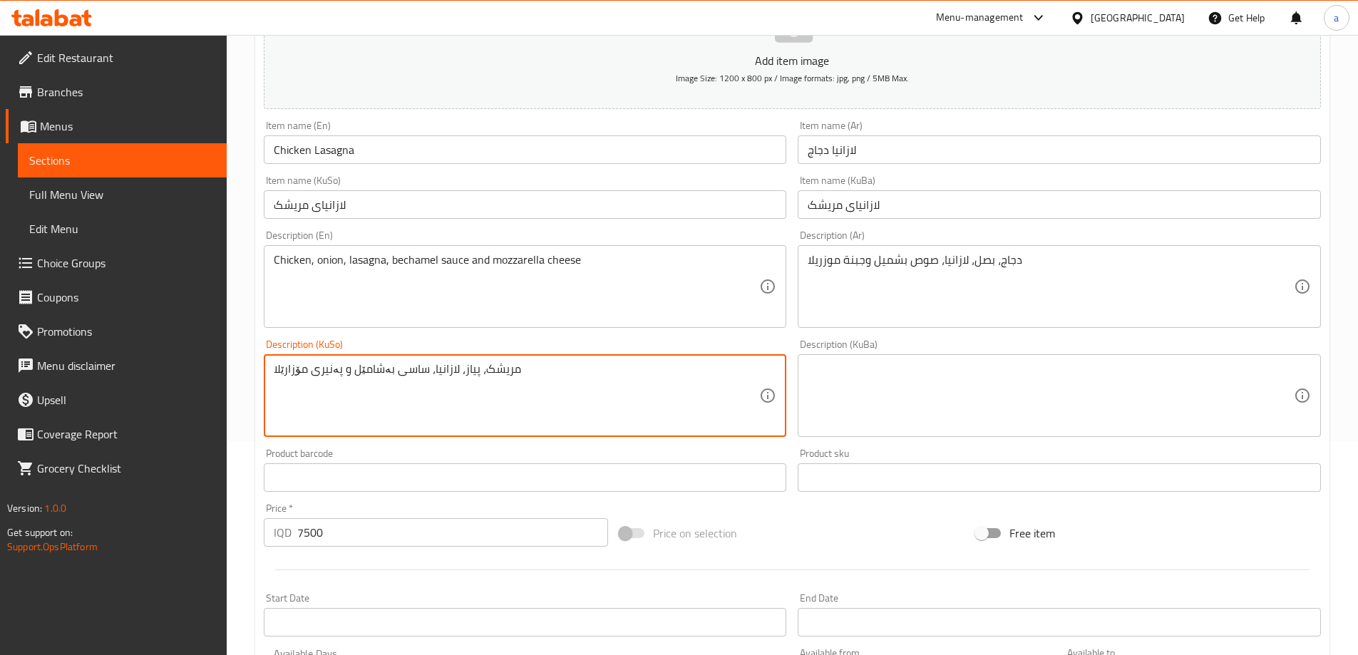
click at [918, 391] on textarea at bounding box center [1051, 396] width 486 height 68
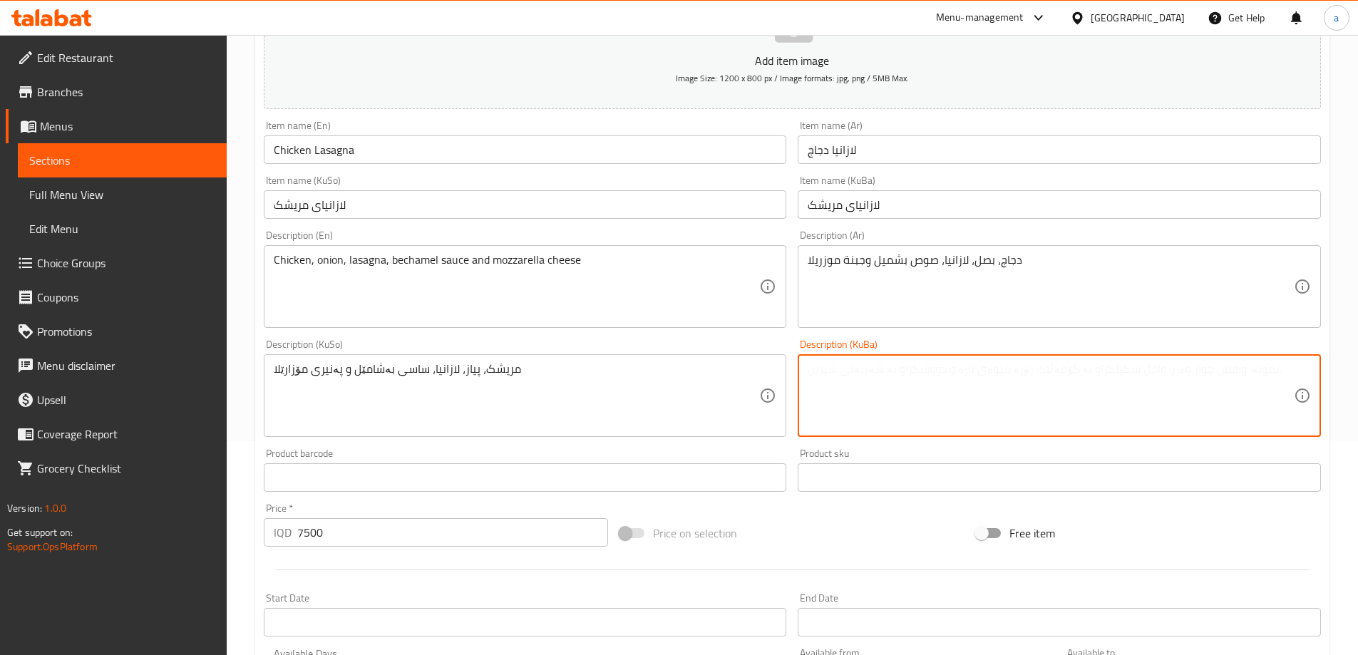
paste textarea "مریشک، پیاز، لازانیا، ساسی بەشامێل و پەنیری مۆزارێلا"
drag, startPoint x: 1060, startPoint y: 384, endPoint x: 796, endPoint y: 386, distance: 263.8
click at [796, 386] on div "Description (KuBa) مریشک، پیاز، لازانیا، ساسی بەشامێل و پەنیری مۆزارێلا Descrip…" at bounding box center [1059, 388] width 535 height 109
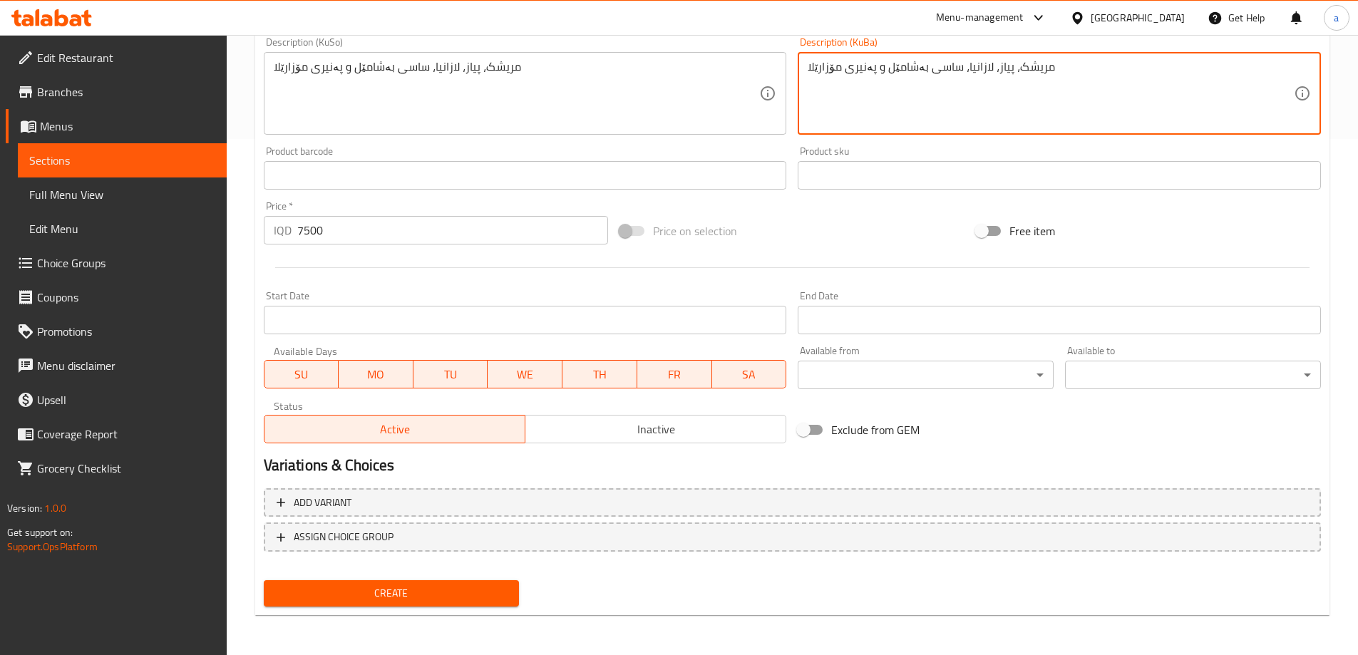
type textarea "مریشک، پیاز، لازانیا، ساسی بەشامێل و پەنیری مۆزارێلا"
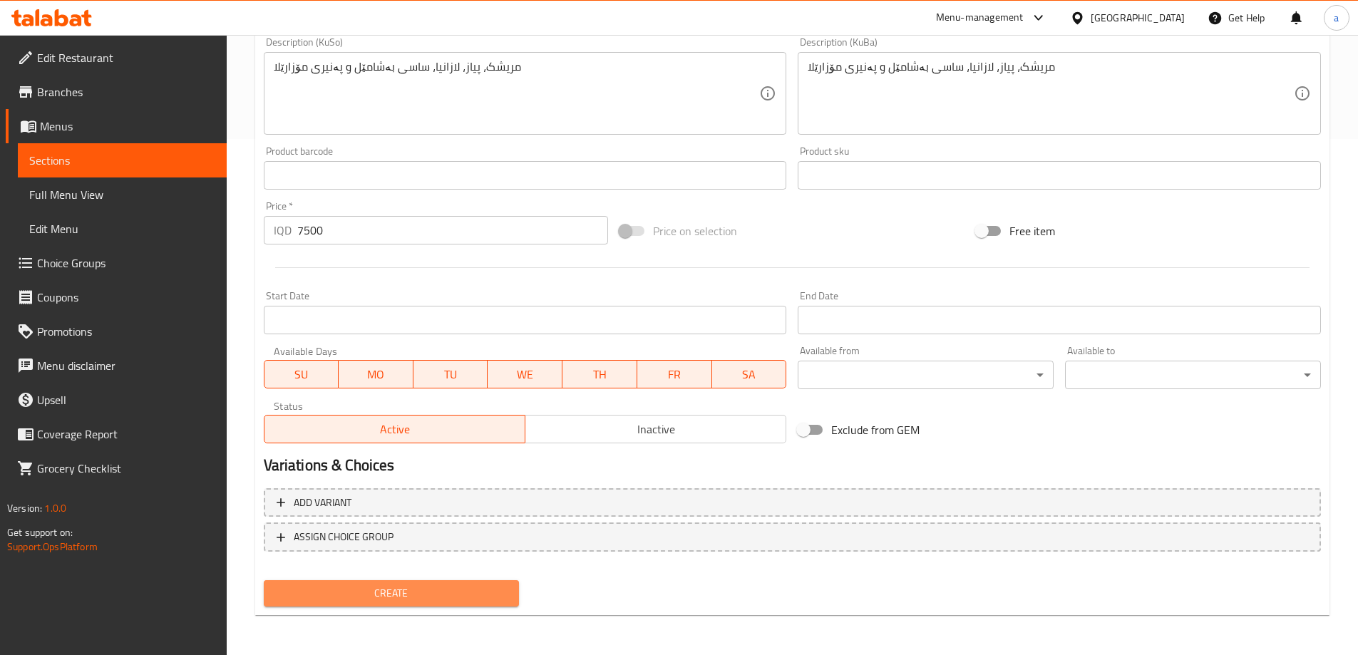
click at [422, 592] on span "Create" at bounding box center [391, 594] width 233 height 18
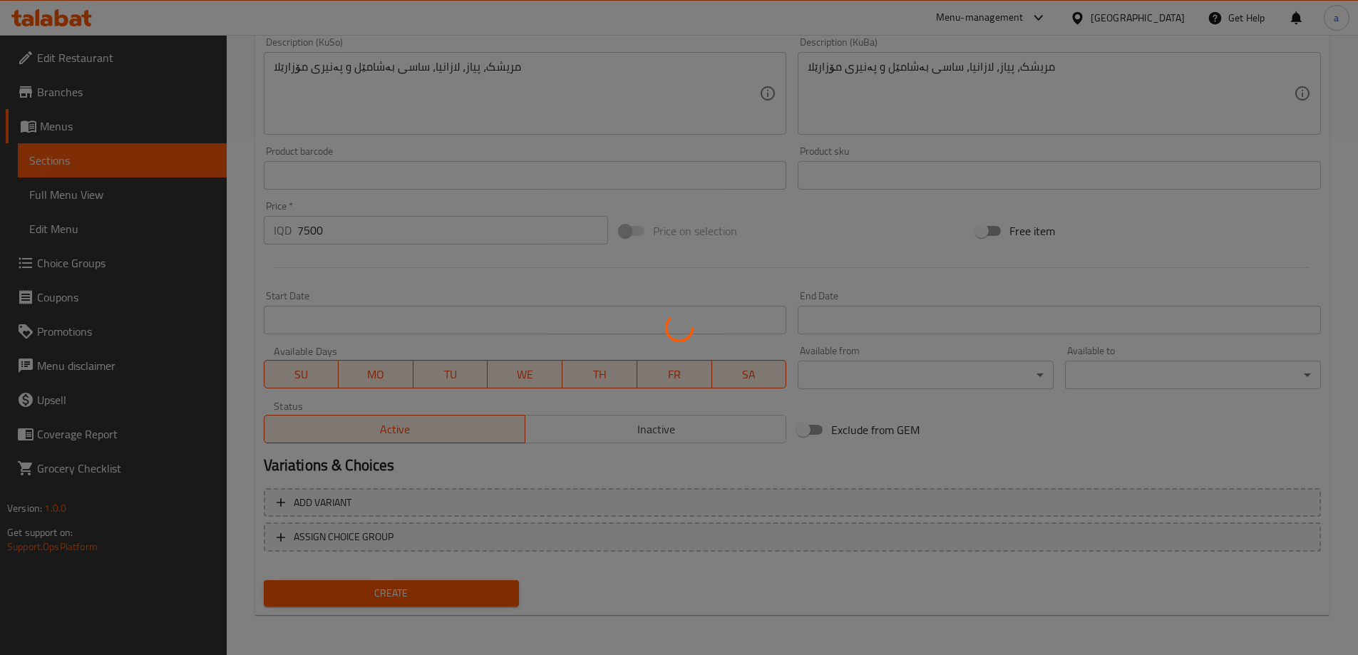
type input "0"
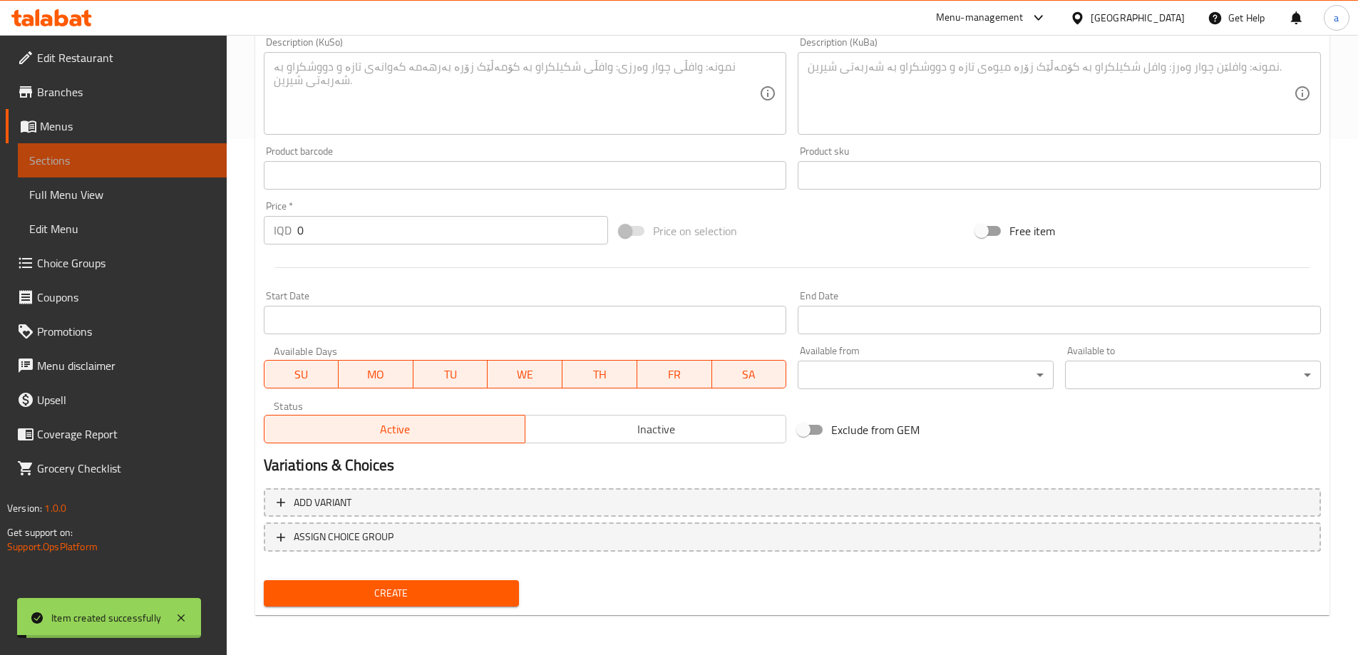
click at [143, 155] on span "Sections" at bounding box center [122, 160] width 186 height 17
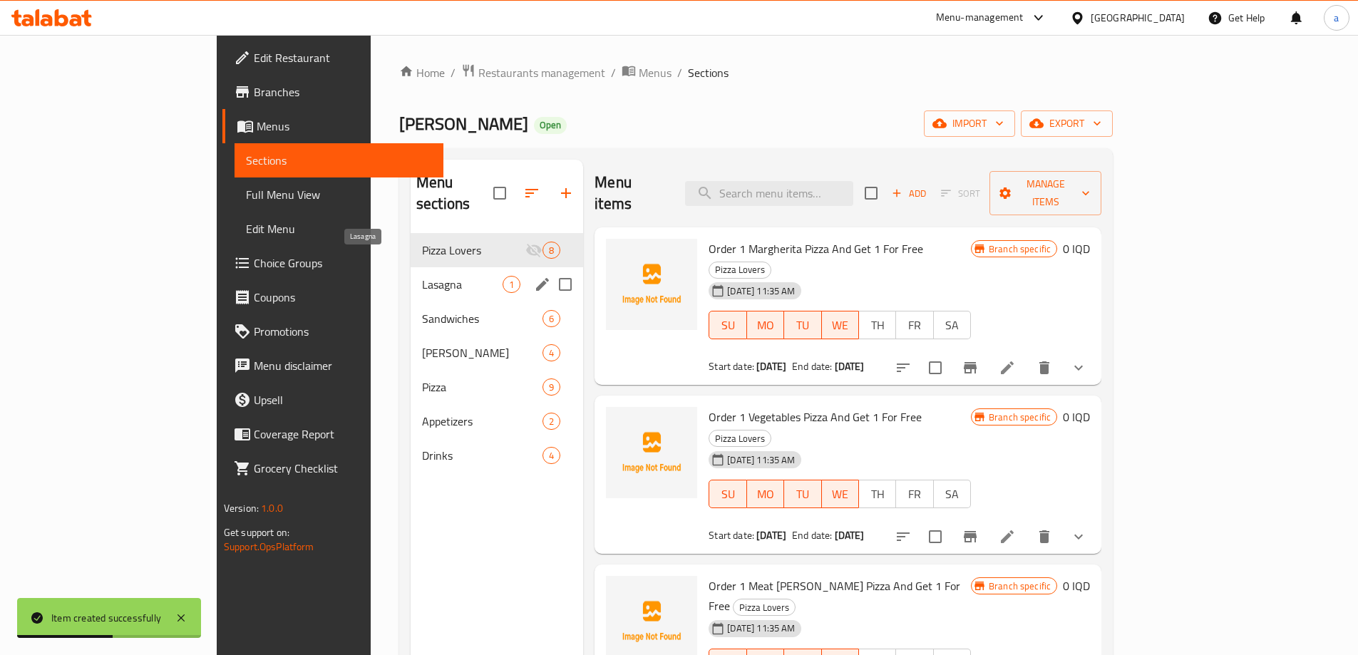
click at [422, 276] on span "Lasagna" at bounding box center [462, 284] width 81 height 17
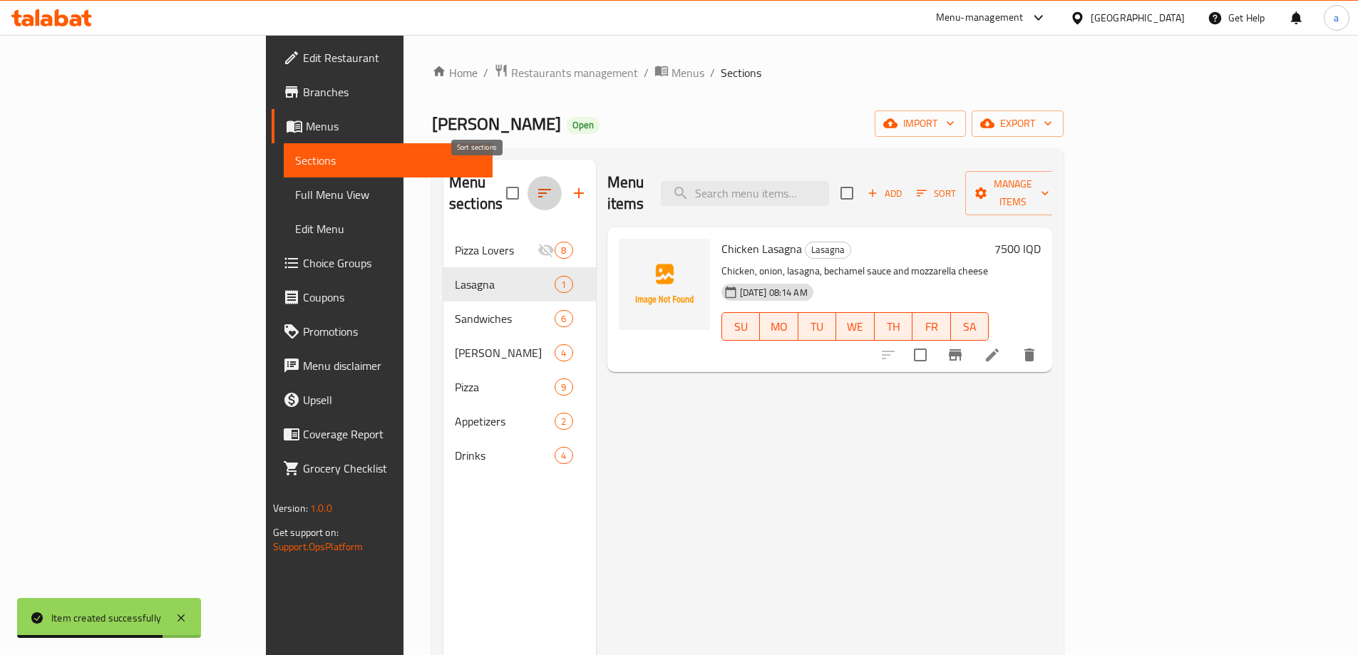
click at [536, 185] on icon "button" at bounding box center [544, 193] width 17 height 17
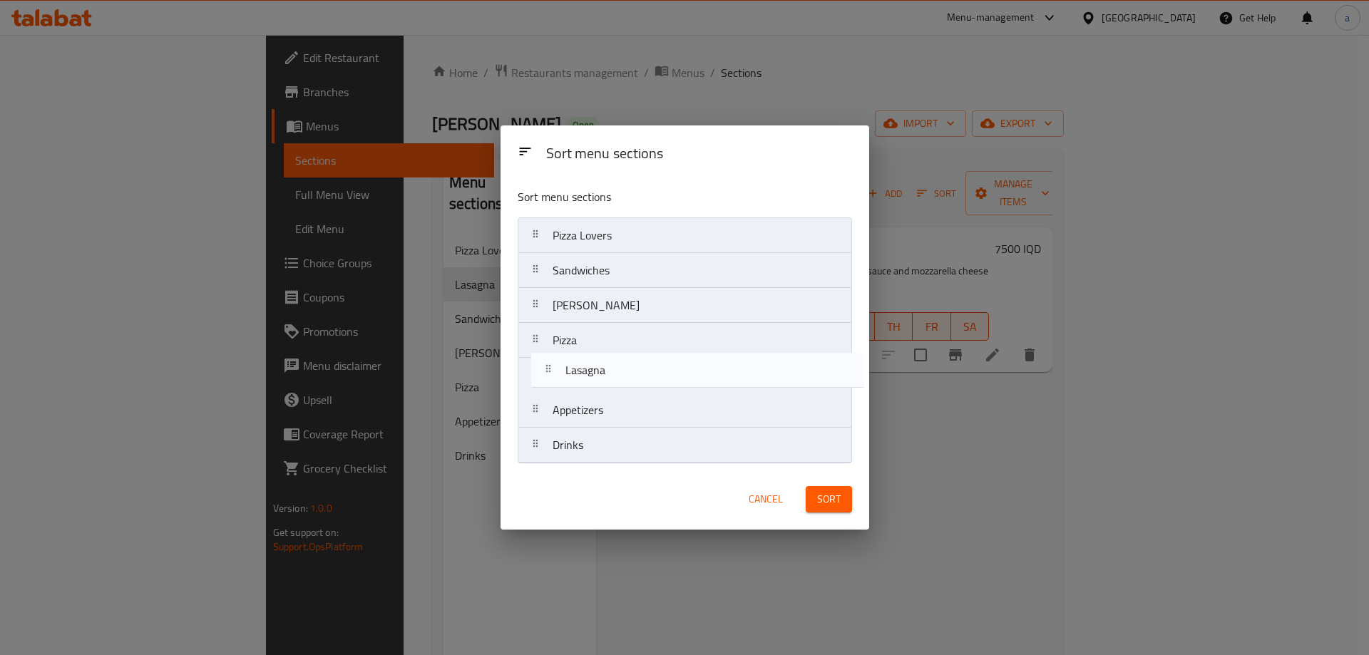
drag, startPoint x: 539, startPoint y: 270, endPoint x: 553, endPoint y: 378, distance: 108.5
click at [553, 378] on nav "Pizza Lovers Lasagna Sandwiches Gus Pizza Appetizers Drinks" at bounding box center [685, 340] width 334 height 246
drag, startPoint x: 543, startPoint y: 412, endPoint x: 538, endPoint y: 211, distance: 201.1
click at [538, 211] on div "Sort menu sections Pizza Lovers Sandwiches Gus Pizza Lasagna Appetizers Drinks" at bounding box center [685, 323] width 369 height 292
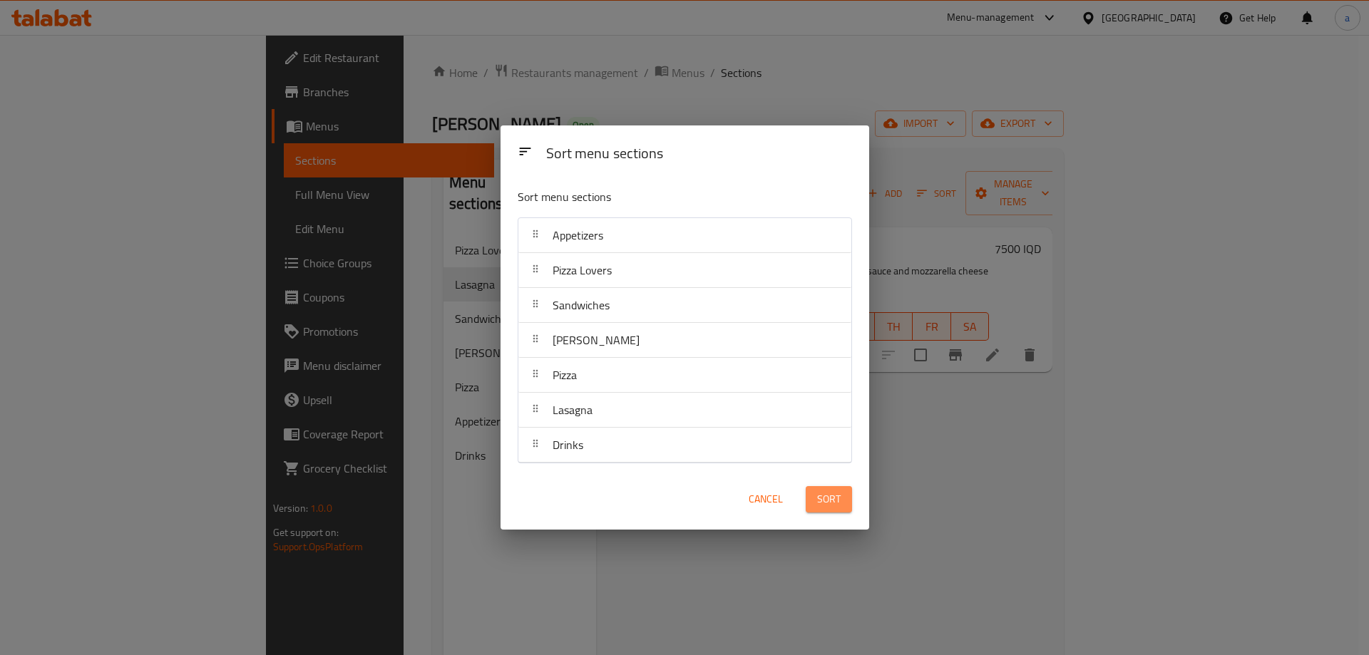
click at [839, 498] on span "Sort" at bounding box center [829, 500] width 24 height 18
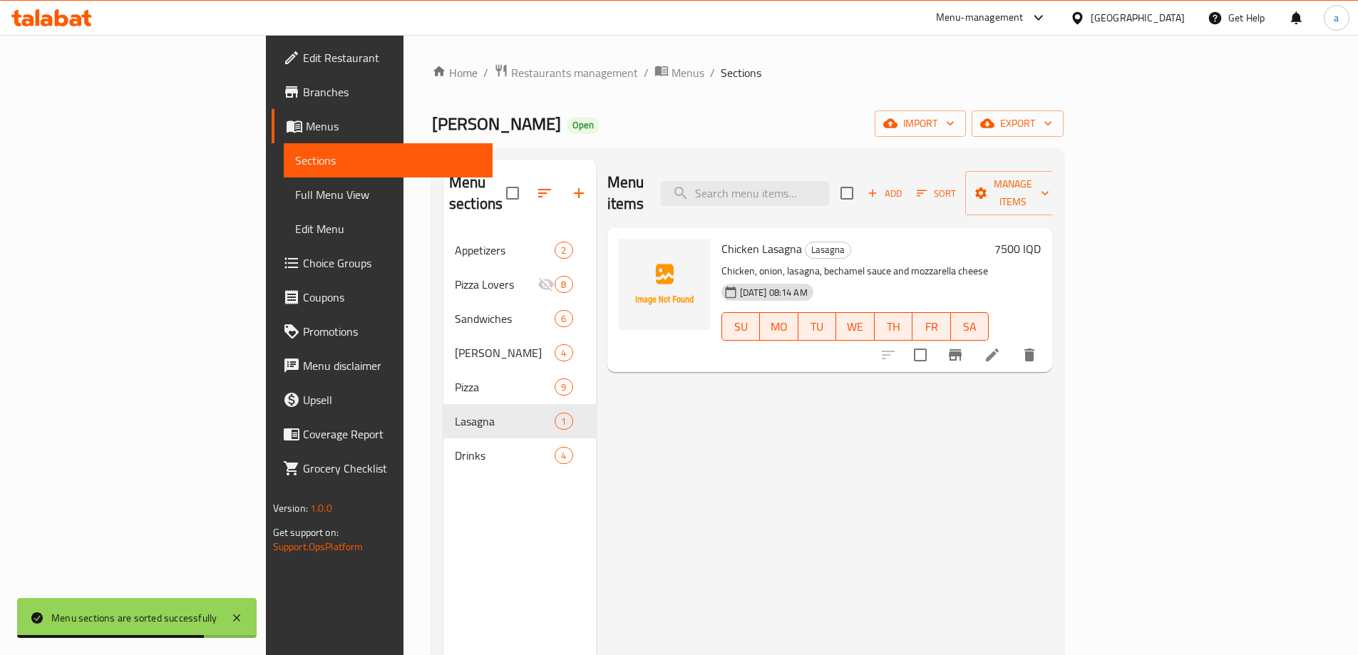
click at [295, 194] on span "Full Menu View" at bounding box center [388, 194] width 186 height 17
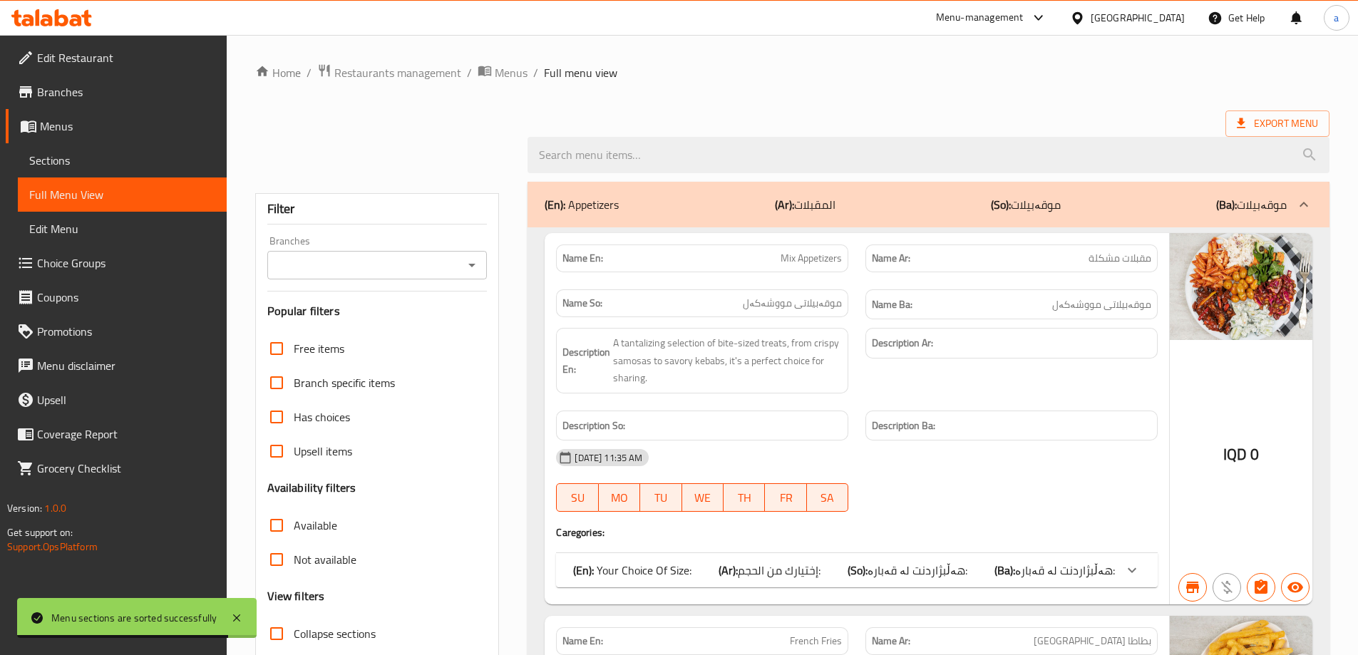
click at [476, 254] on div "Branches" at bounding box center [377, 265] width 220 height 29
click at [474, 265] on div at bounding box center [471, 265] width 19 height 20
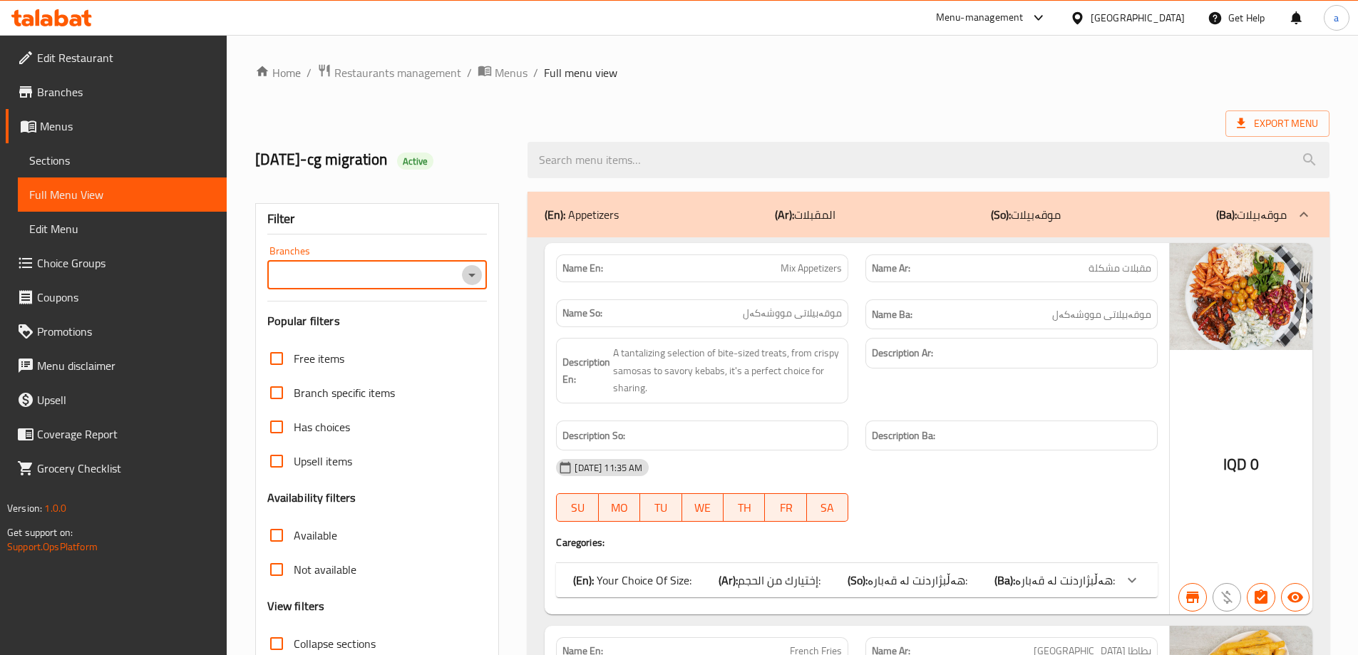
click at [478, 270] on icon "Open" at bounding box center [471, 275] width 17 height 17
click at [426, 332] on li "Sazy Malik, Tuy Malik" at bounding box center [376, 337] width 220 height 26
type input "Sazy Malik, Tuy Malik"
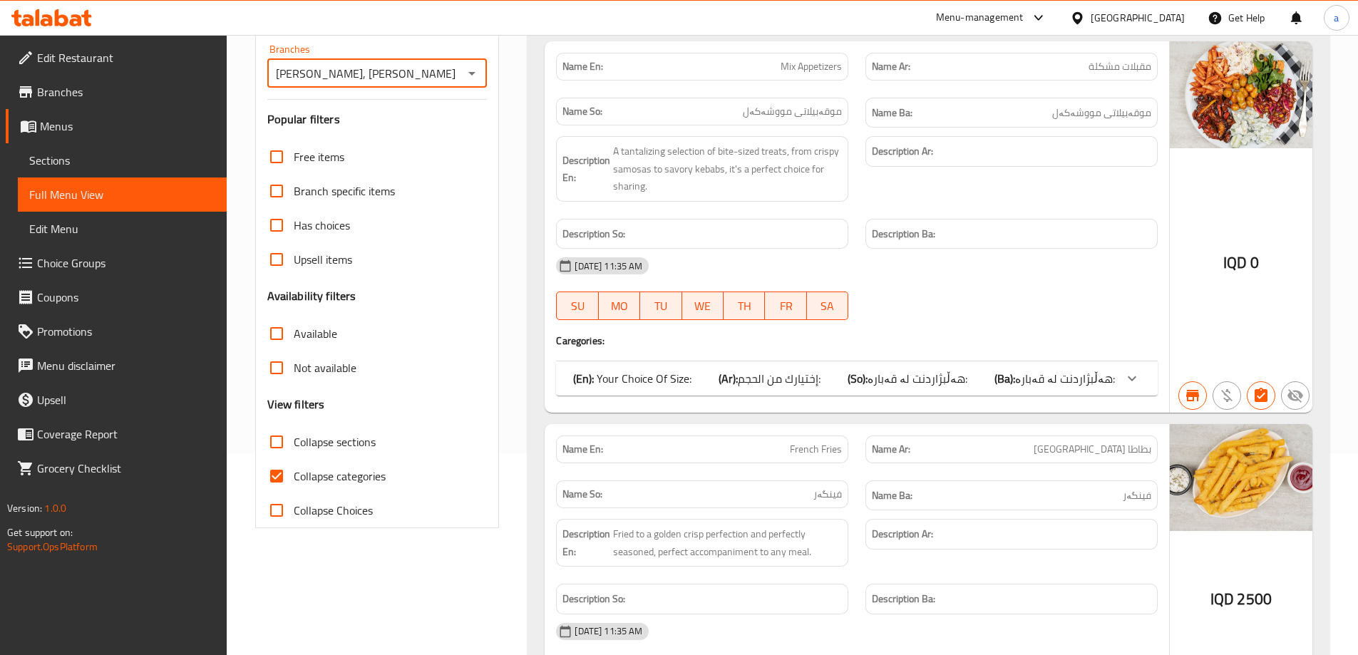
scroll to position [214, 0]
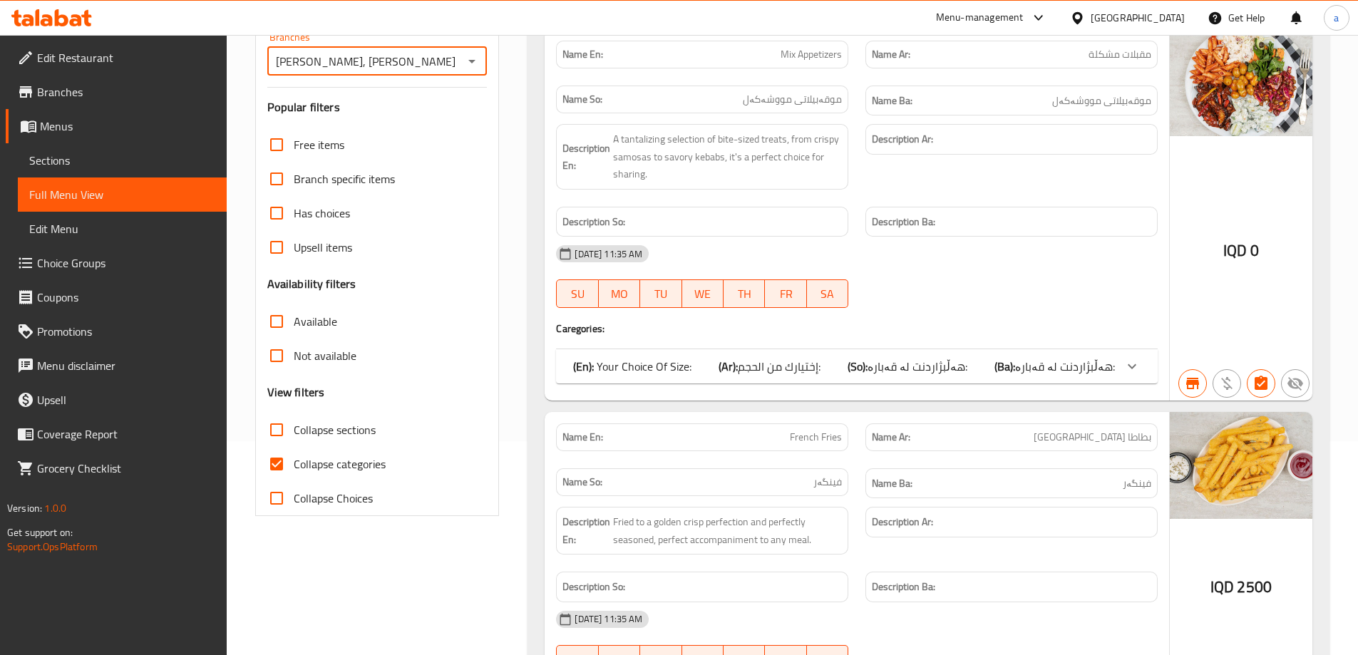
click at [350, 456] on span "Collapse categories" at bounding box center [340, 464] width 92 height 17
click at [294, 456] on input "Collapse categories" at bounding box center [277, 464] width 34 height 34
checkbox input "false"
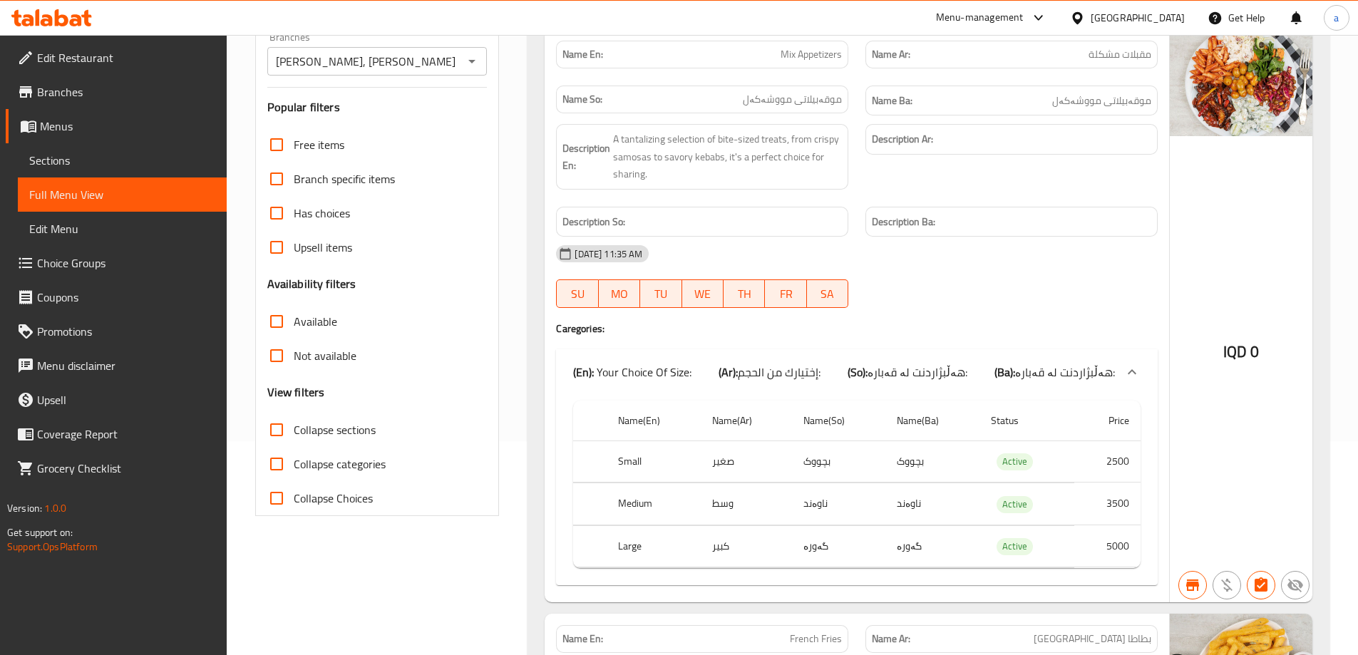
click at [340, 428] on span "Collapse sections" at bounding box center [335, 429] width 82 height 17
click at [294, 428] on input "Collapse sections" at bounding box center [277, 430] width 34 height 34
checkbox input "true"
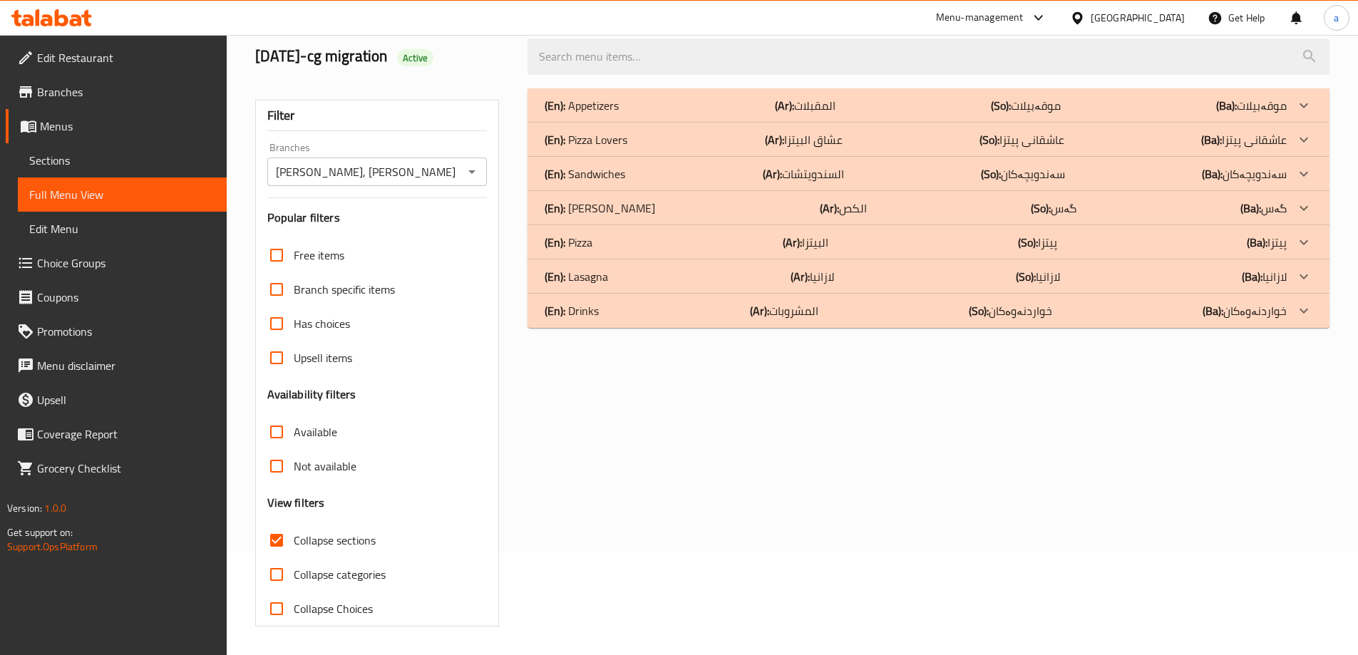
scroll to position [103, 0]
click at [1282, 275] on p "(Ba): لازانیا" at bounding box center [1264, 276] width 45 height 17
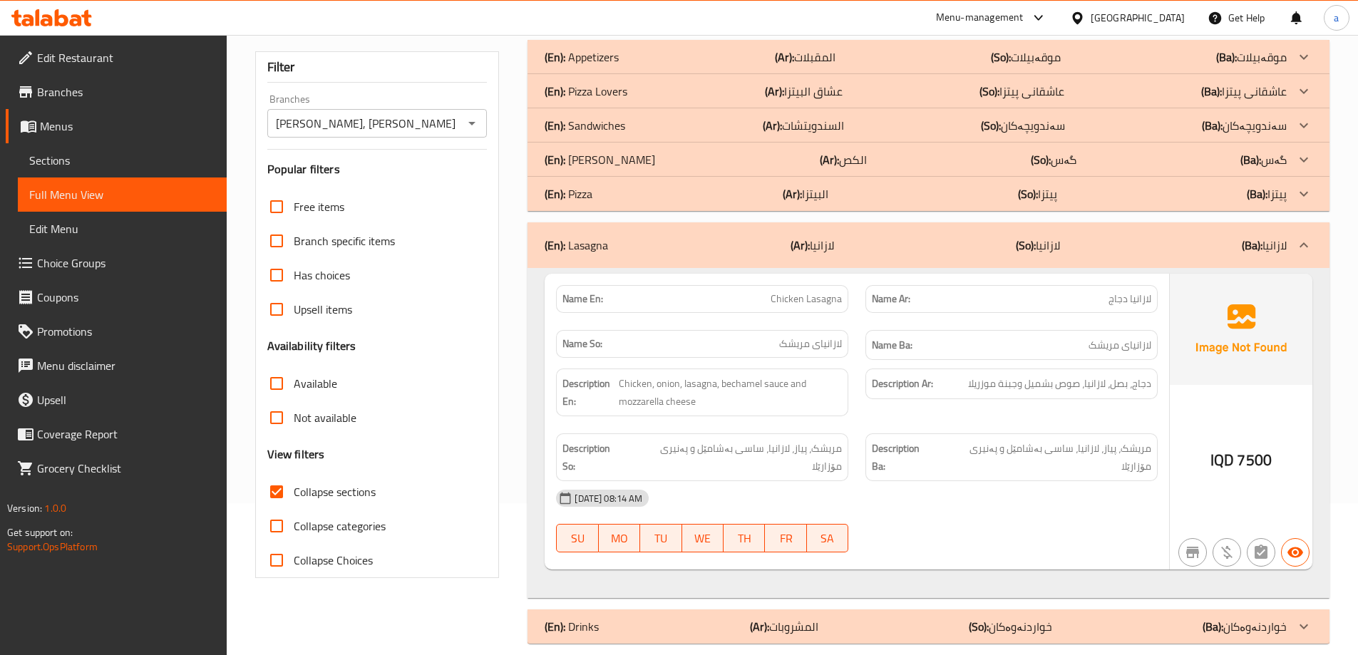
scroll to position [0, 0]
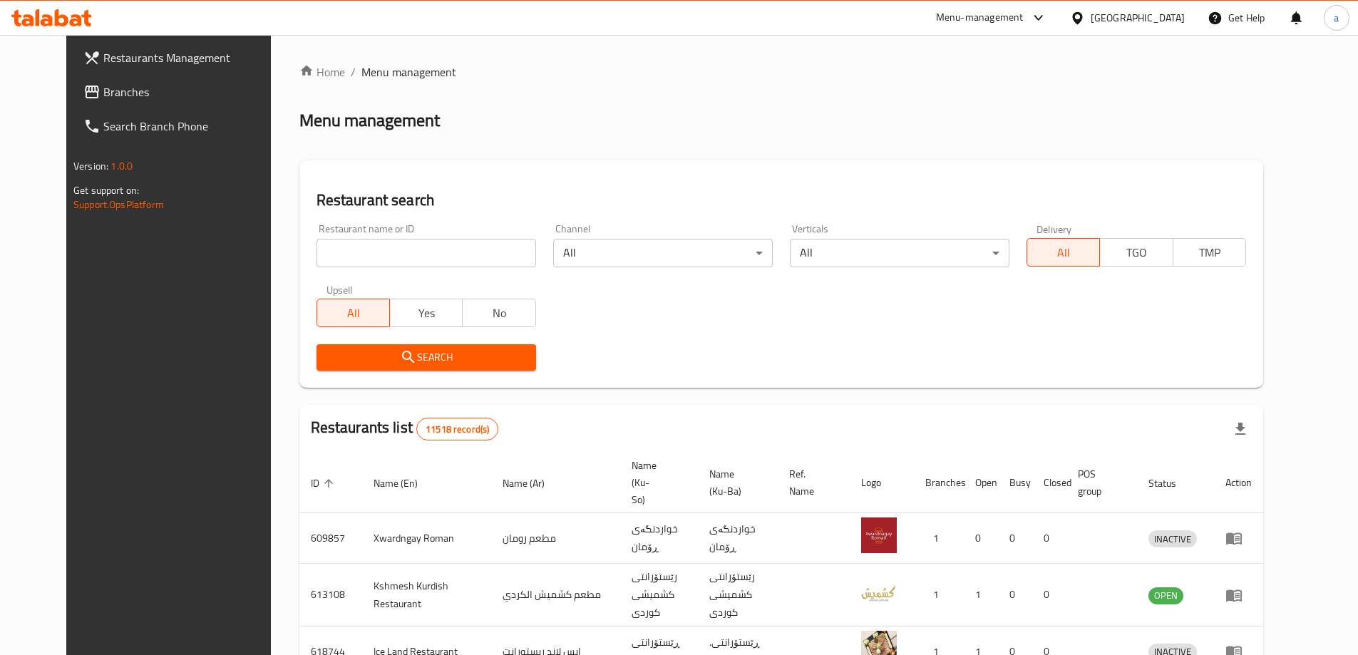
click at [132, 86] on span "Branches" at bounding box center [192, 91] width 178 height 17
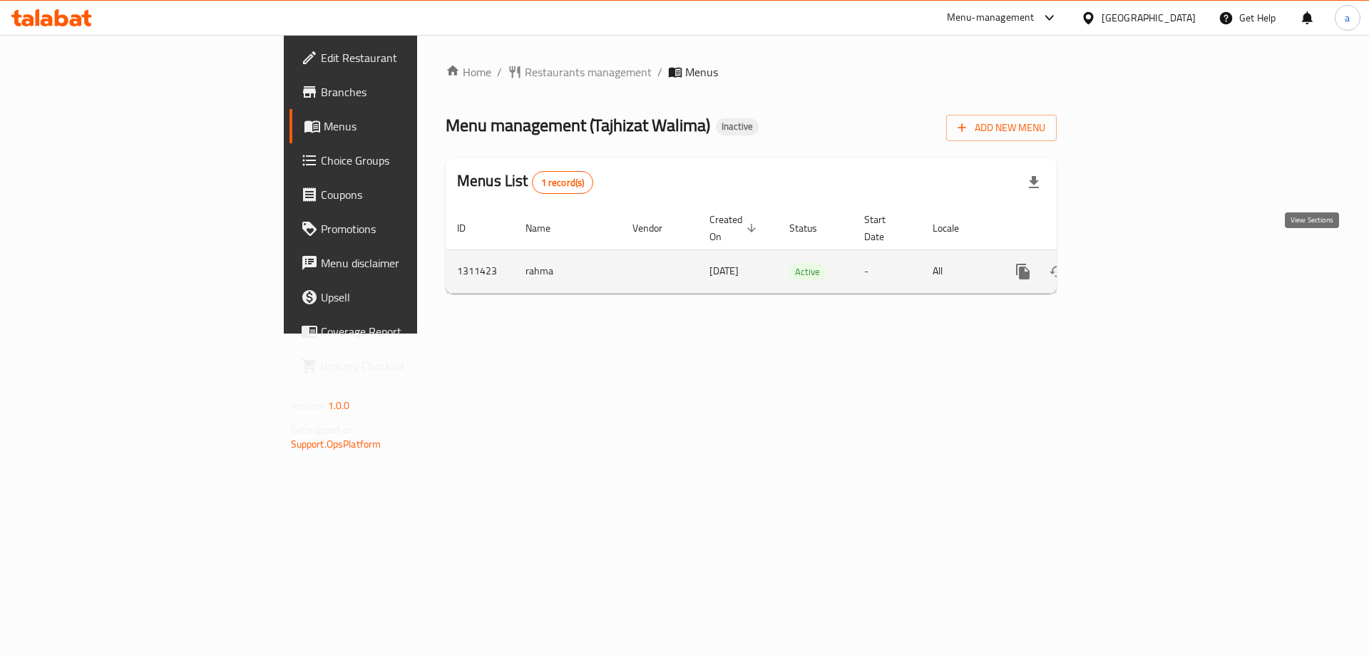
click at [1132, 265] on icon "enhanced table" at bounding box center [1125, 271] width 13 height 13
